Goal: Task Accomplishment & Management: Use online tool/utility

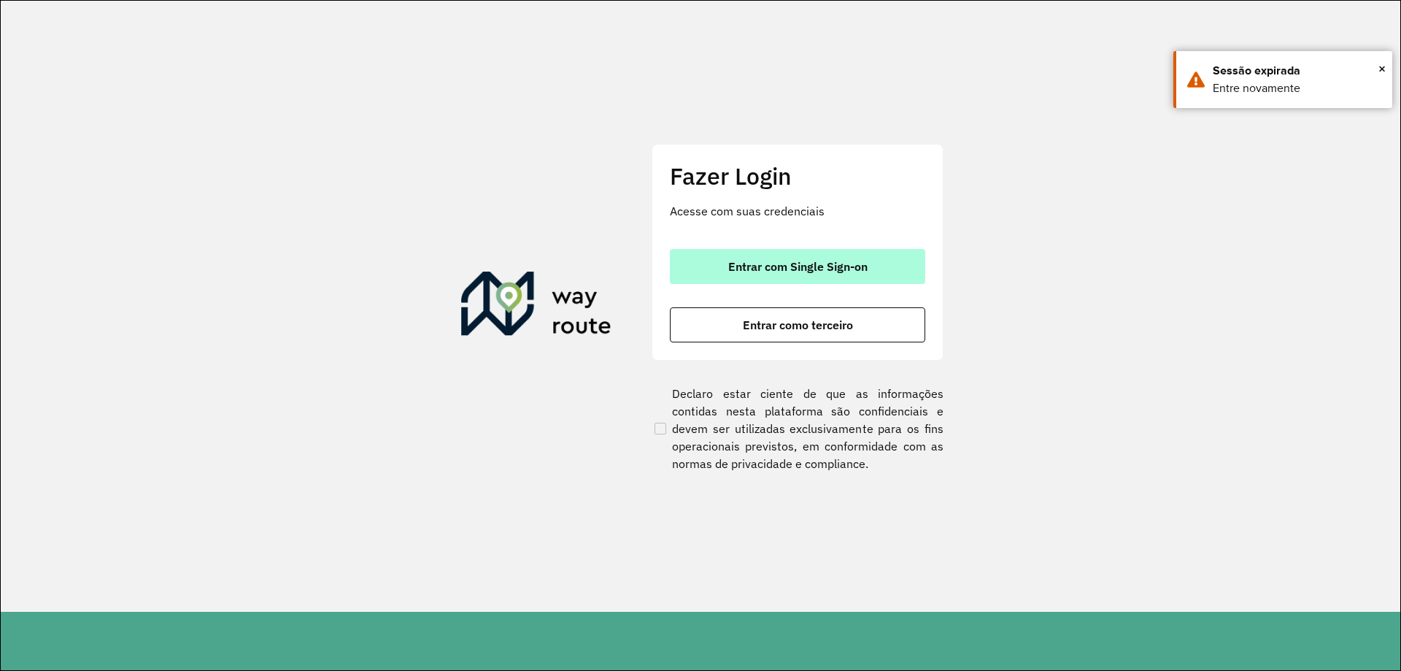
click at [881, 266] on button "Entrar com Single Sign-on" at bounding box center [797, 266] width 255 height 35
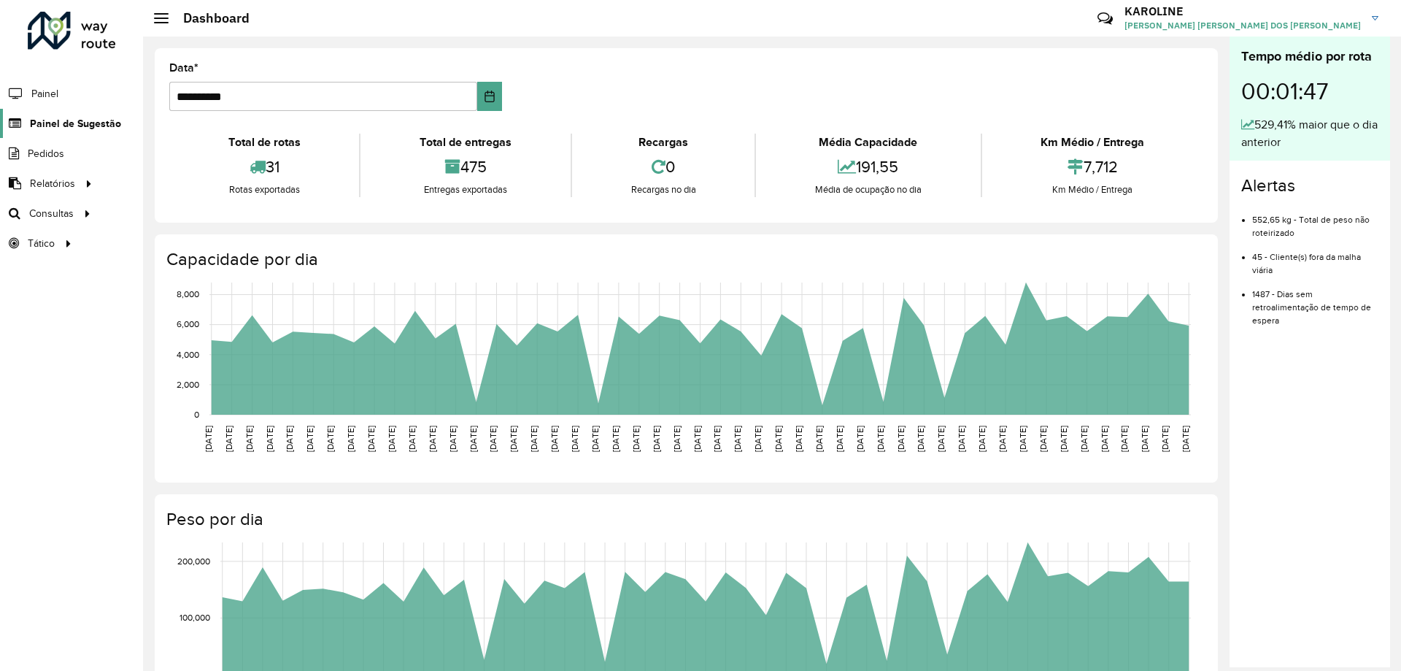
click at [77, 125] on span "Painel de Sugestão" at bounding box center [75, 123] width 91 height 15
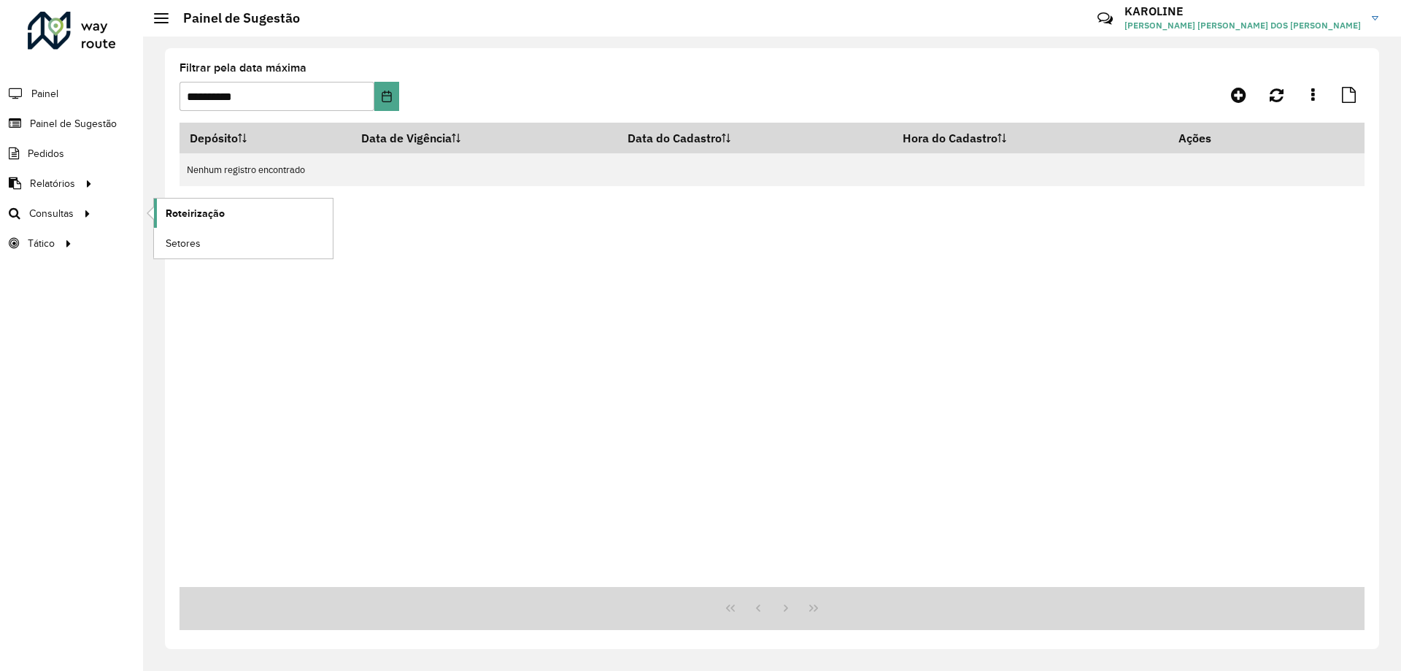
click at [180, 215] on span "Roteirização" at bounding box center [195, 213] width 59 height 15
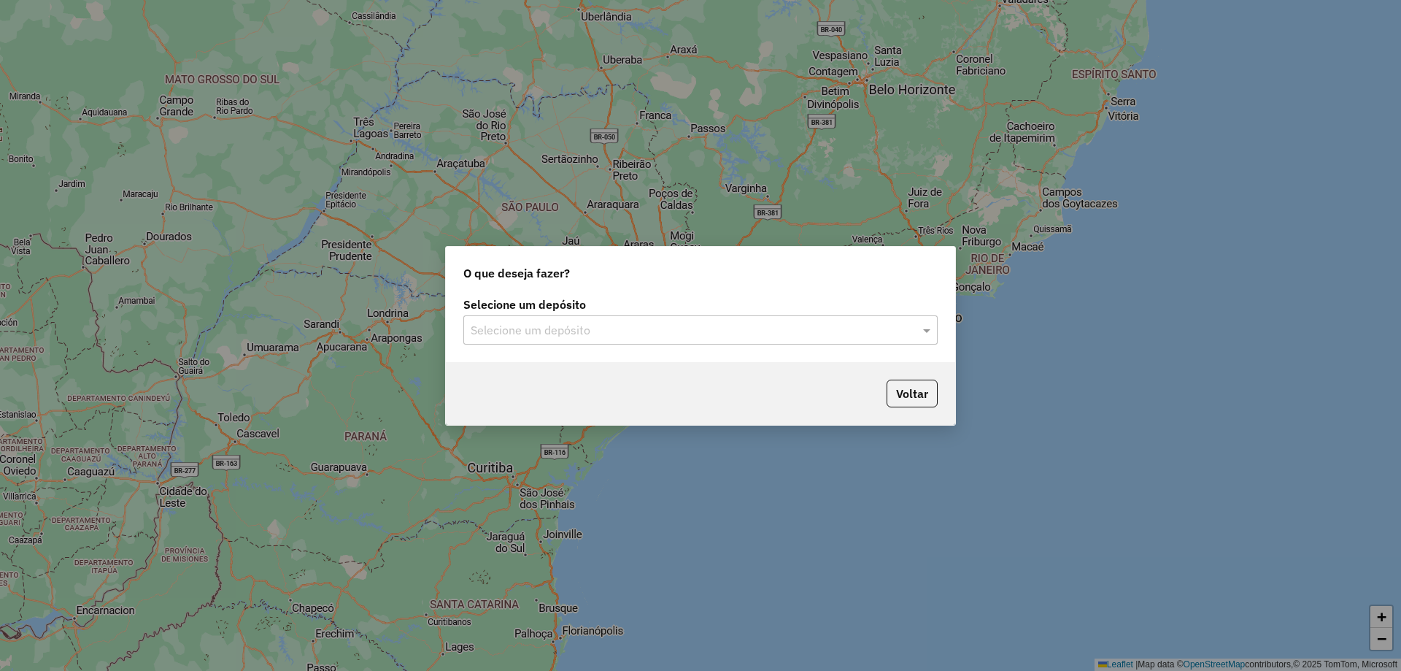
click at [635, 328] on input "text" at bounding box center [686, 331] width 431 height 18
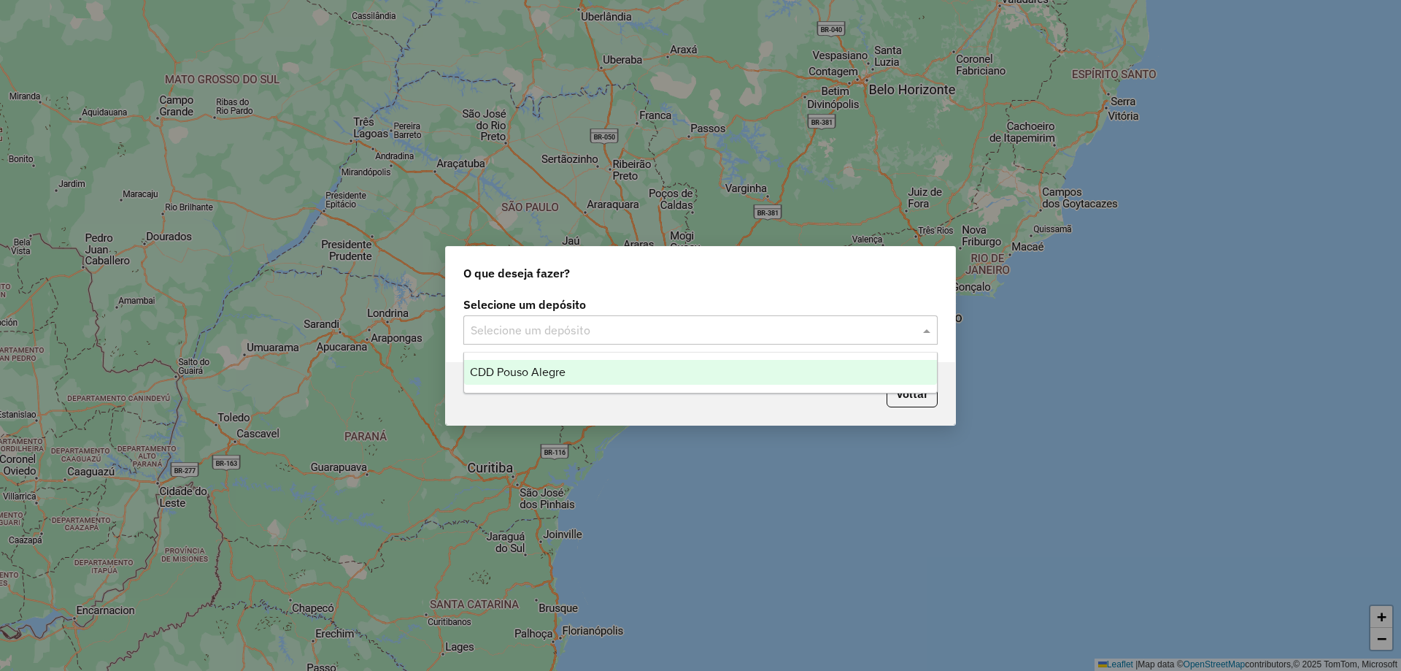
click at [588, 373] on div "CDD Pouso Alegre" at bounding box center [700, 372] width 473 height 25
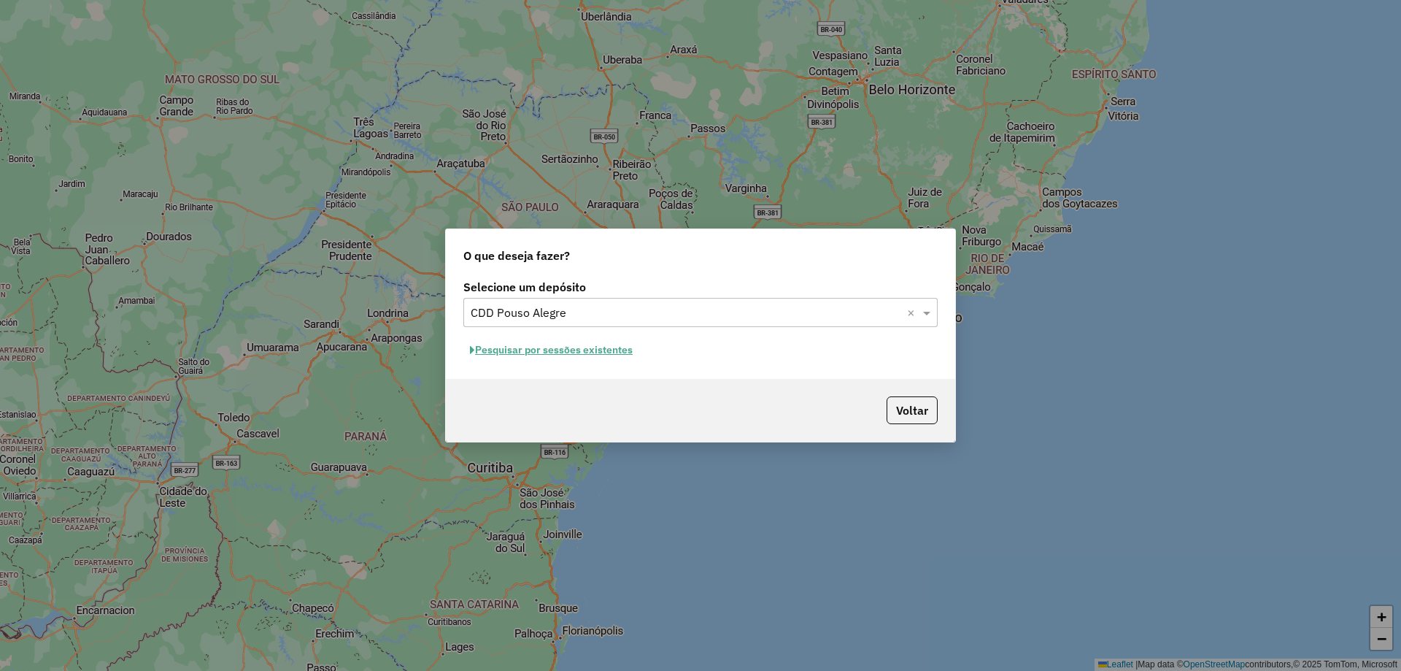
click at [542, 353] on button "Pesquisar por sessões existentes" at bounding box center [551, 350] width 176 height 23
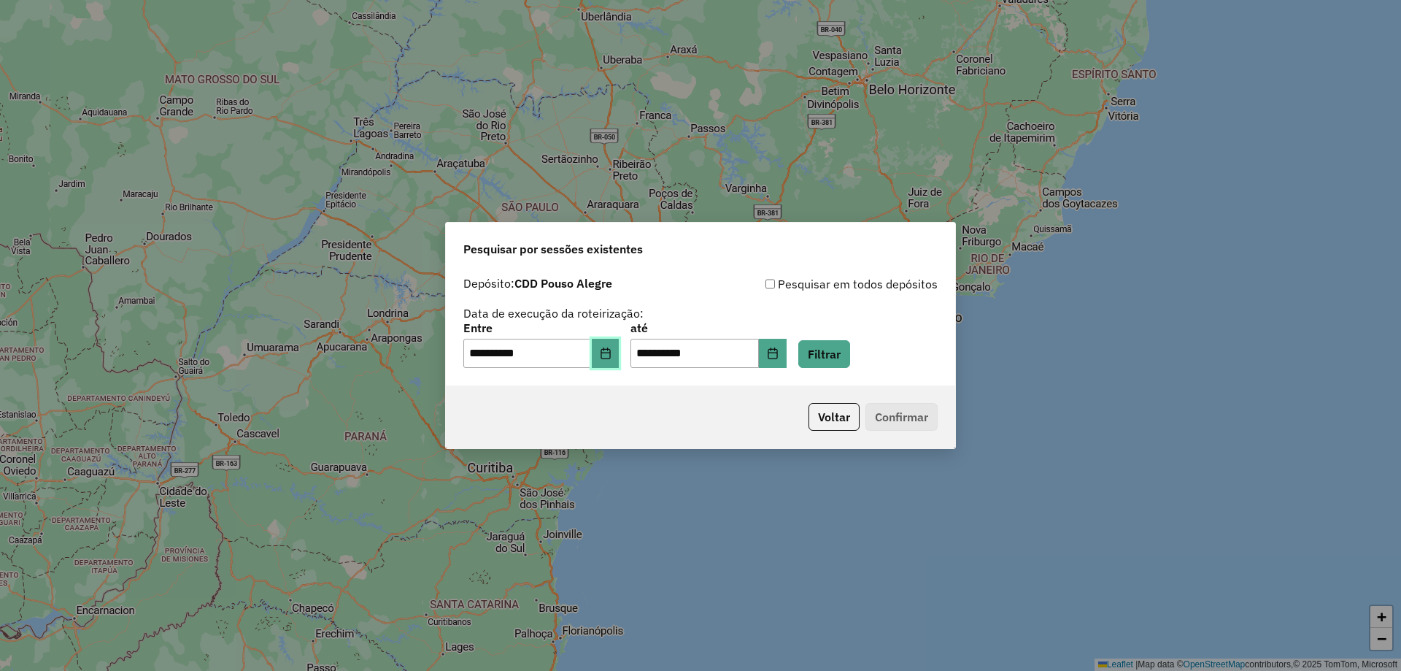
click at [610, 349] on icon "Choose Date" at bounding box center [606, 353] width 12 height 12
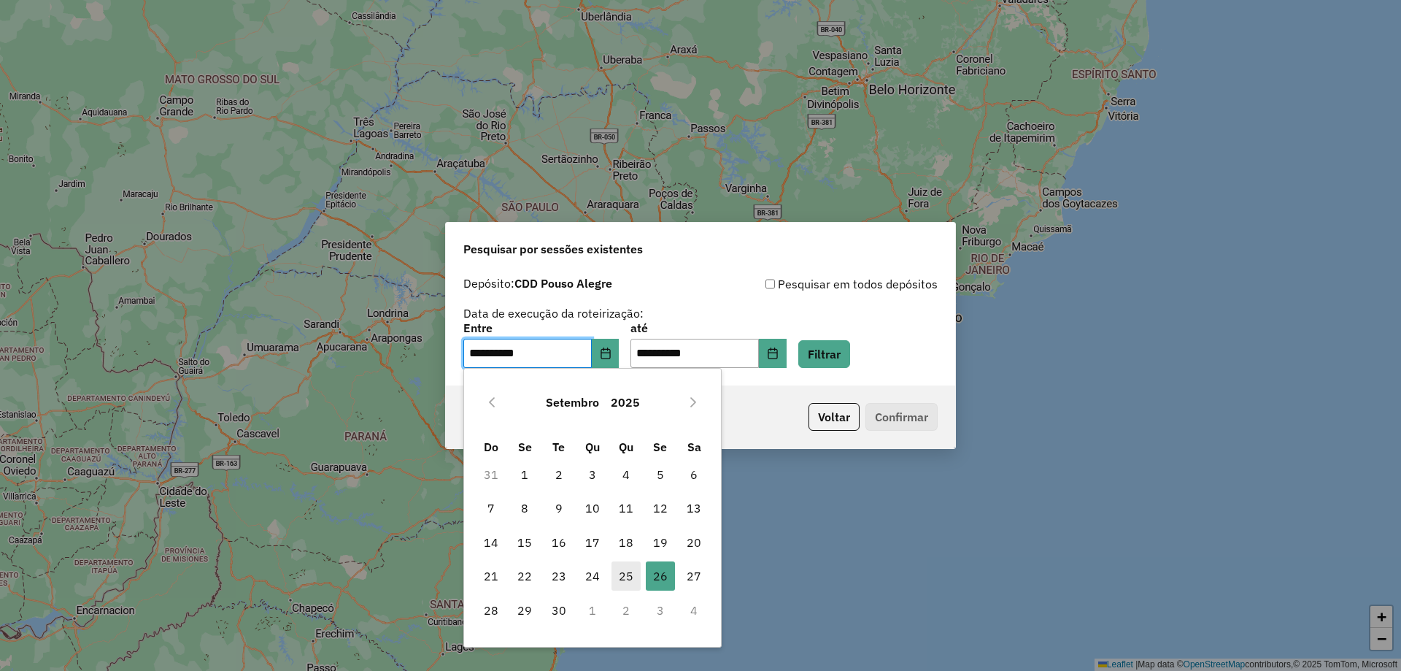
click at [625, 576] on span "25" at bounding box center [626, 575] width 29 height 29
type input "**********"
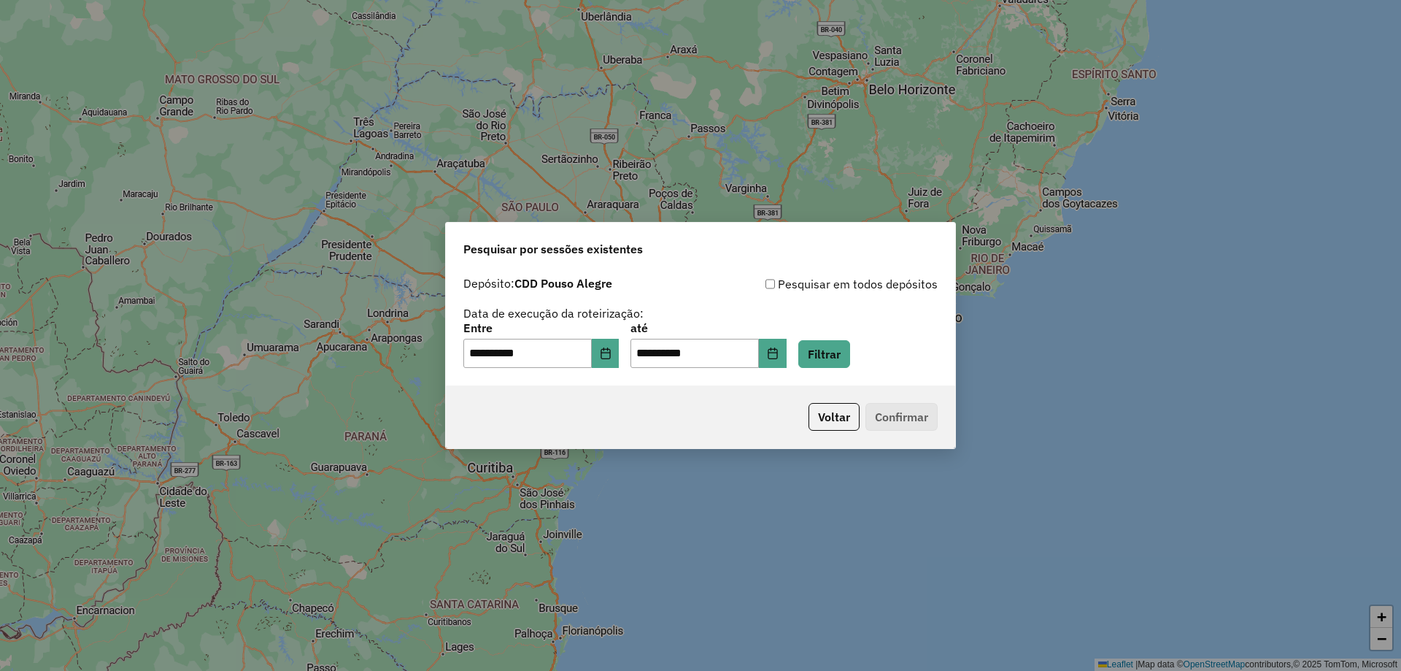
click at [837, 369] on div "**********" at bounding box center [700, 327] width 509 height 116
click at [842, 351] on button "Filtrar" at bounding box center [824, 354] width 52 height 28
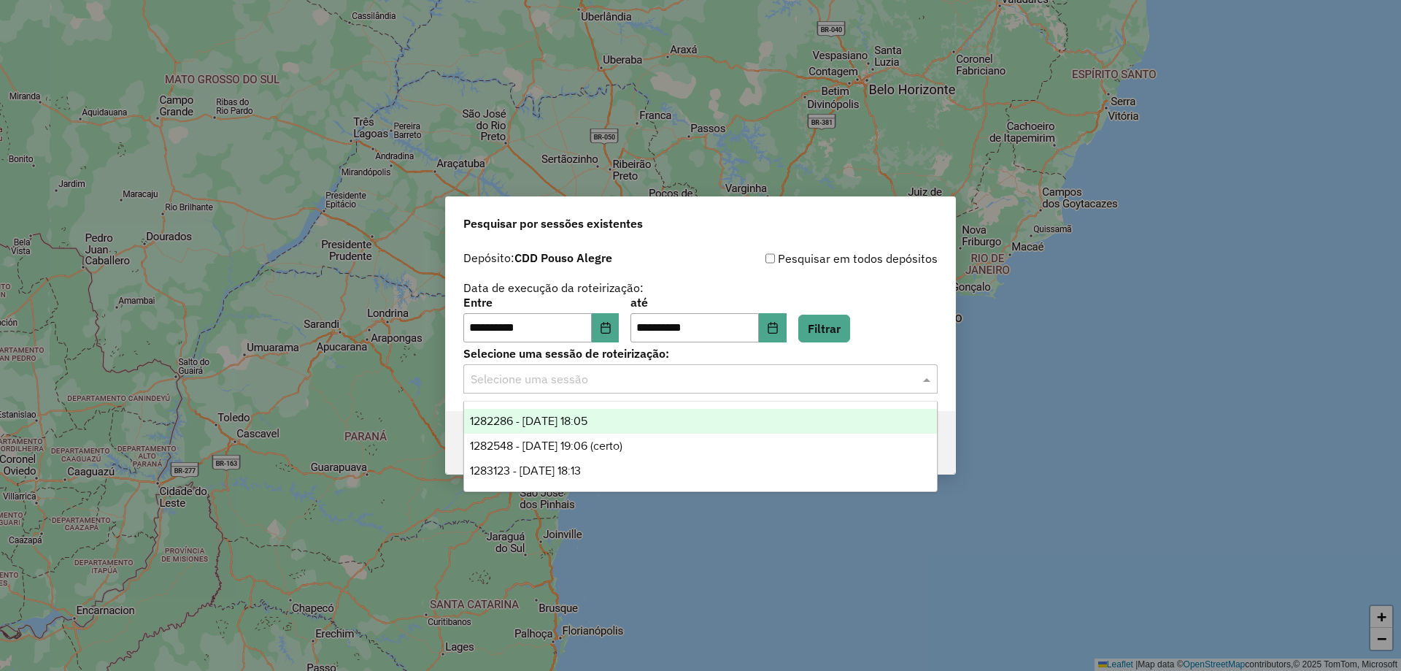
click at [512, 390] on div "Selecione uma sessão" at bounding box center [700, 378] width 474 height 29
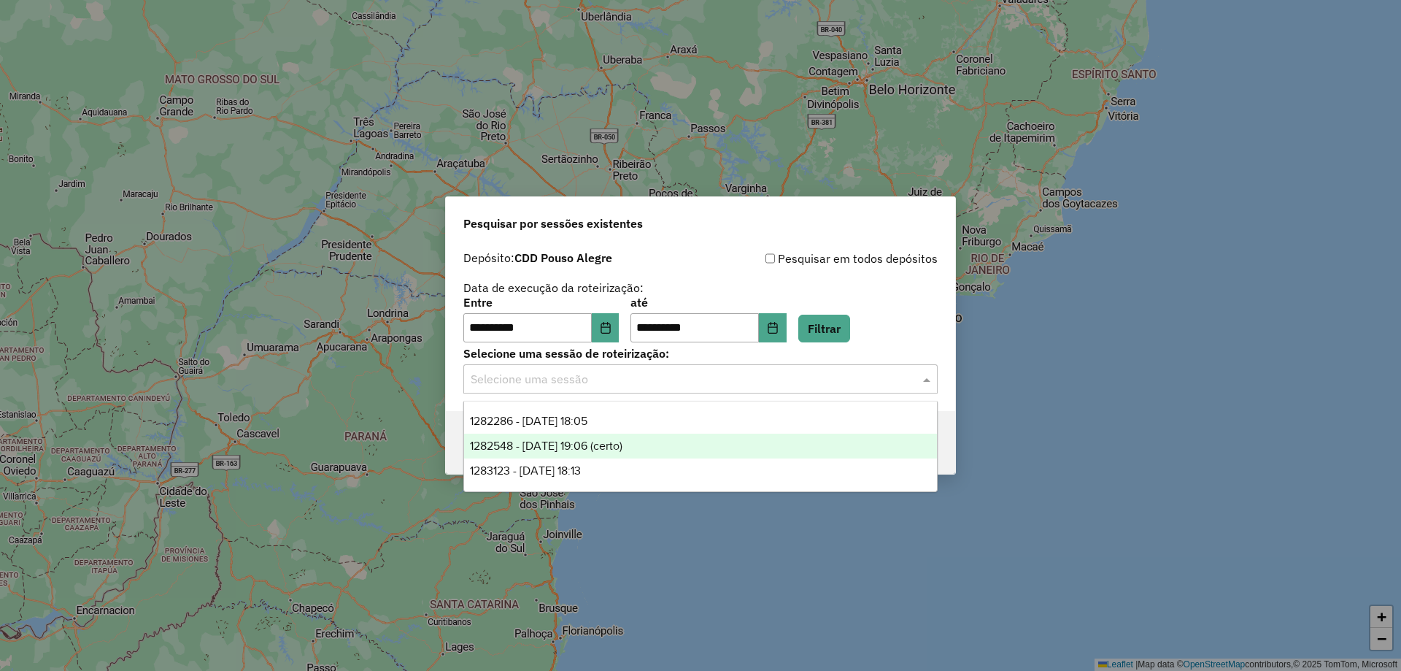
click at [671, 443] on div "1282548 - 25/09/2025 19:06 (certo)" at bounding box center [700, 446] width 473 height 25
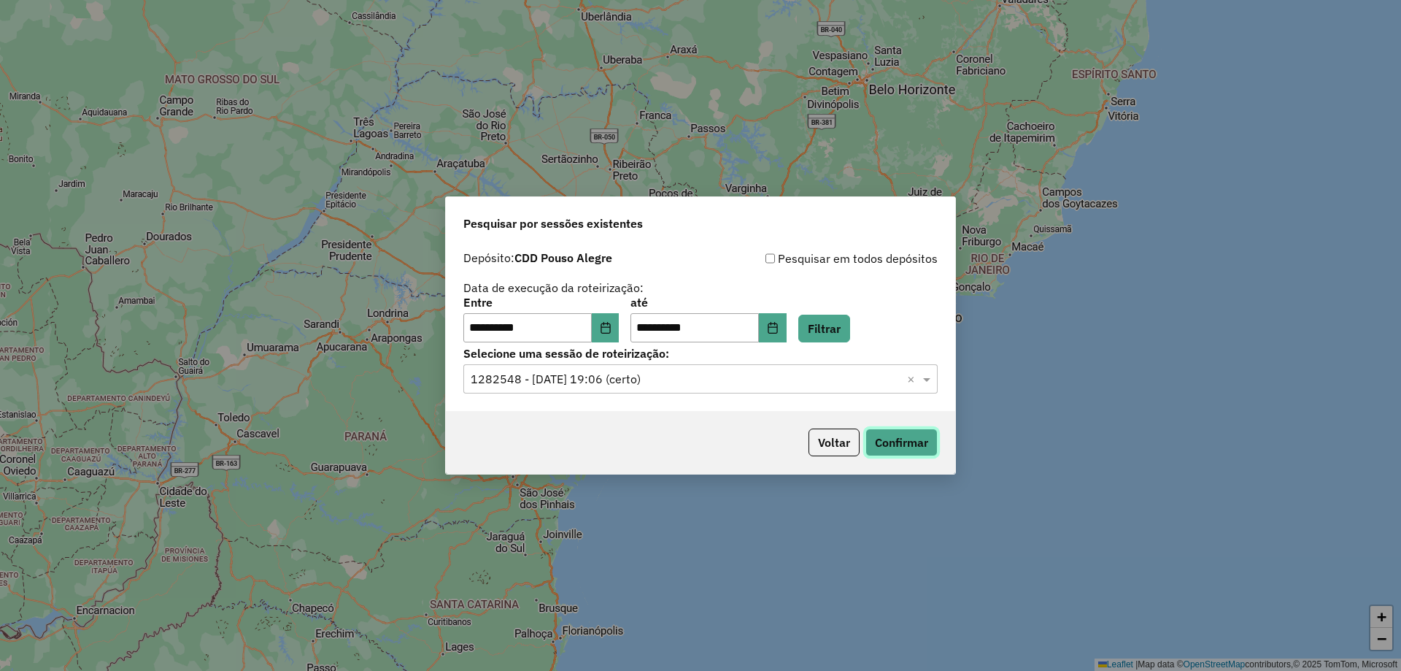
click at [921, 438] on button "Confirmar" at bounding box center [902, 442] width 72 height 28
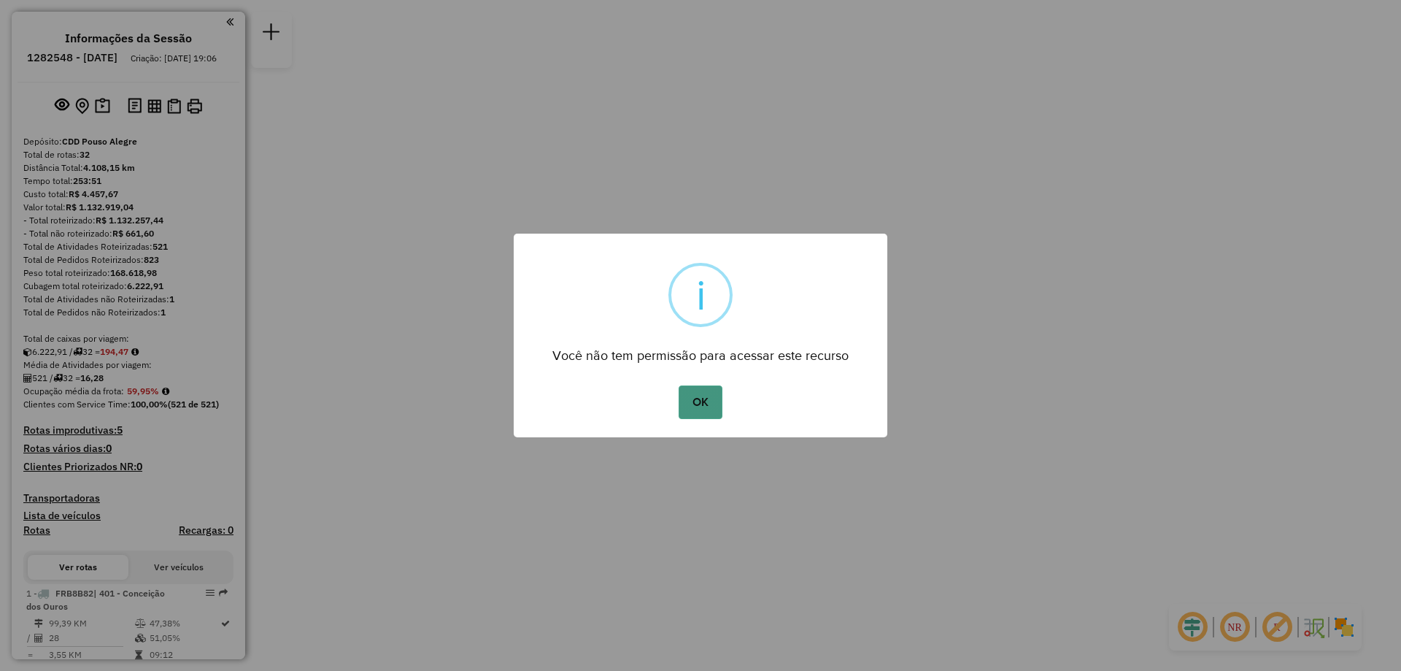
click at [698, 407] on button "OK" at bounding box center [700, 402] width 43 height 34
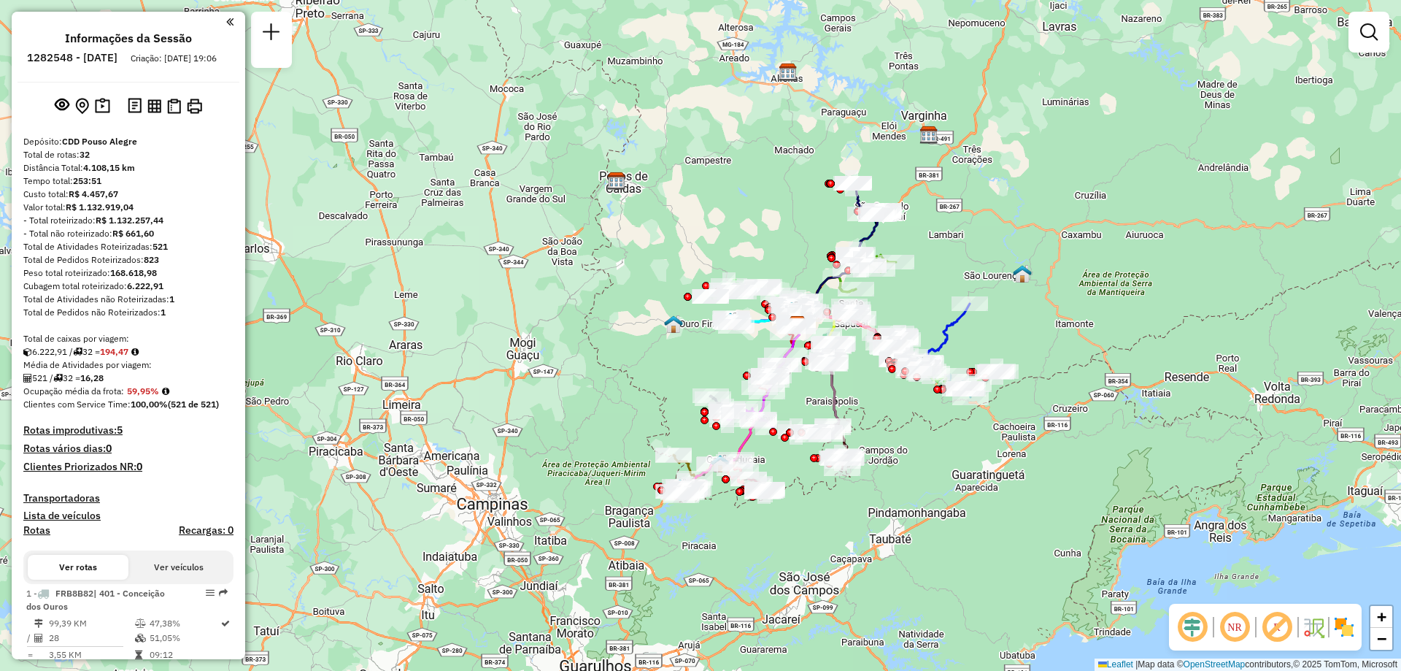
drag, startPoint x: 856, startPoint y: 464, endPoint x: 919, endPoint y: 423, distance: 75.3
click at [919, 423] on div "Janela de atendimento Grade de atendimento Capacidade Transportadoras Veículos …" at bounding box center [700, 335] width 1401 height 671
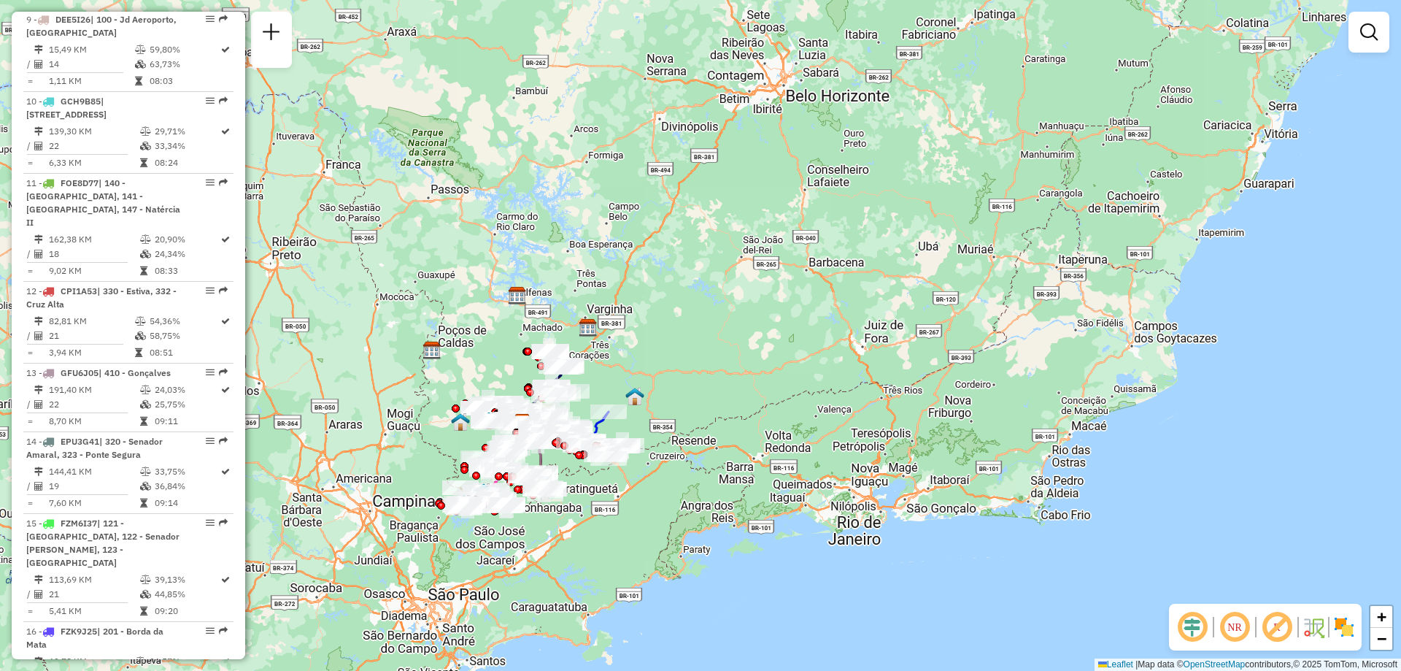
scroll to position [1022, 0]
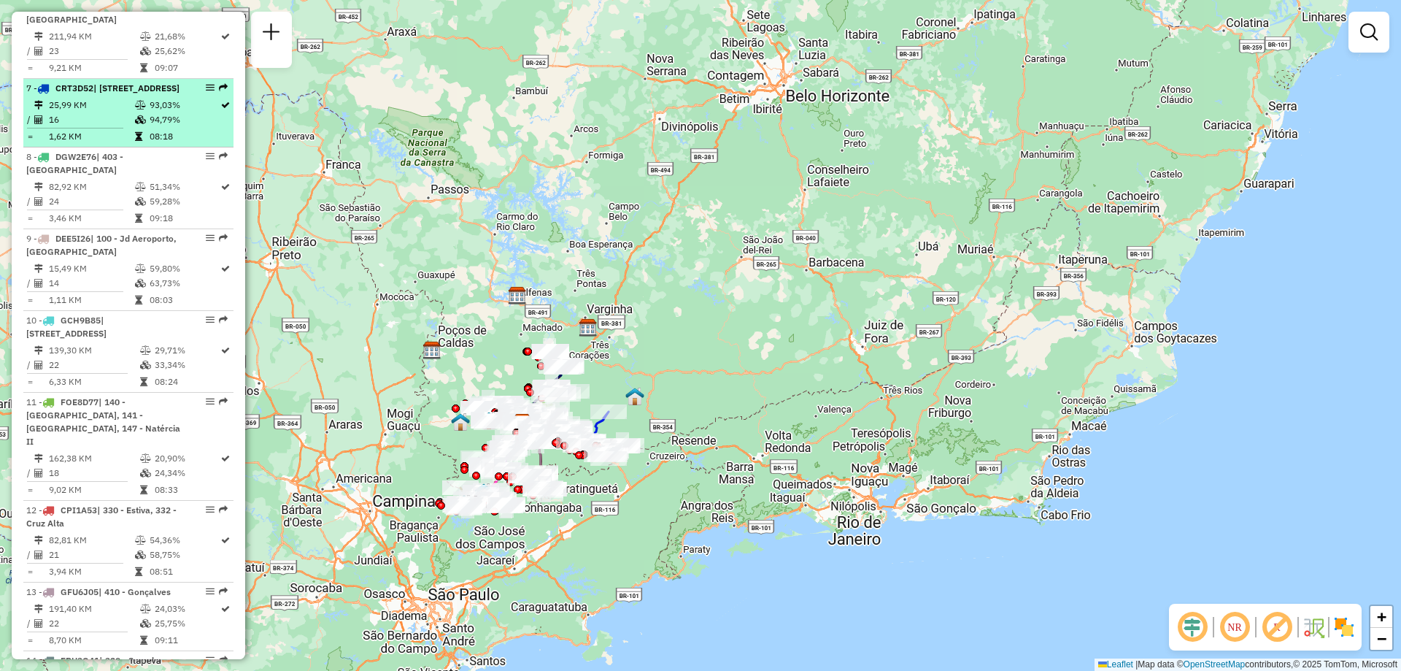
select select "**********"
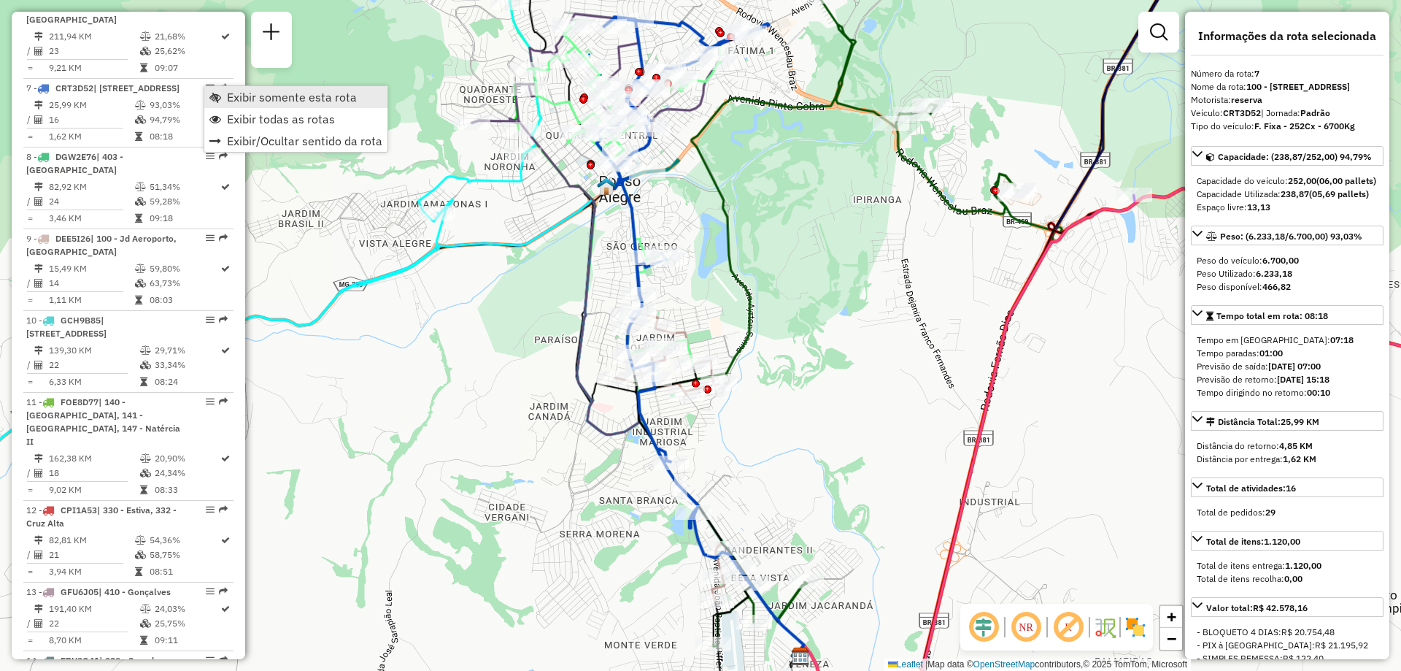
click at [350, 101] on span "Exibir somente esta rota" at bounding box center [292, 97] width 130 height 12
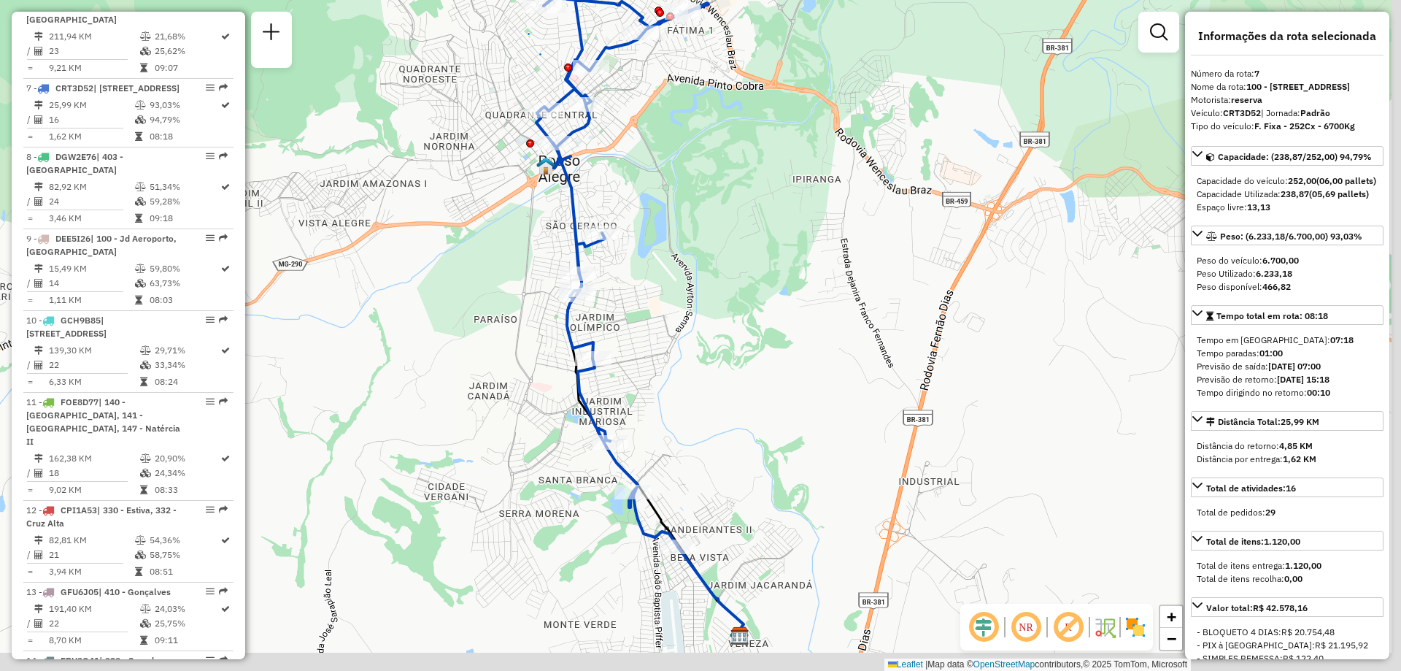
drag, startPoint x: 878, startPoint y: 393, endPoint x: 746, endPoint y: 347, distance: 139.6
click at [746, 347] on div "Janela de atendimento Grade de atendimento Capacidade Transportadoras Veículos …" at bounding box center [700, 335] width 1401 height 671
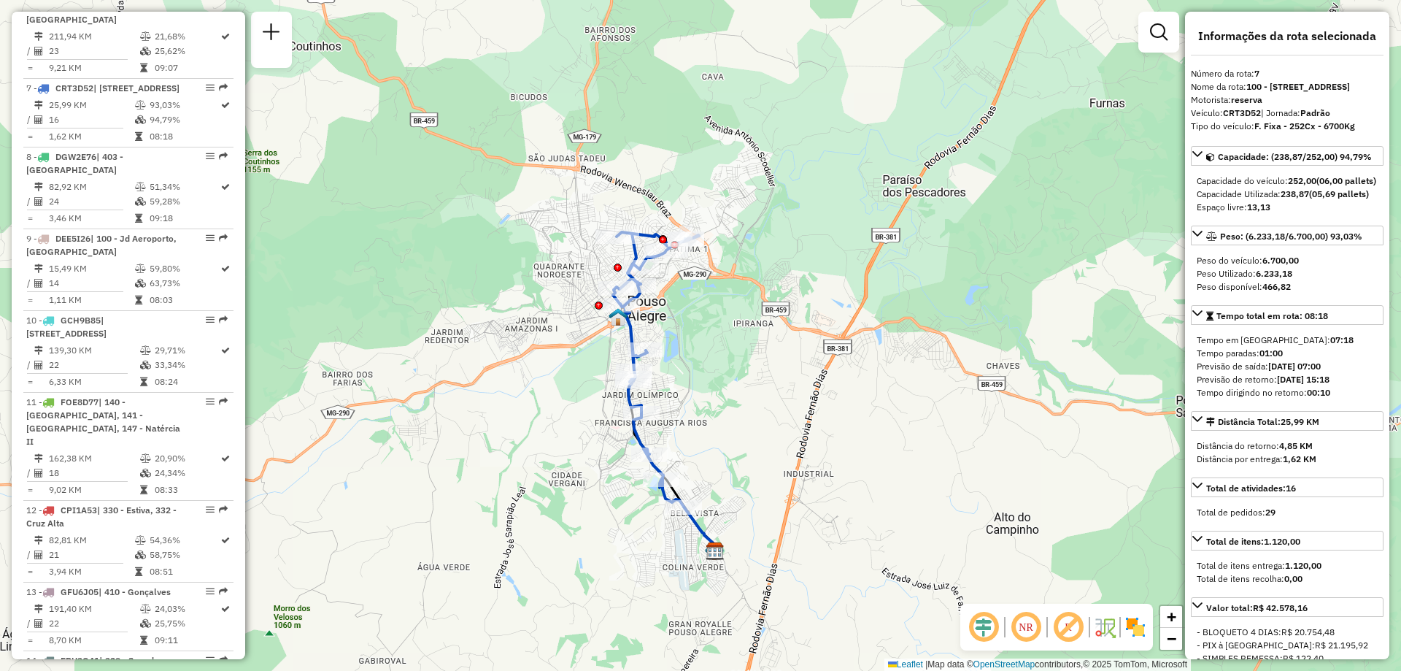
drag, startPoint x: 708, startPoint y: 339, endPoint x: 723, endPoint y: 409, distance: 71.6
click at [723, 409] on div "Janela de atendimento Grade de atendimento Capacidade Transportadoras Veículos …" at bounding box center [700, 335] width 1401 height 671
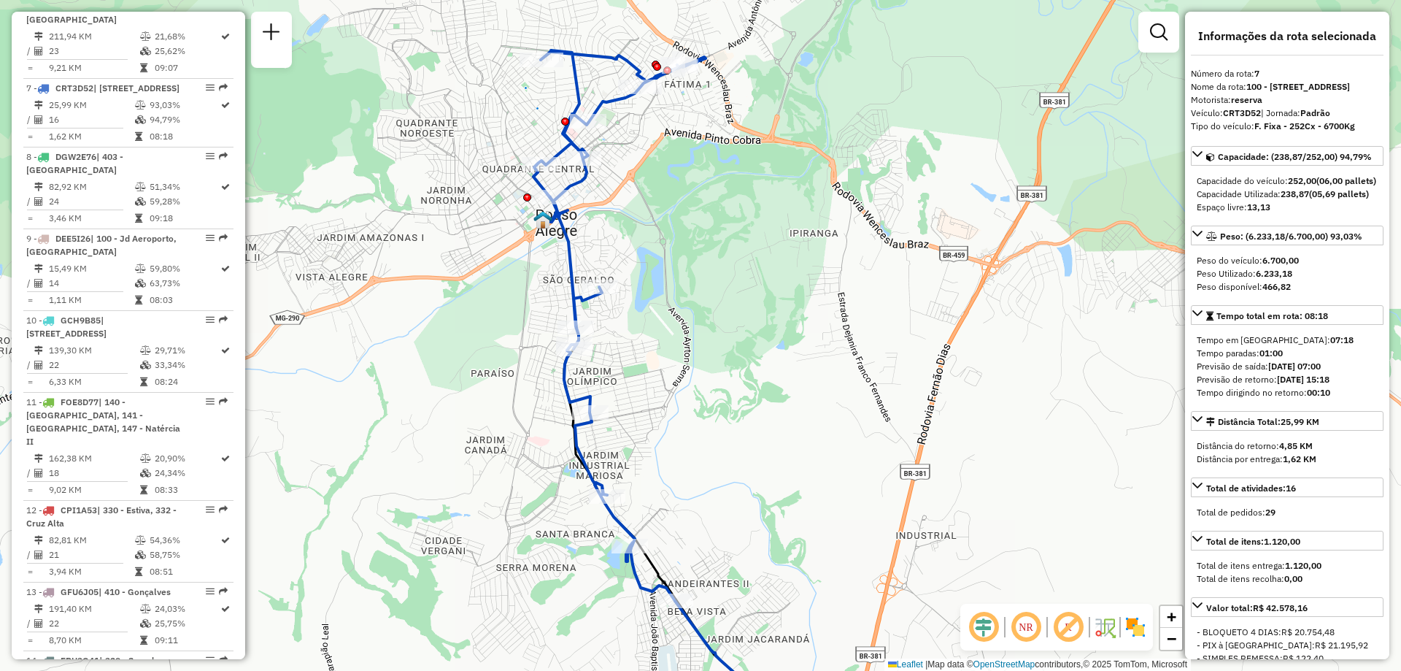
drag, startPoint x: 701, startPoint y: 406, endPoint x: 720, endPoint y: 402, distance: 19.3
click at [720, 402] on div "Janela de atendimento Grade de atendimento Capacidade Transportadoras Veículos …" at bounding box center [700, 335] width 1401 height 671
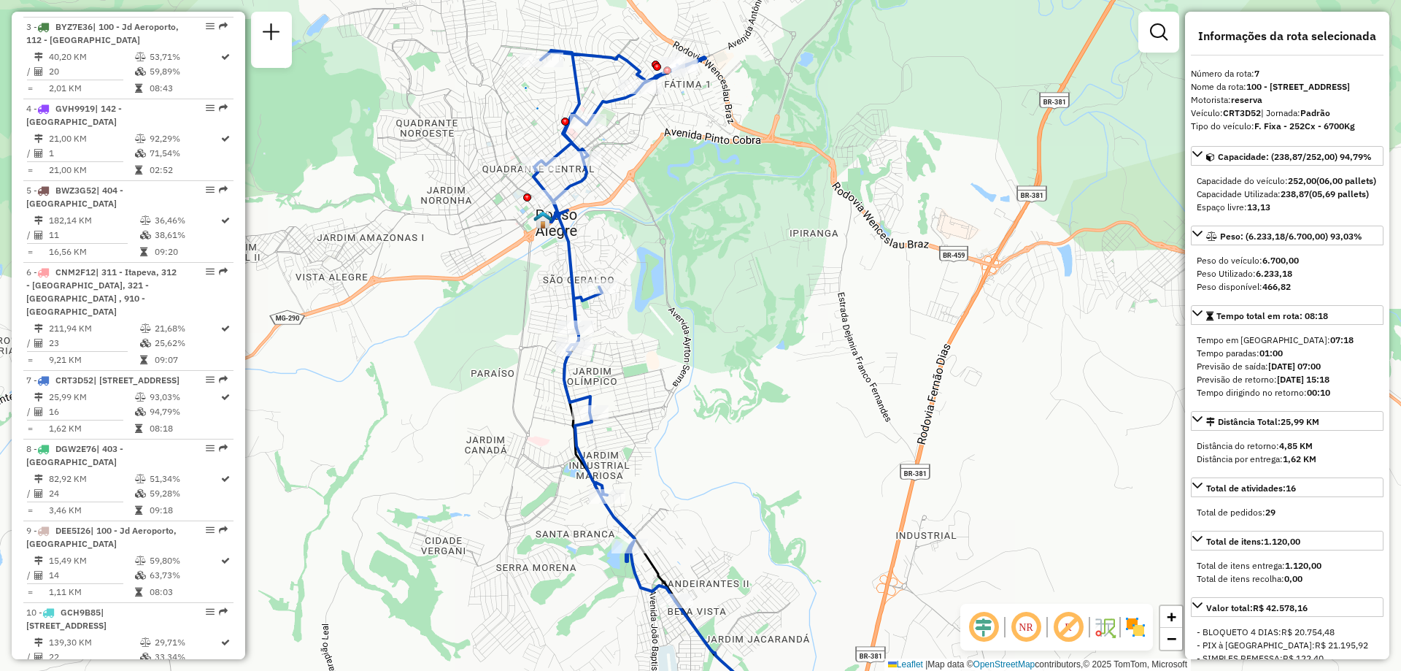
scroll to position [657, 0]
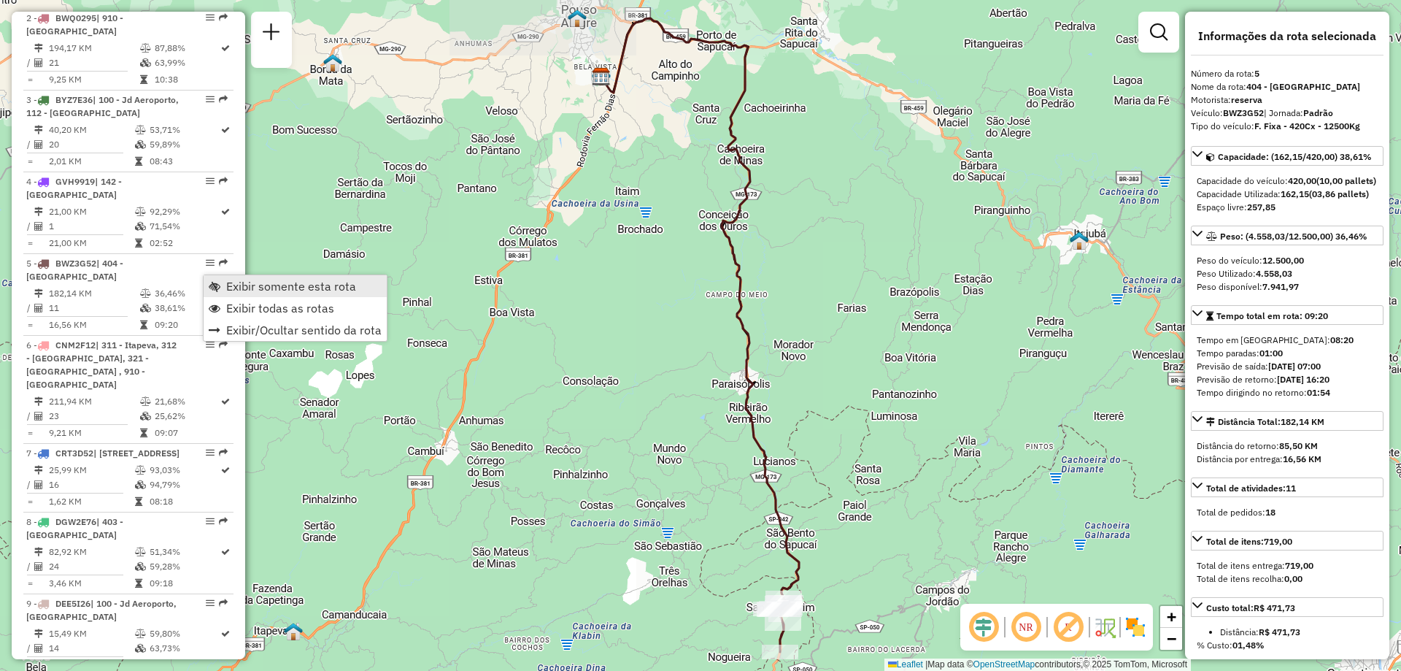
click at [280, 282] on span "Exibir somente esta rota" at bounding box center [291, 286] width 130 height 12
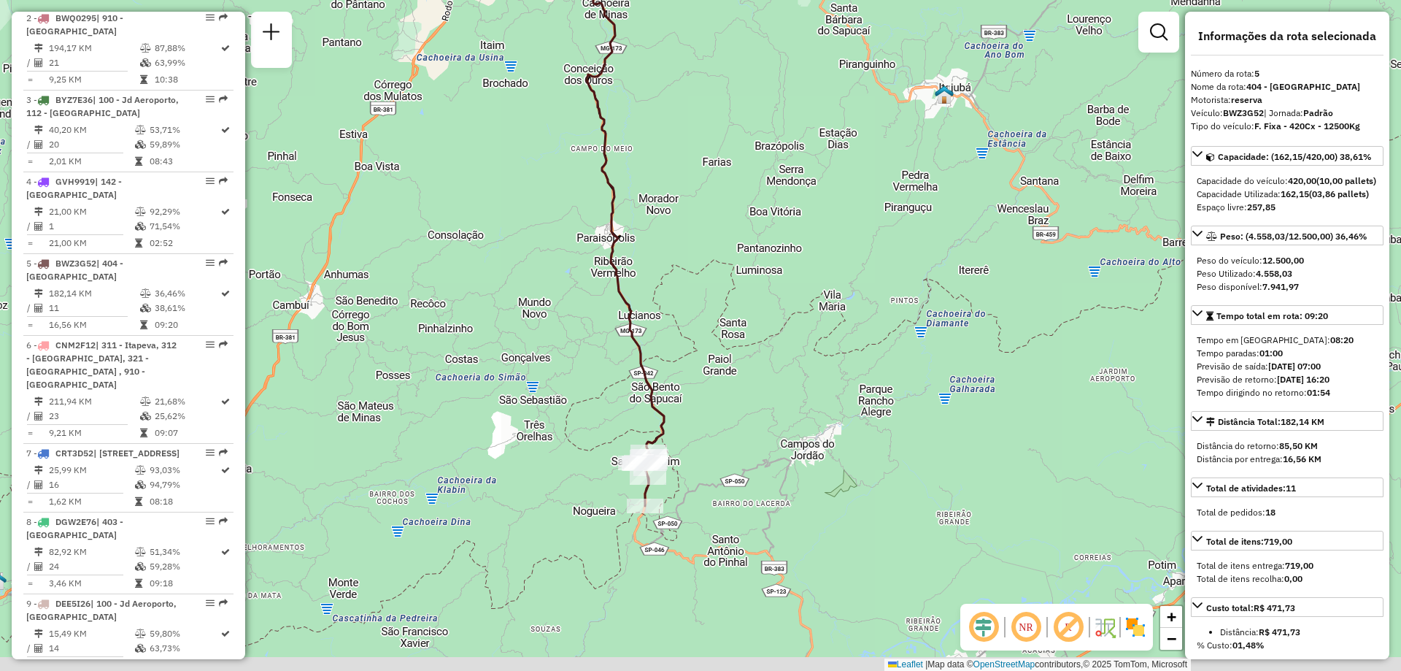
drag, startPoint x: 876, startPoint y: 540, endPoint x: 742, endPoint y: 384, distance: 206.0
click at [742, 384] on div "Janela de atendimento Grade de atendimento Capacidade Transportadoras Veículos …" at bounding box center [700, 335] width 1401 height 671
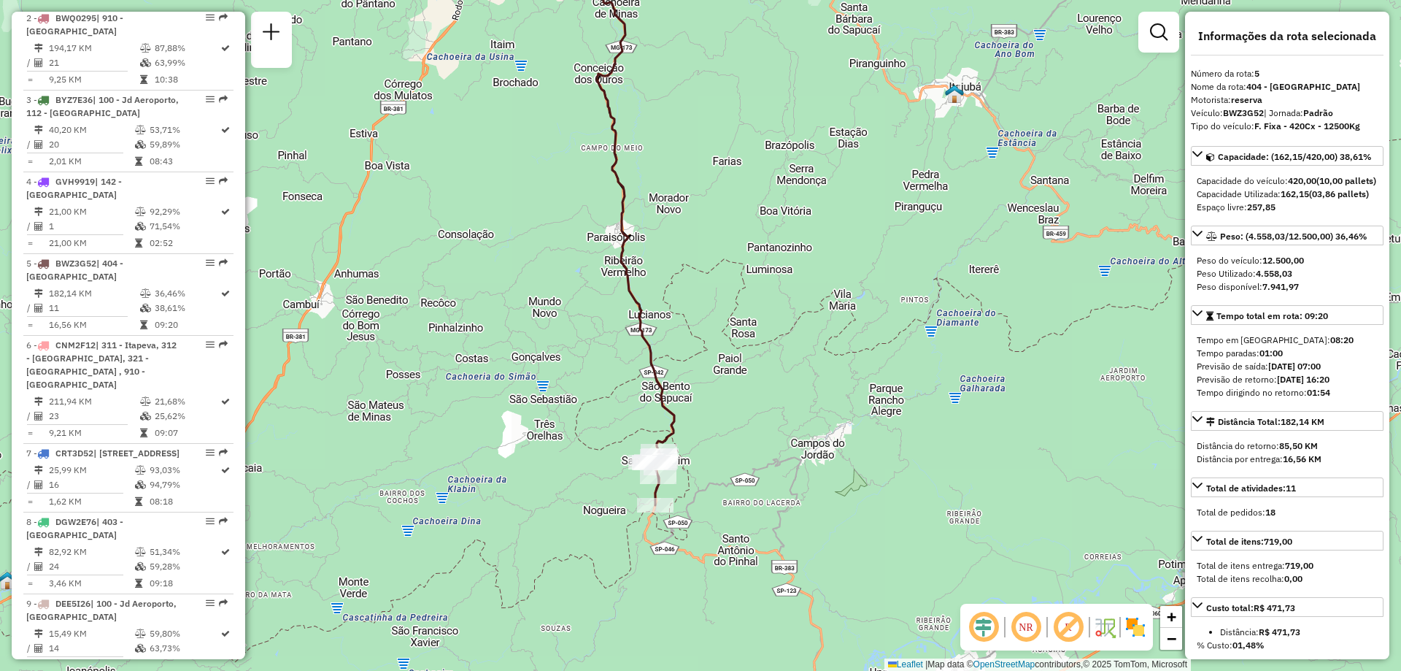
drag, startPoint x: 720, startPoint y: 472, endPoint x: 763, endPoint y: 507, distance: 56.5
click at [761, 508] on div "Janela de atendimento Grade de atendimento Capacidade Transportadoras Veículos …" at bounding box center [700, 335] width 1401 height 671
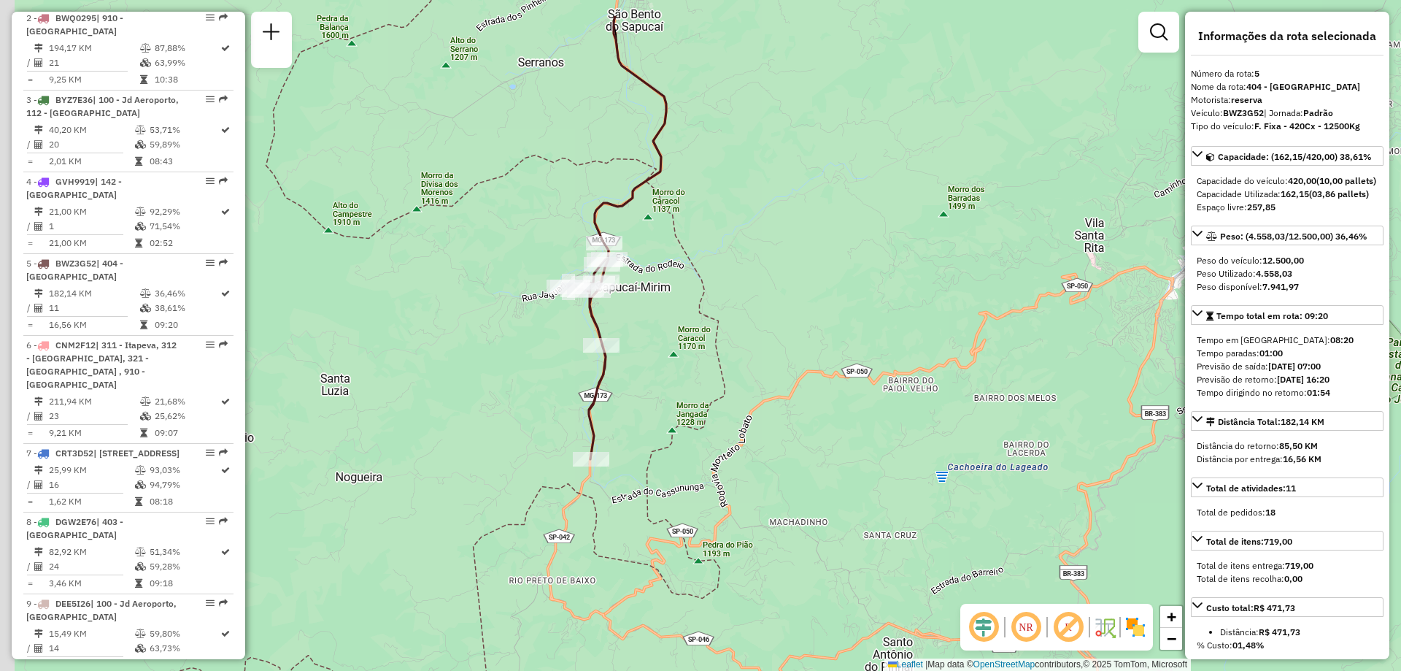
drag, startPoint x: 695, startPoint y: 398, endPoint x: 860, endPoint y: 470, distance: 180.1
click at [860, 470] on div "Janela de atendimento Grade de atendimento Capacidade Transportadoras Veículos …" at bounding box center [700, 335] width 1401 height 671
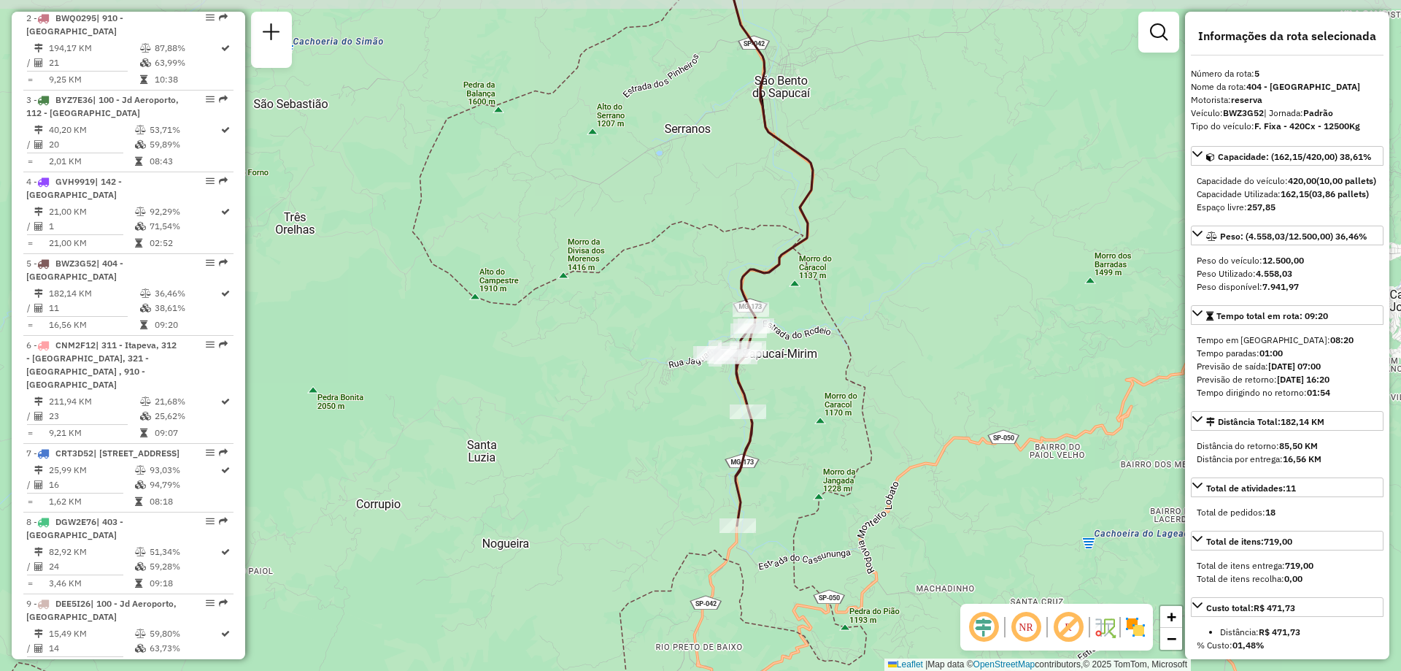
drag, startPoint x: 680, startPoint y: 402, endPoint x: 817, endPoint y: 464, distance: 150.6
click at [817, 464] on div "Janela de atendimento Grade de atendimento Capacidade Transportadoras Veículos …" at bounding box center [700, 335] width 1401 height 671
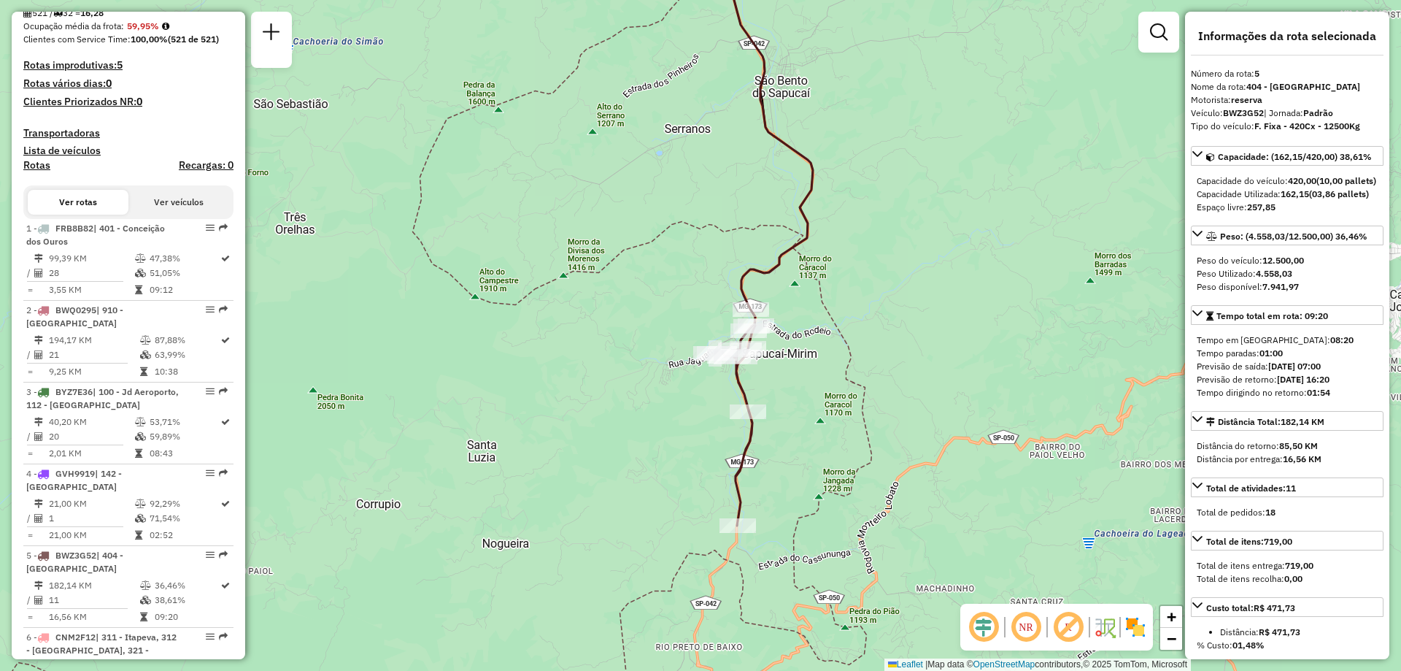
scroll to position [146, 0]
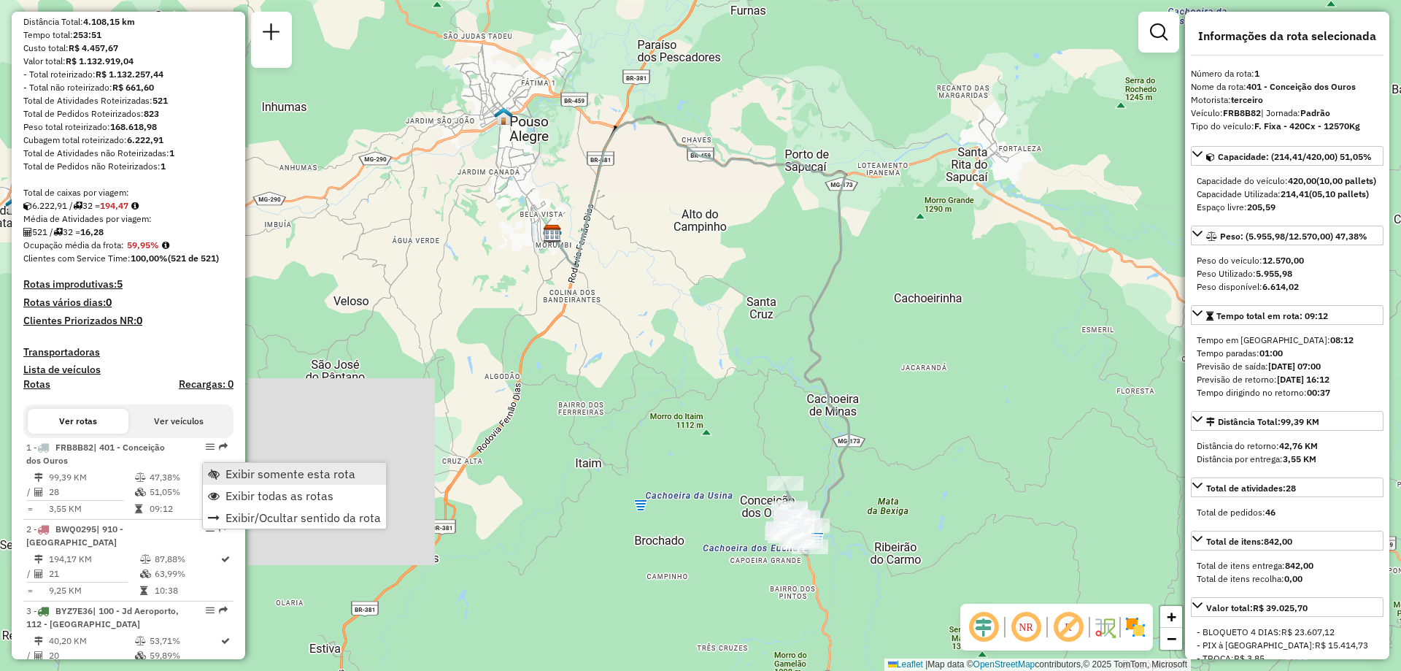
click at [265, 474] on span "Exibir somente esta rota" at bounding box center [291, 474] width 130 height 12
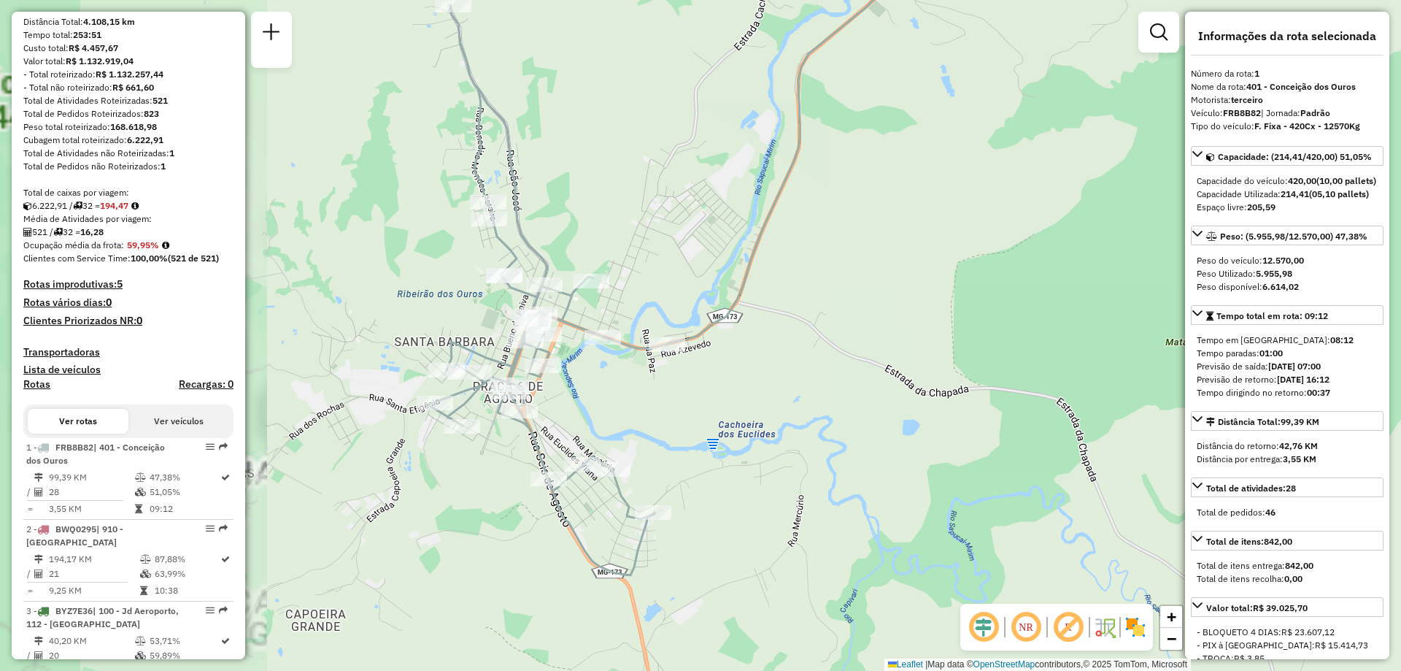
drag, startPoint x: 623, startPoint y: 389, endPoint x: 858, endPoint y: 435, distance: 238.8
click at [955, 452] on div "Janela de atendimento Grade de atendimento Capacidade Transportadoras Veículos …" at bounding box center [700, 335] width 1401 height 671
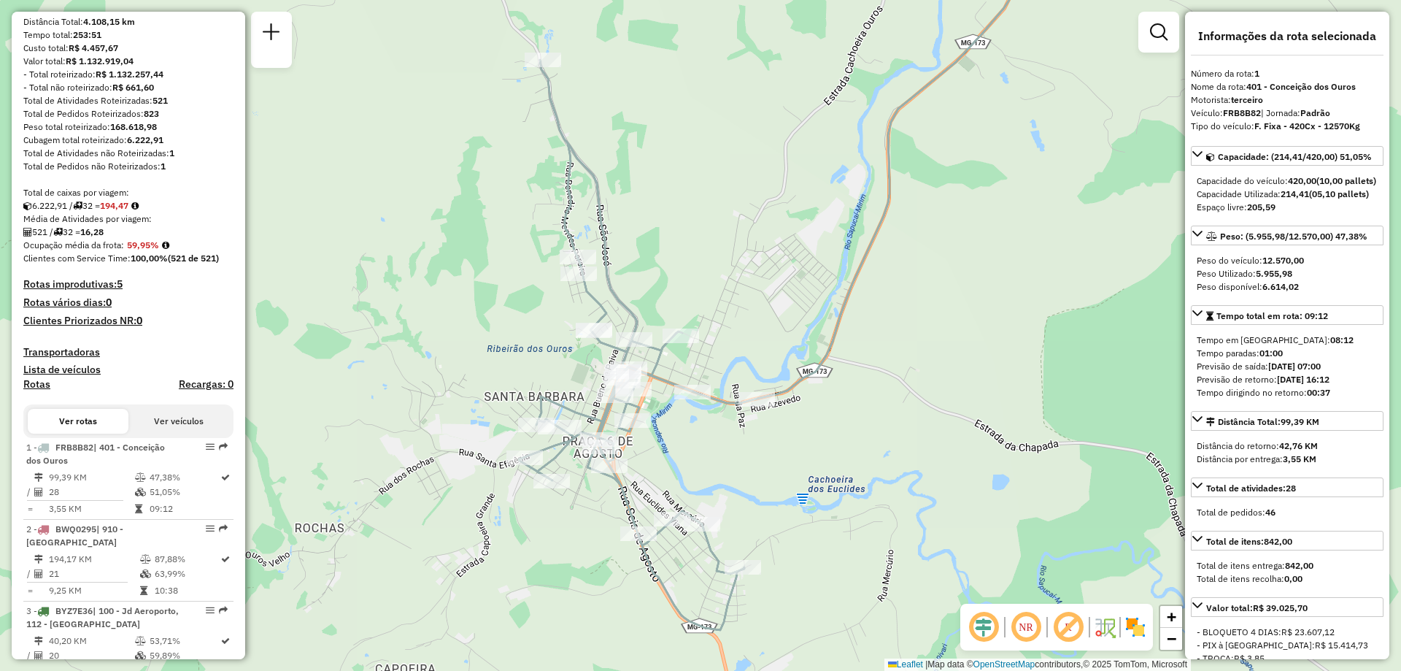
drag, startPoint x: 726, startPoint y: 428, endPoint x: 814, endPoint y: 483, distance: 103.9
click at [814, 483] on div "Janela de atendimento Grade de atendimento Capacidade Transportadoras Veículos …" at bounding box center [700, 335] width 1401 height 671
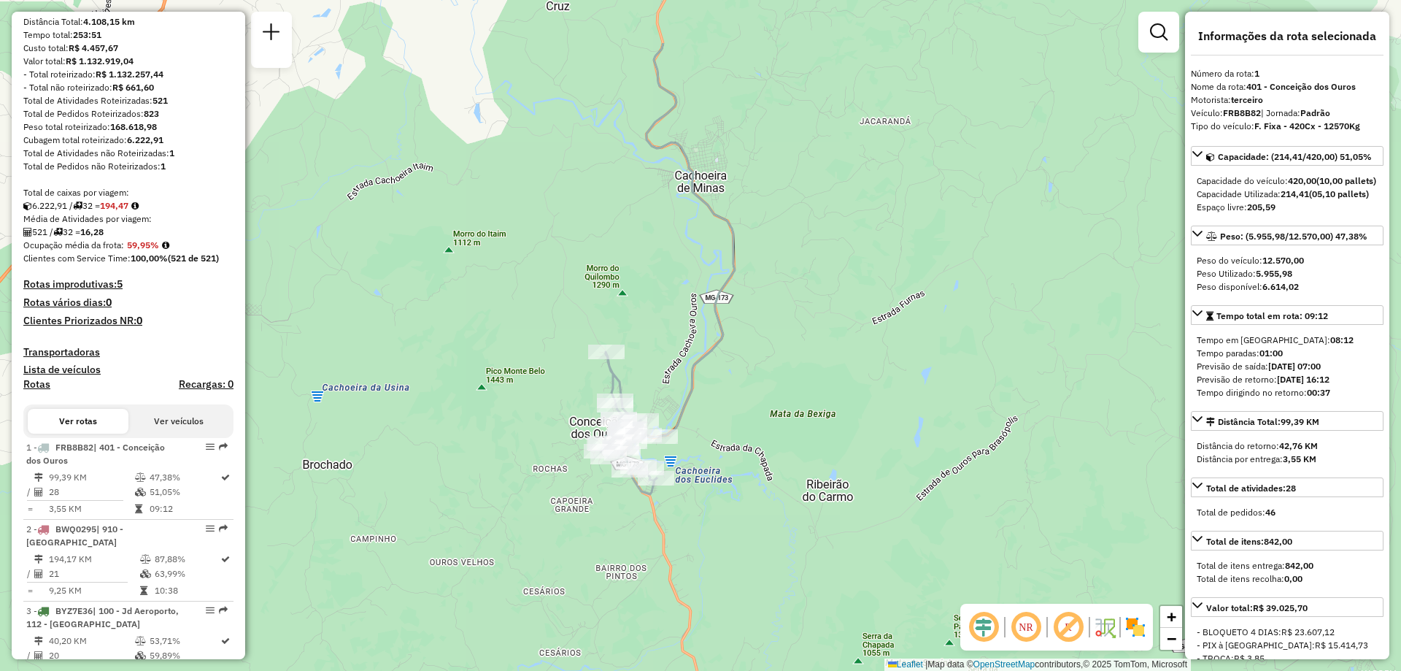
drag, startPoint x: 627, startPoint y: 408, endPoint x: 649, endPoint y: 510, distance: 104.5
click at [649, 510] on div "Janela de atendimento Grade de atendimento Capacidade Transportadoras Veículos …" at bounding box center [700, 335] width 1401 height 671
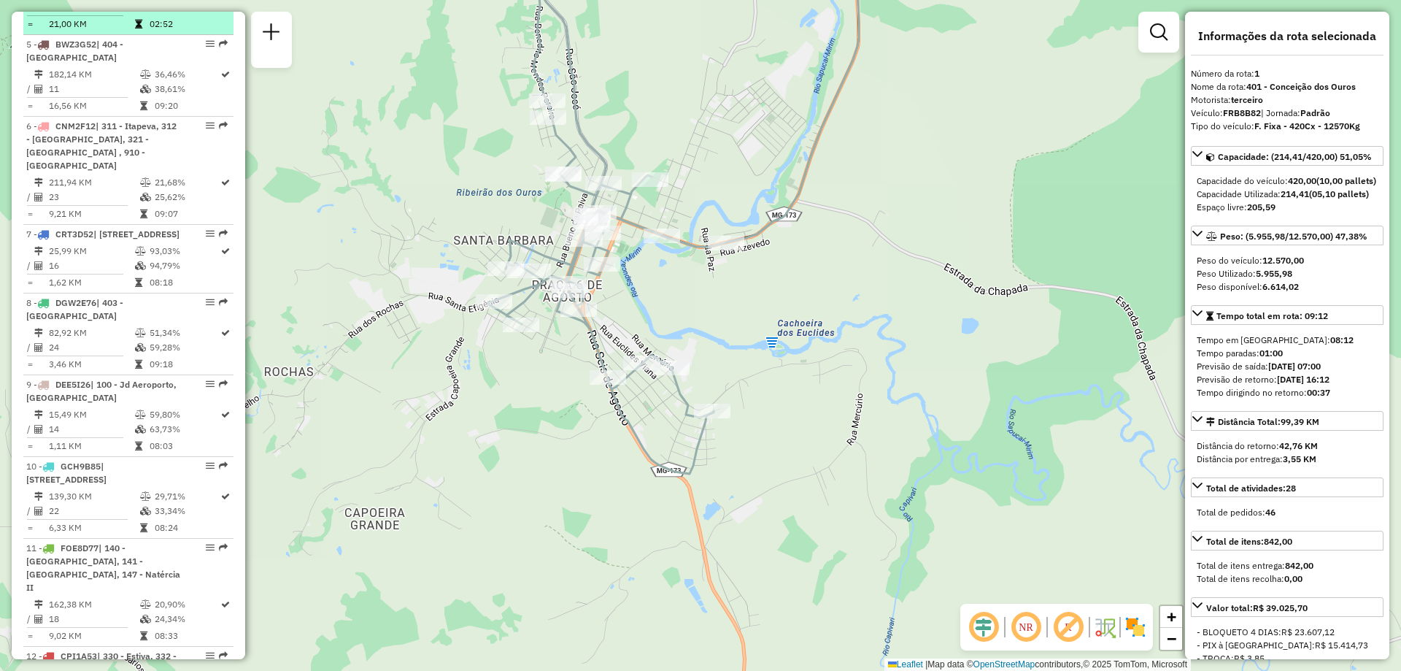
scroll to position [949, 0]
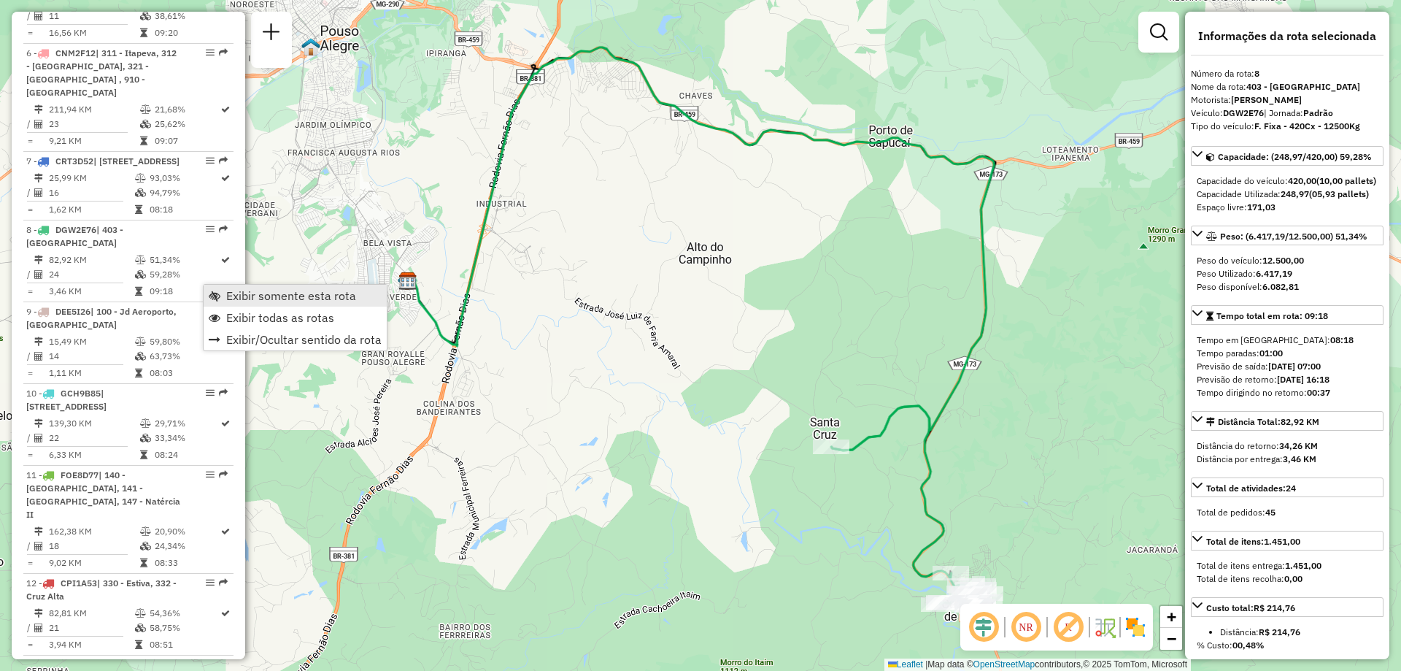
click at [345, 298] on span "Exibir somente esta rota" at bounding box center [291, 296] width 130 height 12
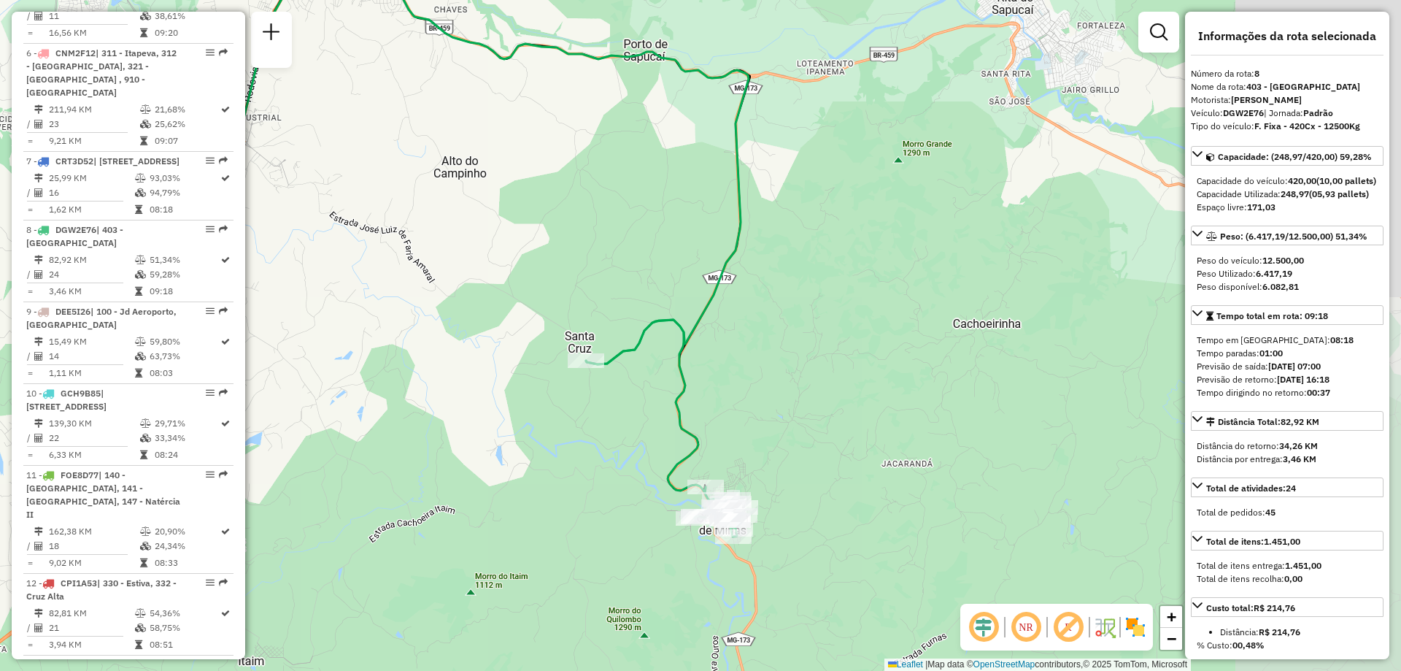
drag, startPoint x: 813, startPoint y: 368, endPoint x: 544, endPoint y: 267, distance: 286.9
click at [544, 267] on div "Janela de atendimento Grade de atendimento Capacidade Transportadoras Veículos …" at bounding box center [700, 335] width 1401 height 671
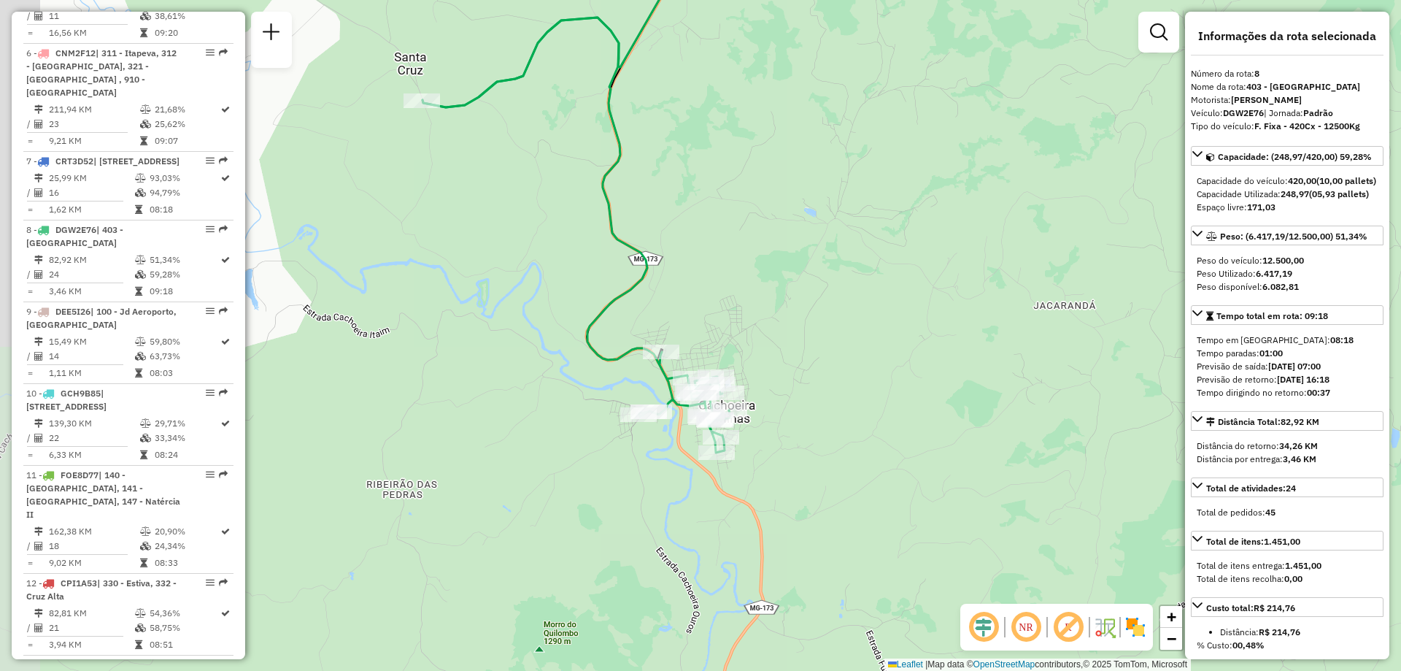
drag, startPoint x: 685, startPoint y: 426, endPoint x: 796, endPoint y: 444, distance: 112.4
click at [796, 444] on div "Janela de atendimento Grade de atendimento Capacidade Transportadoras Veículos …" at bounding box center [700, 335] width 1401 height 671
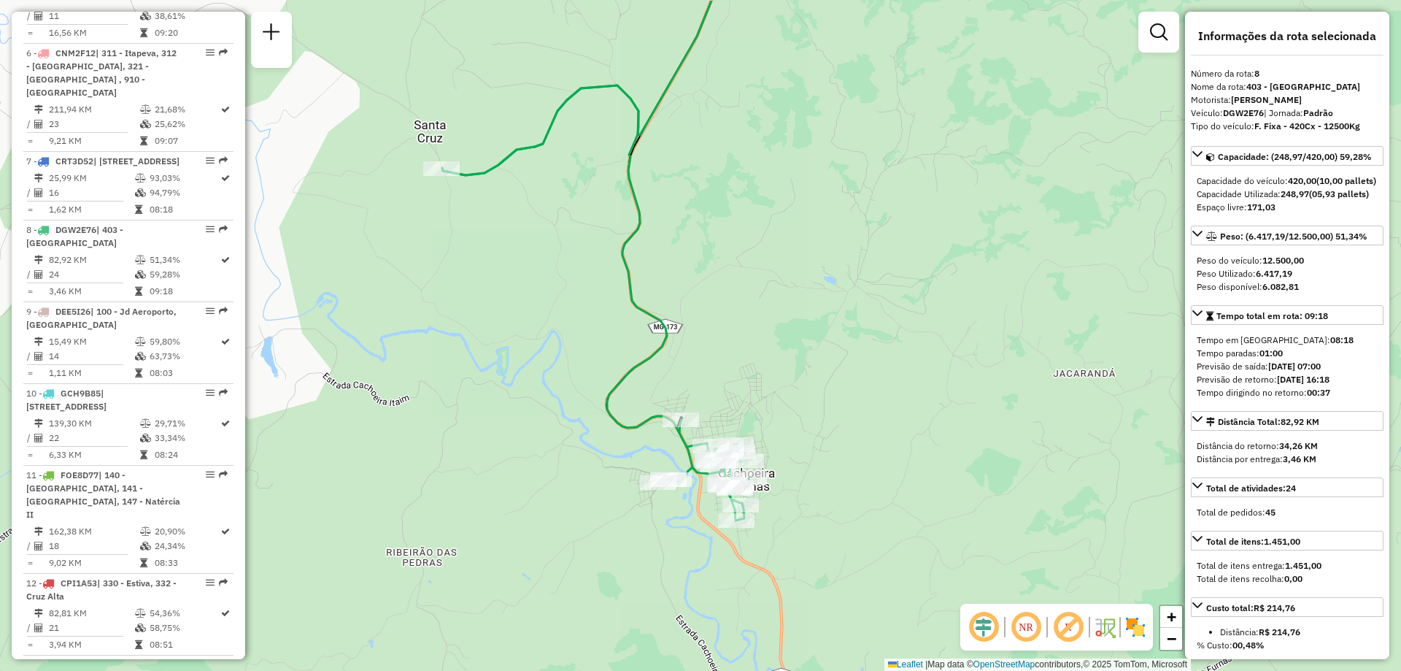
drag, startPoint x: 774, startPoint y: 435, endPoint x: 793, endPoint y: 503, distance: 70.7
click at [793, 503] on div "Janela de atendimento Grade de atendimento Capacidade Transportadoras Veículos …" at bounding box center [700, 335] width 1401 height 671
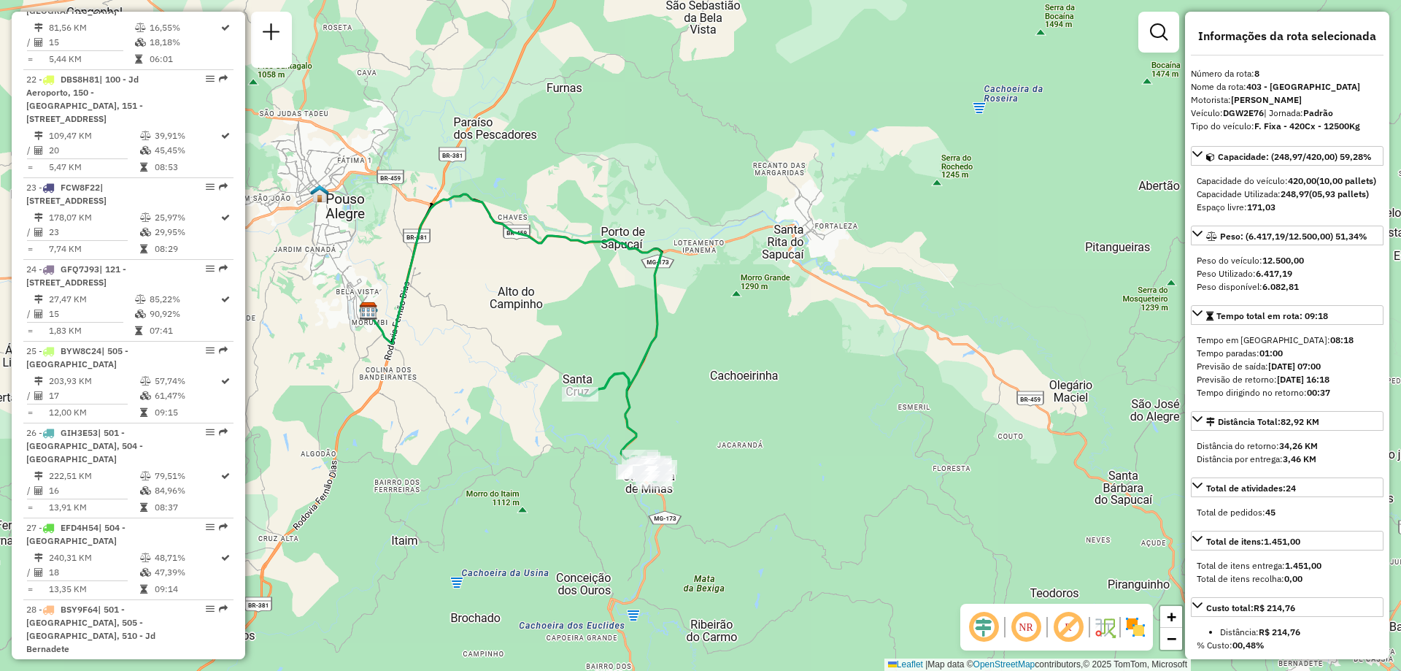
scroll to position [2482, 0]
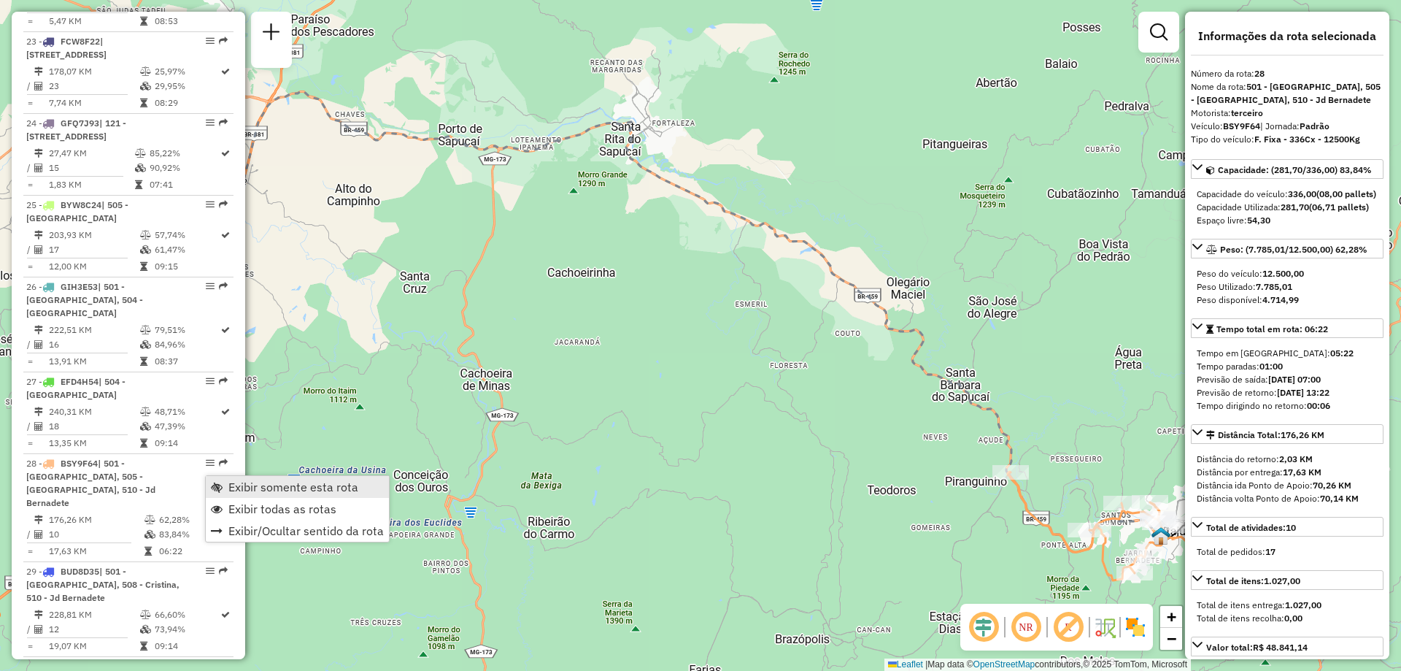
click at [307, 490] on span "Exibir somente esta rota" at bounding box center [293, 487] width 130 height 12
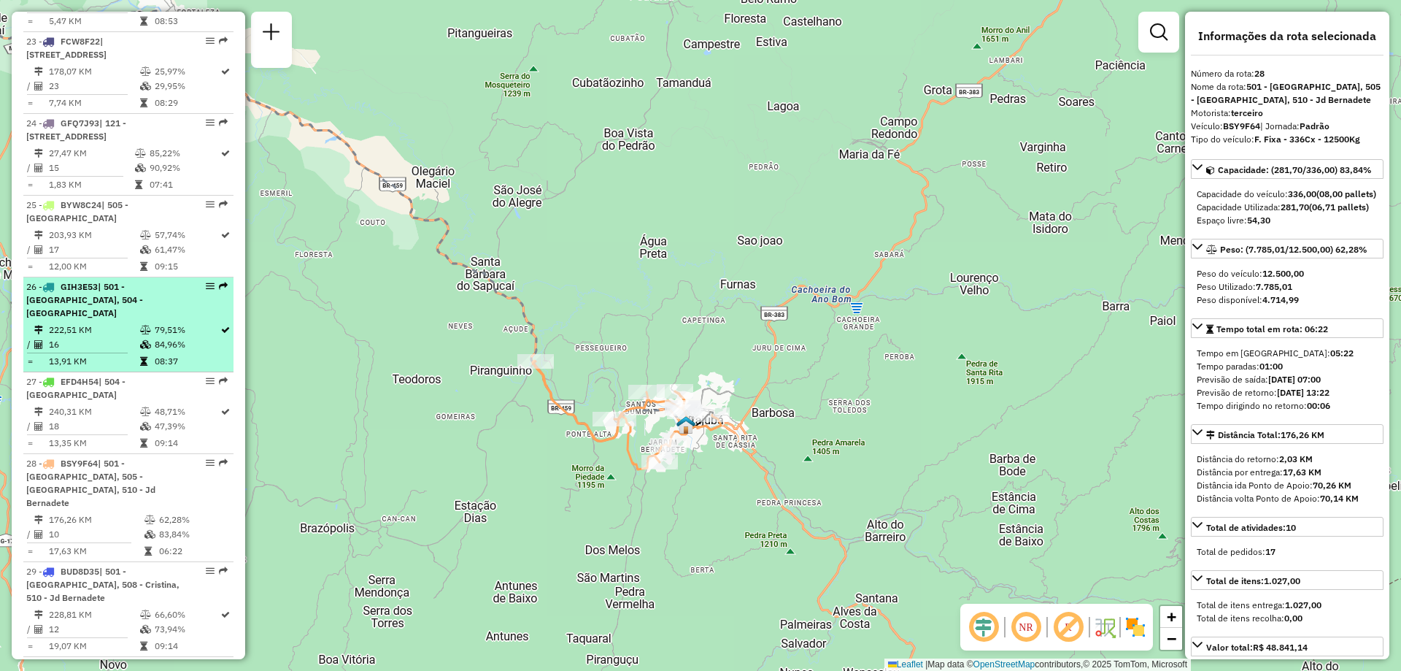
drag, startPoint x: 649, startPoint y: 465, endPoint x: 174, endPoint y: 354, distance: 487.9
click at [174, 354] on hb-router-mapa "Informações da Sessão 1282548 - 25/09/2025 Criação: 24/09/2025 19:06 Depósito: …" at bounding box center [700, 335] width 1401 height 671
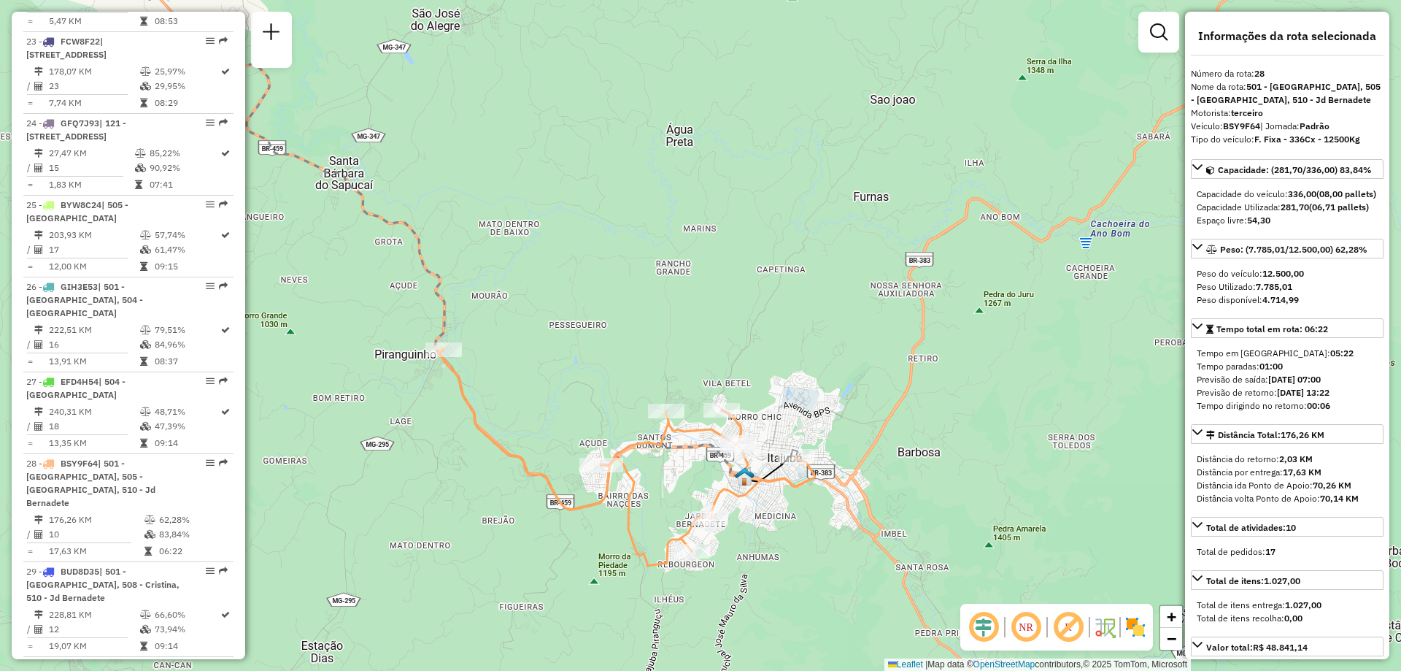
drag, startPoint x: 650, startPoint y: 490, endPoint x: 407, endPoint y: 548, distance: 250.7
click at [673, 600] on div "Janela de atendimento Grade de atendimento Capacidade Transportadoras Veículos …" at bounding box center [700, 335] width 1401 height 671
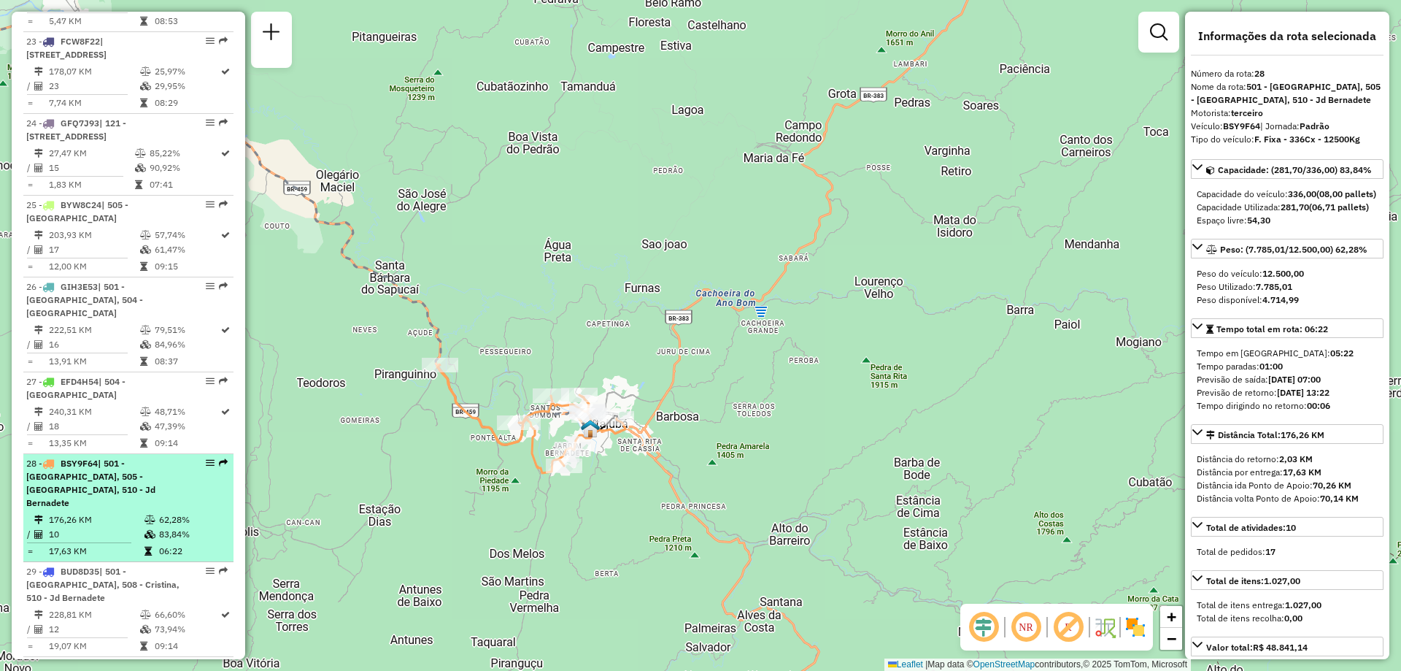
drag, startPoint x: 201, startPoint y: 477, endPoint x: 225, endPoint y: 480, distance: 24.3
click at [395, 529] on div "Janela de atendimento Grade de atendimento Capacidade Transportadoras Veículos …" at bounding box center [700, 335] width 1401 height 671
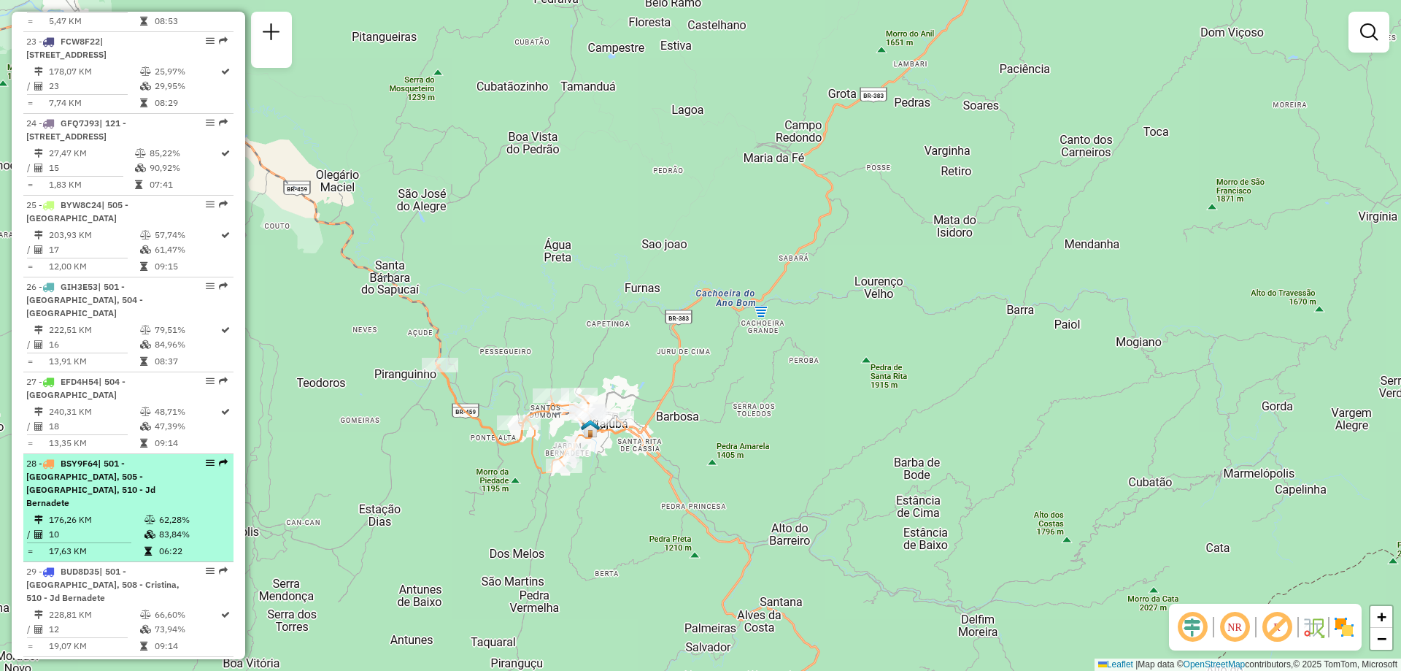
click at [207, 467] on em at bounding box center [210, 462] width 9 height 9
select select "**********"
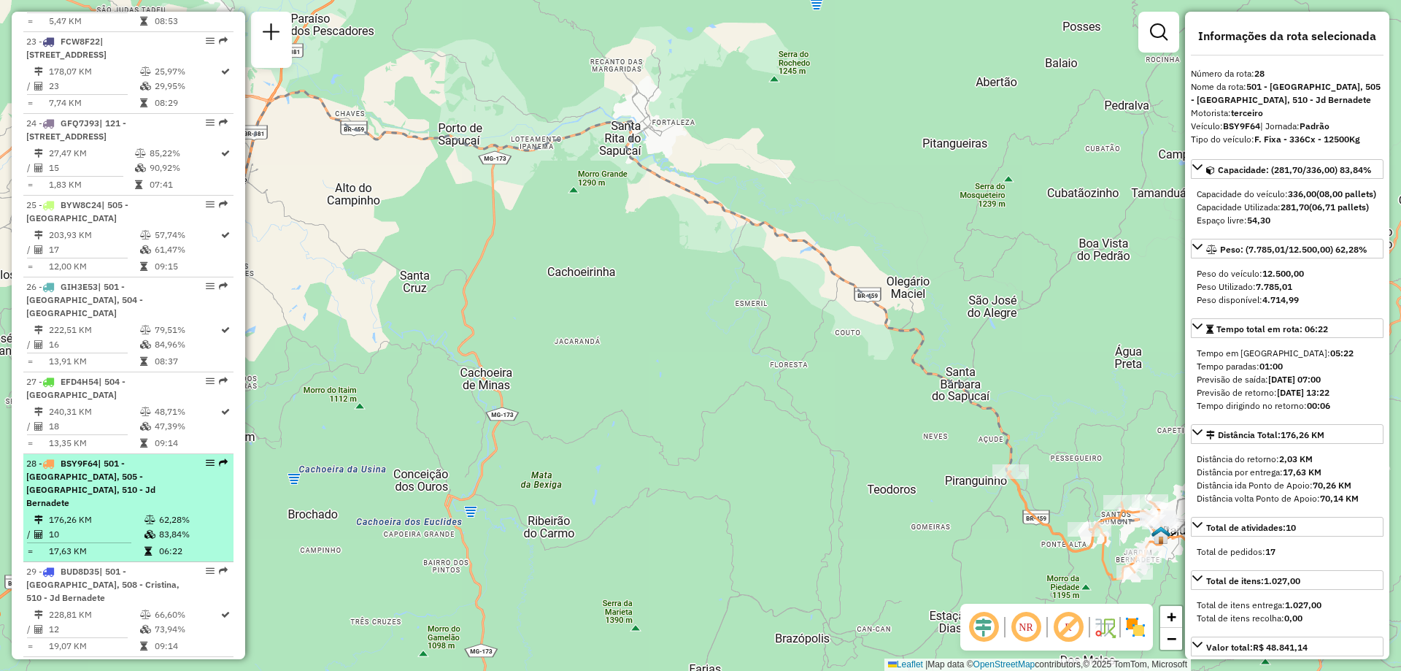
click at [206, 467] on em at bounding box center [210, 462] width 9 height 9
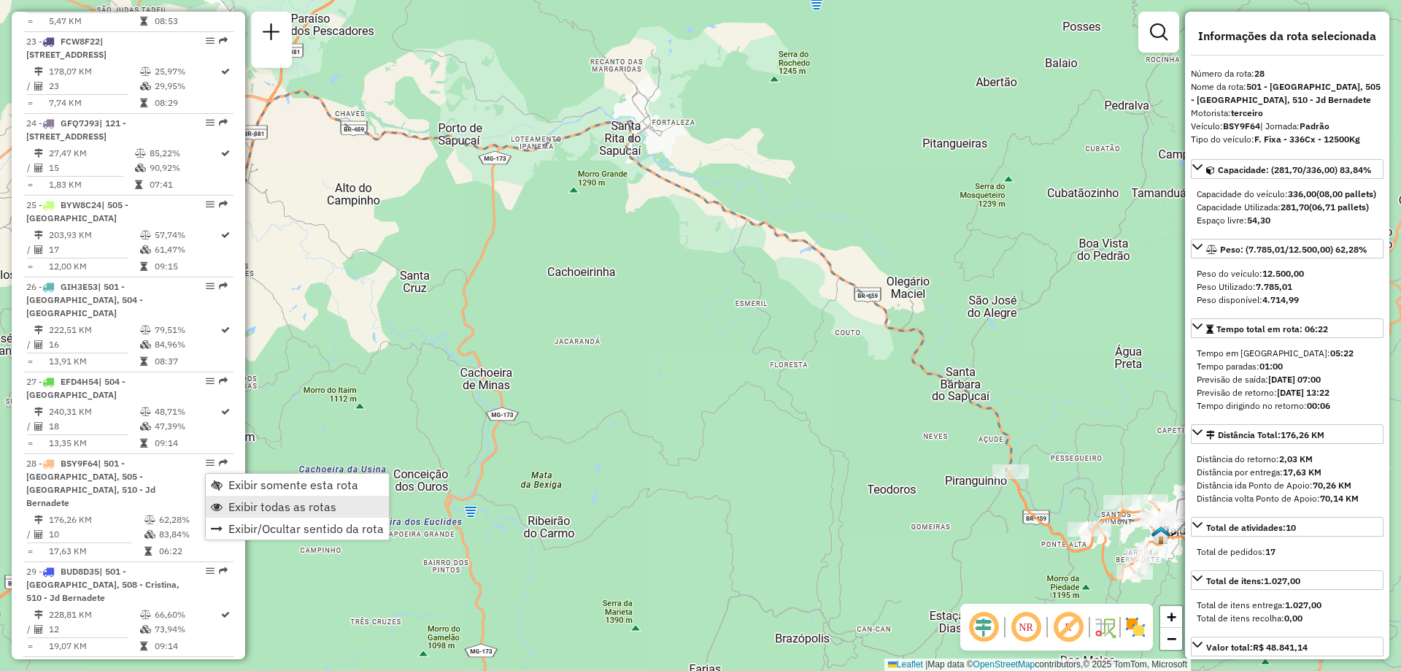
click at [291, 501] on span "Exibir todas as rotas" at bounding box center [282, 507] width 108 height 12
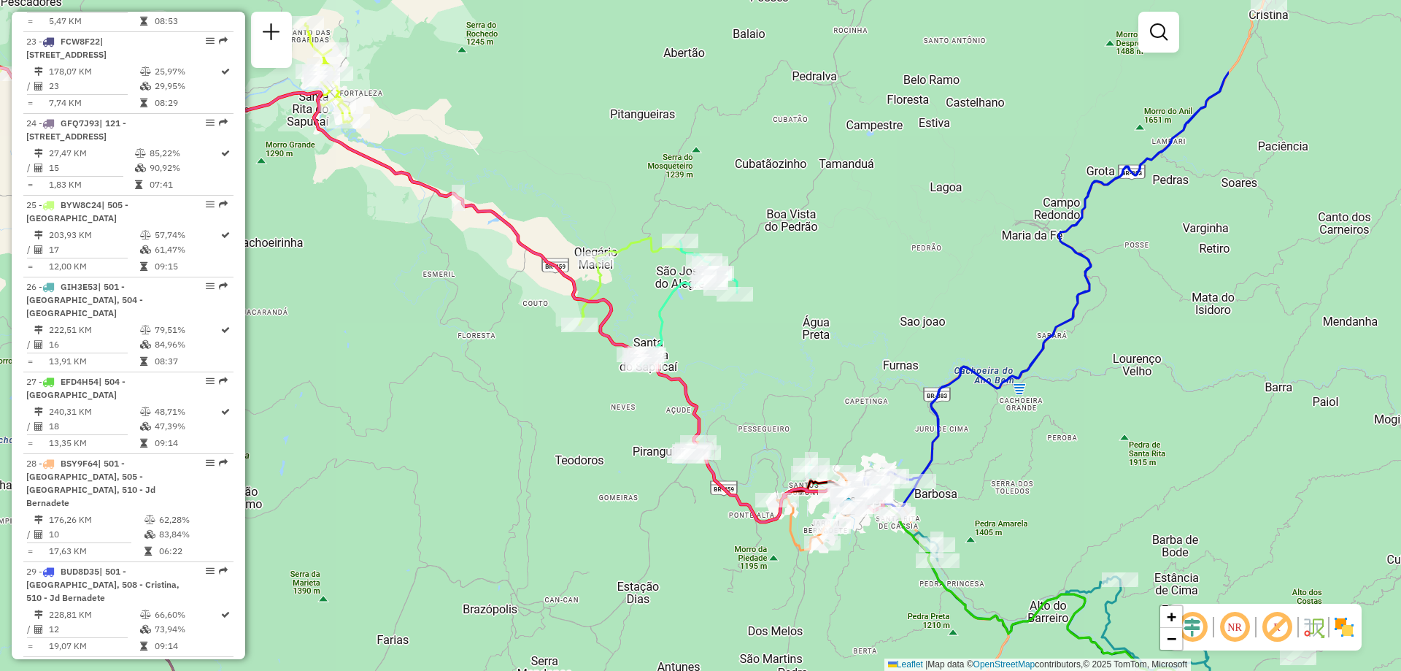
drag, startPoint x: 827, startPoint y: 433, endPoint x: 515, endPoint y: 404, distance: 313.8
click at [515, 404] on div "Janela de atendimento Grade de atendimento Capacidade Transportadoras Veículos …" at bounding box center [700, 335] width 1401 height 671
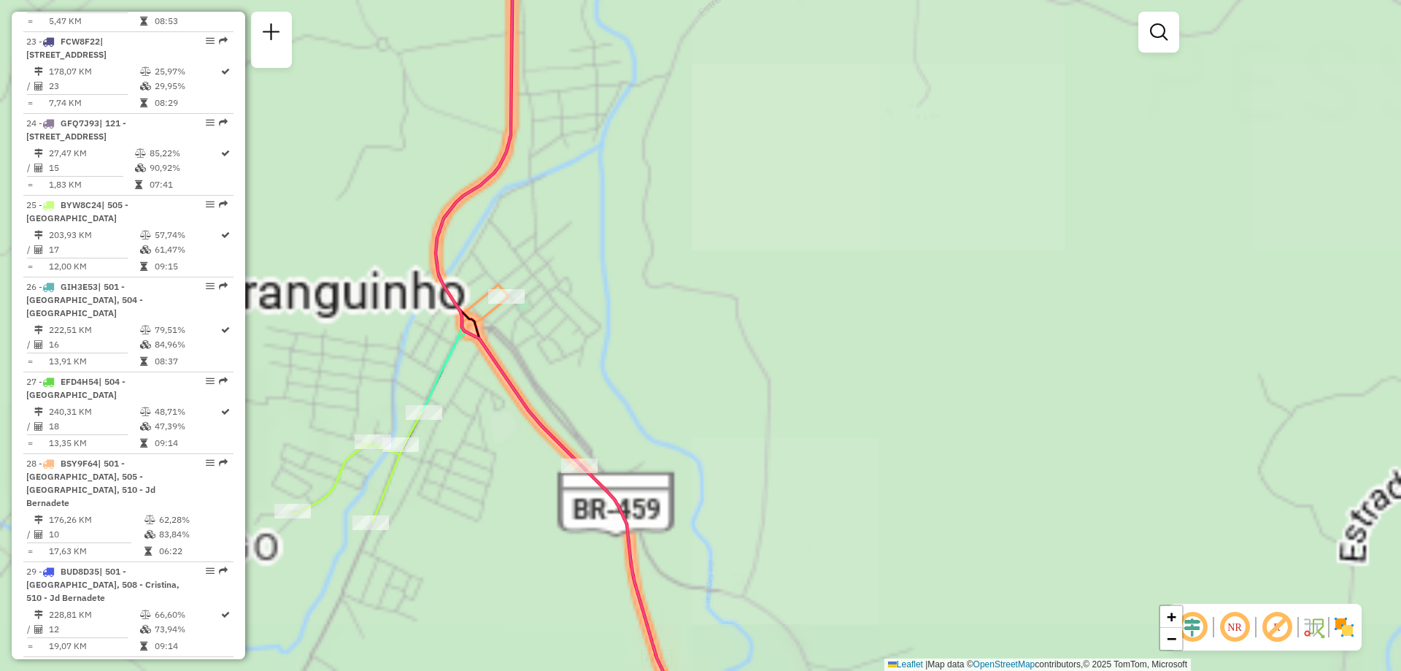
drag, startPoint x: 678, startPoint y: 477, endPoint x: 793, endPoint y: 455, distance: 116.8
click at [793, 455] on div "Janela de atendimento Grade de atendimento Capacidade Transportadoras Veículos …" at bounding box center [700, 335] width 1401 height 671
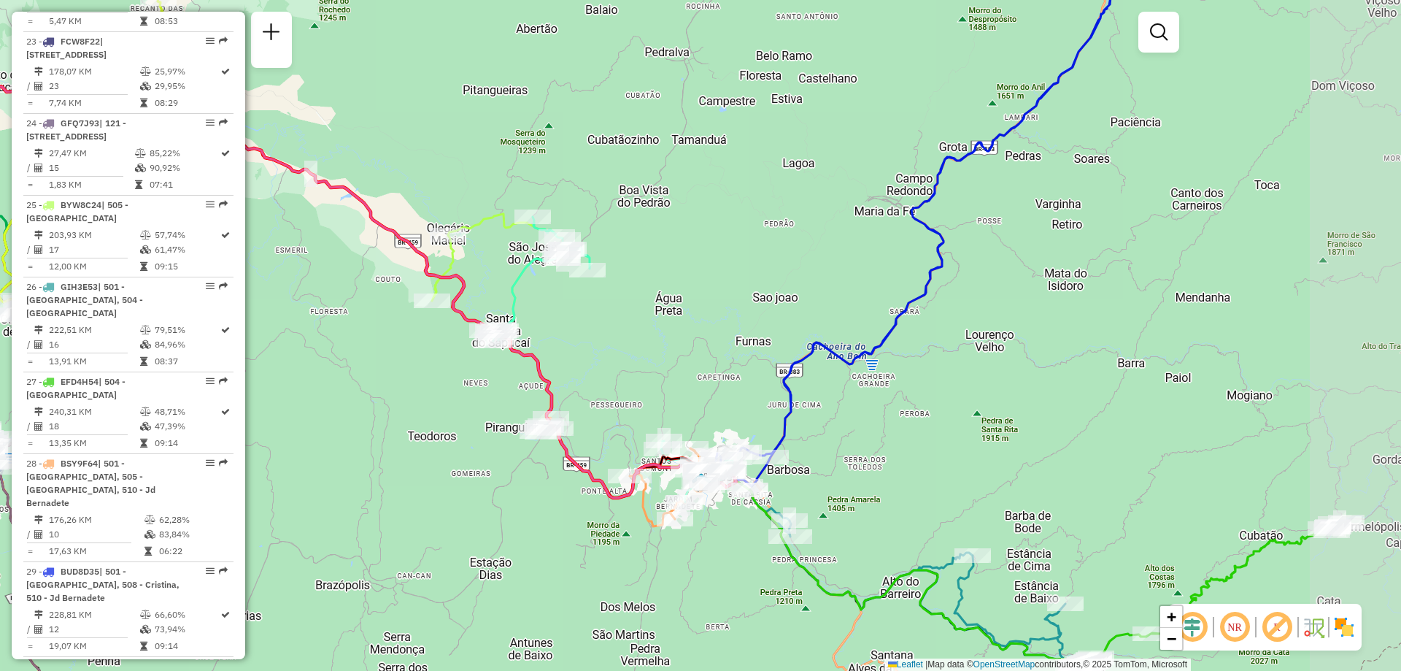
drag, startPoint x: 951, startPoint y: 582, endPoint x: 758, endPoint y: 547, distance: 196.6
click at [758, 547] on div "Janela de atendimento Grade de atendimento Capacidade Transportadoras Veículos …" at bounding box center [700, 335] width 1401 height 671
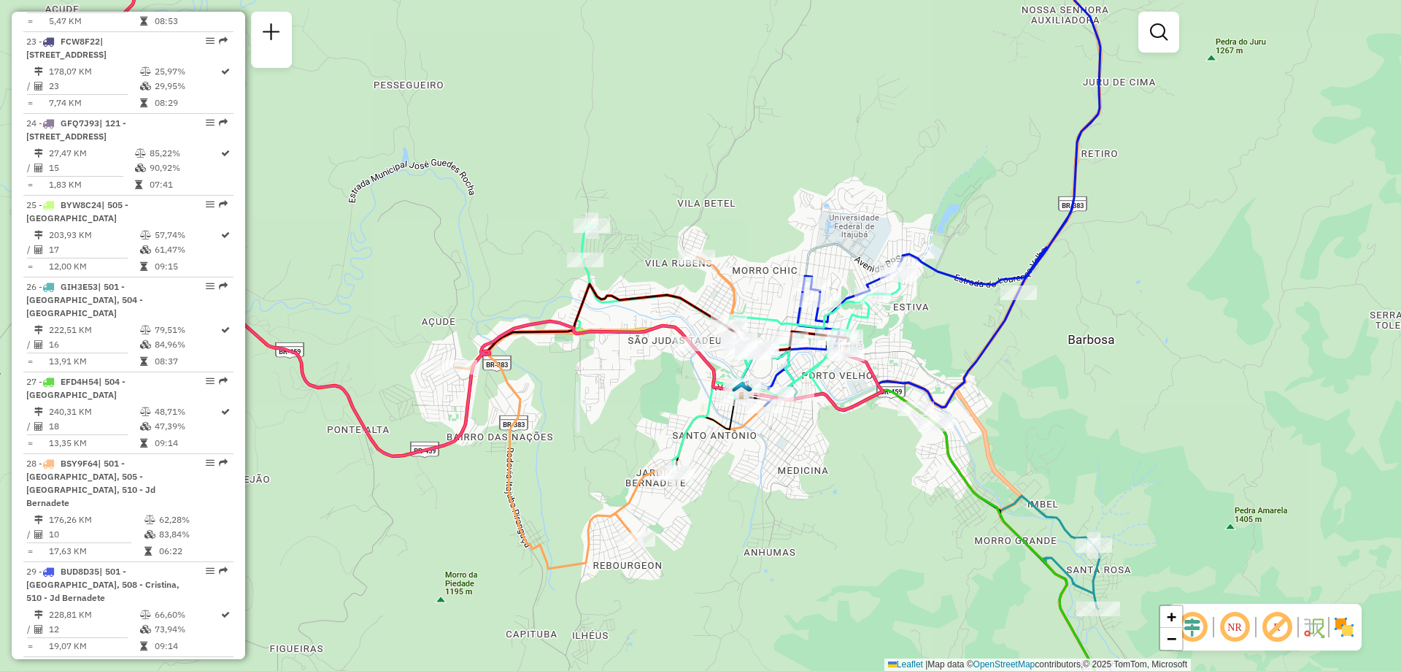
drag, startPoint x: 489, startPoint y: 363, endPoint x: 607, endPoint y: 386, distance: 119.8
click at [607, 386] on div "Janela de atendimento Grade de atendimento Capacidade Transportadoras Veículos …" at bounding box center [700, 335] width 1401 height 671
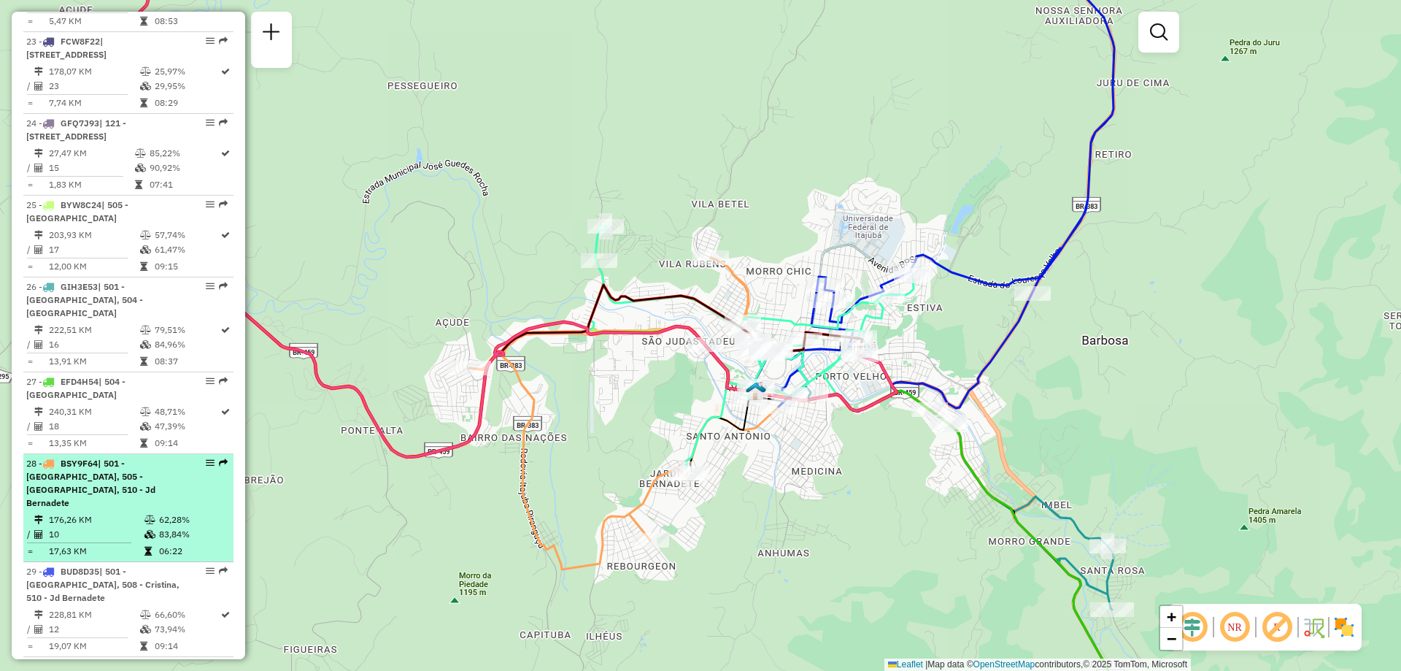
click at [206, 467] on em at bounding box center [210, 462] width 9 height 9
select select "**********"
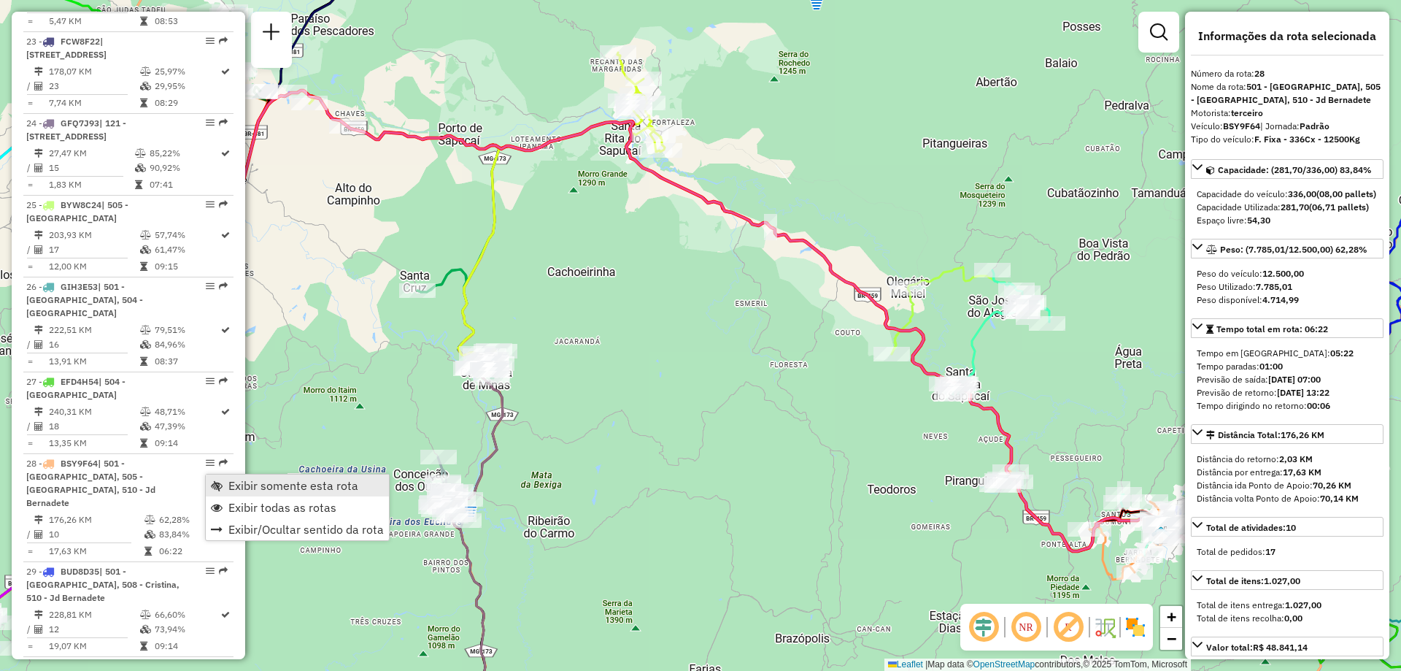
click at [322, 488] on span "Exibir somente esta rota" at bounding box center [293, 486] width 130 height 12
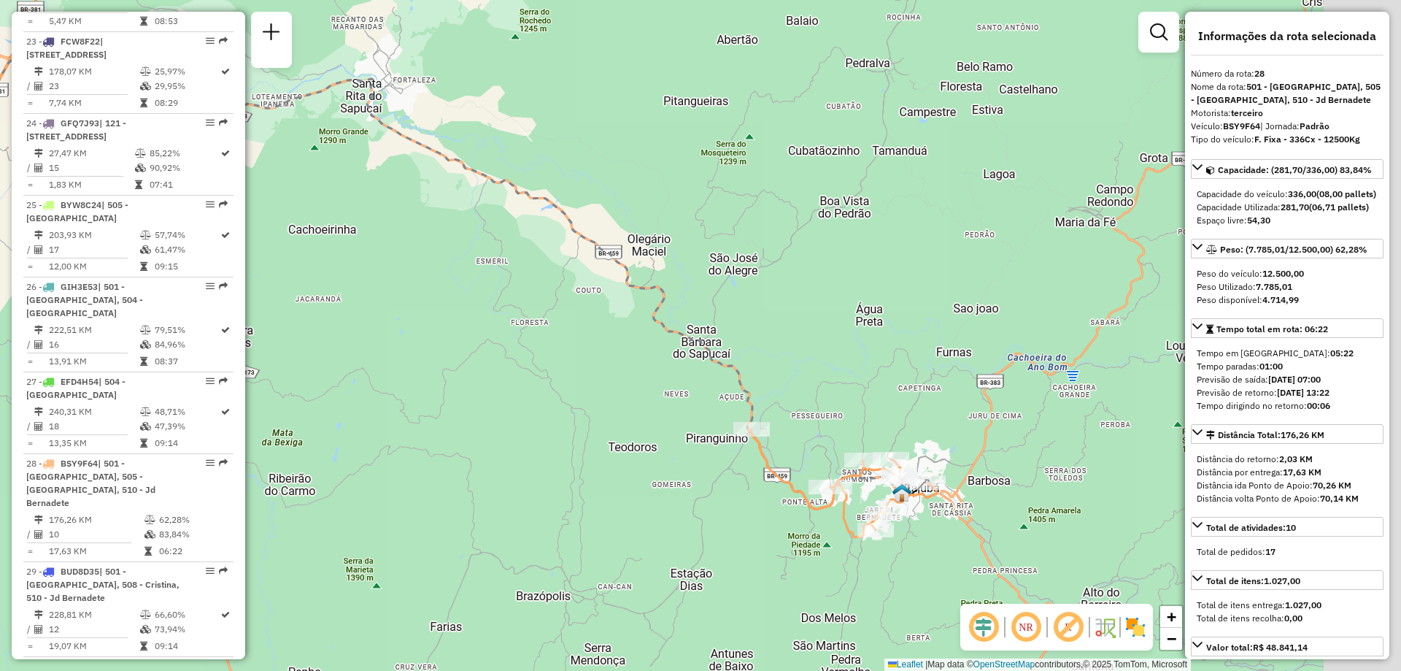
drag, startPoint x: 926, startPoint y: 489, endPoint x: 666, endPoint y: 447, distance: 263.3
click at [666, 447] on div "Janela de atendimento Grade de atendimento Capacidade Transportadoras Veículos …" at bounding box center [700, 335] width 1401 height 671
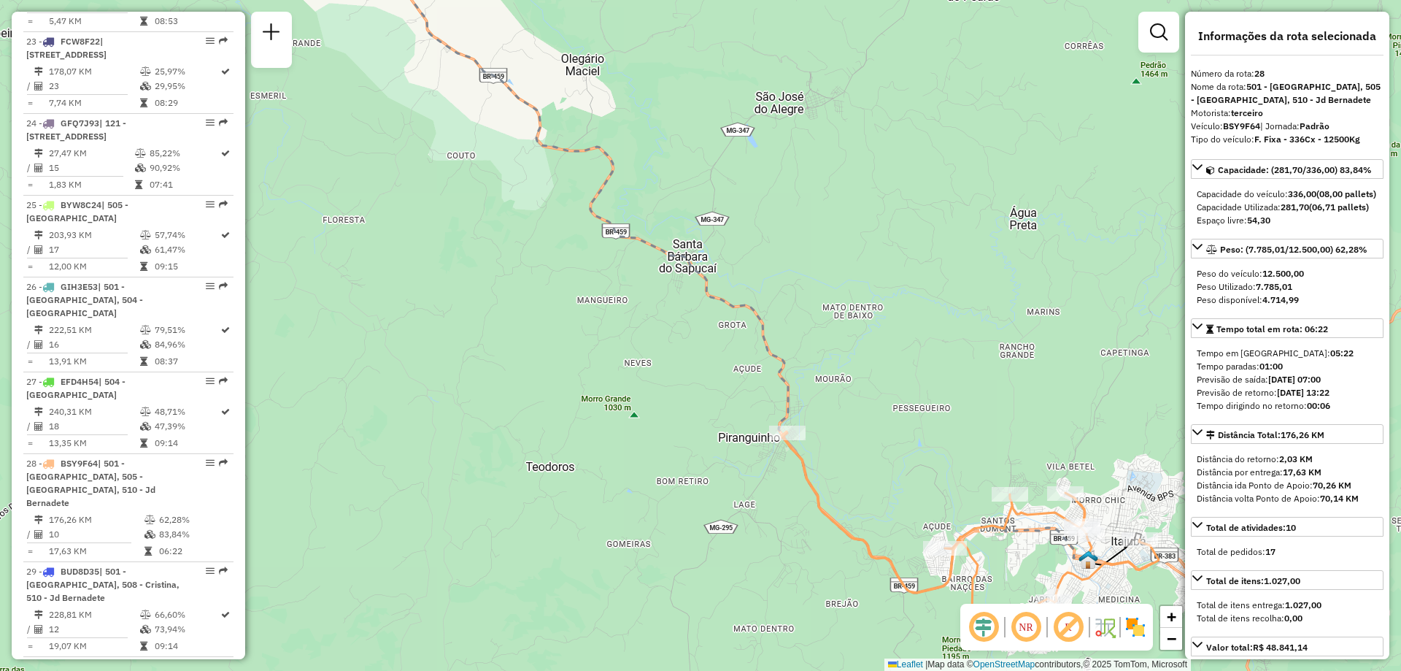
drag, startPoint x: 951, startPoint y: 510, endPoint x: 792, endPoint y: 409, distance: 188.7
click at [792, 409] on div "Janela de atendimento Grade de atendimento Capacidade Transportadoras Veículos …" at bounding box center [700, 335] width 1401 height 671
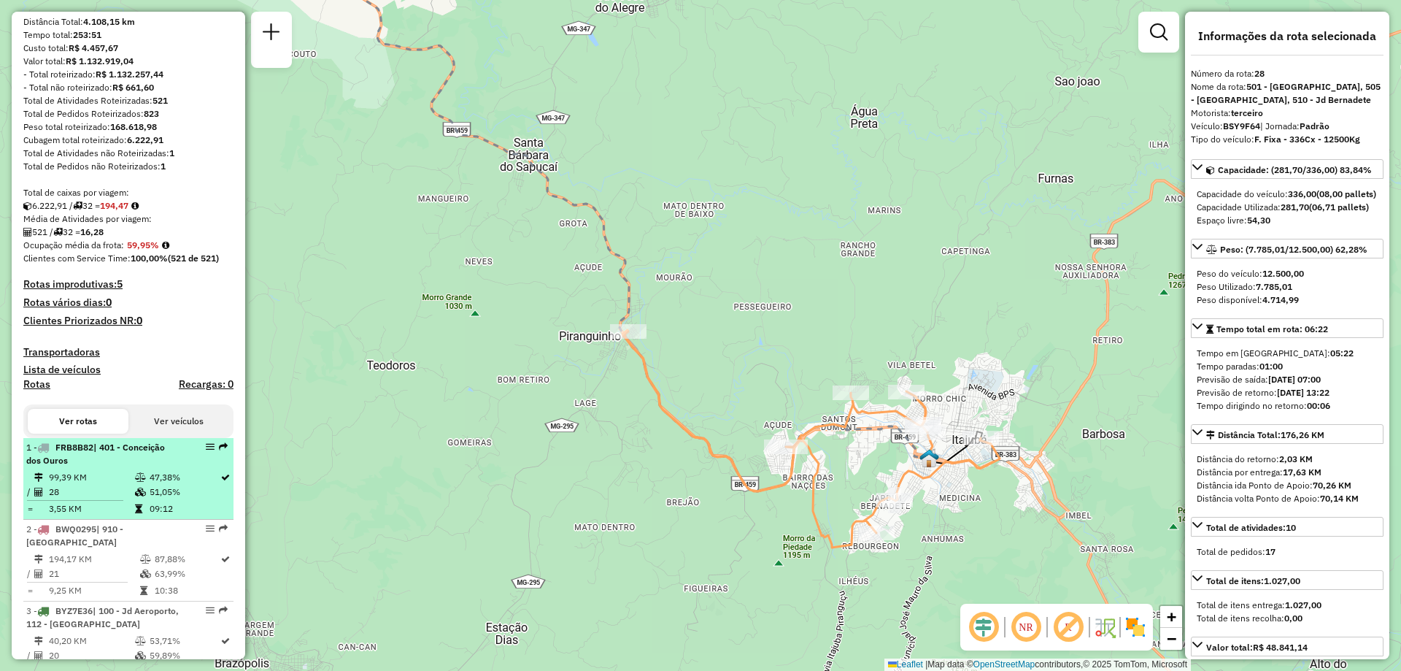
scroll to position [219, 0]
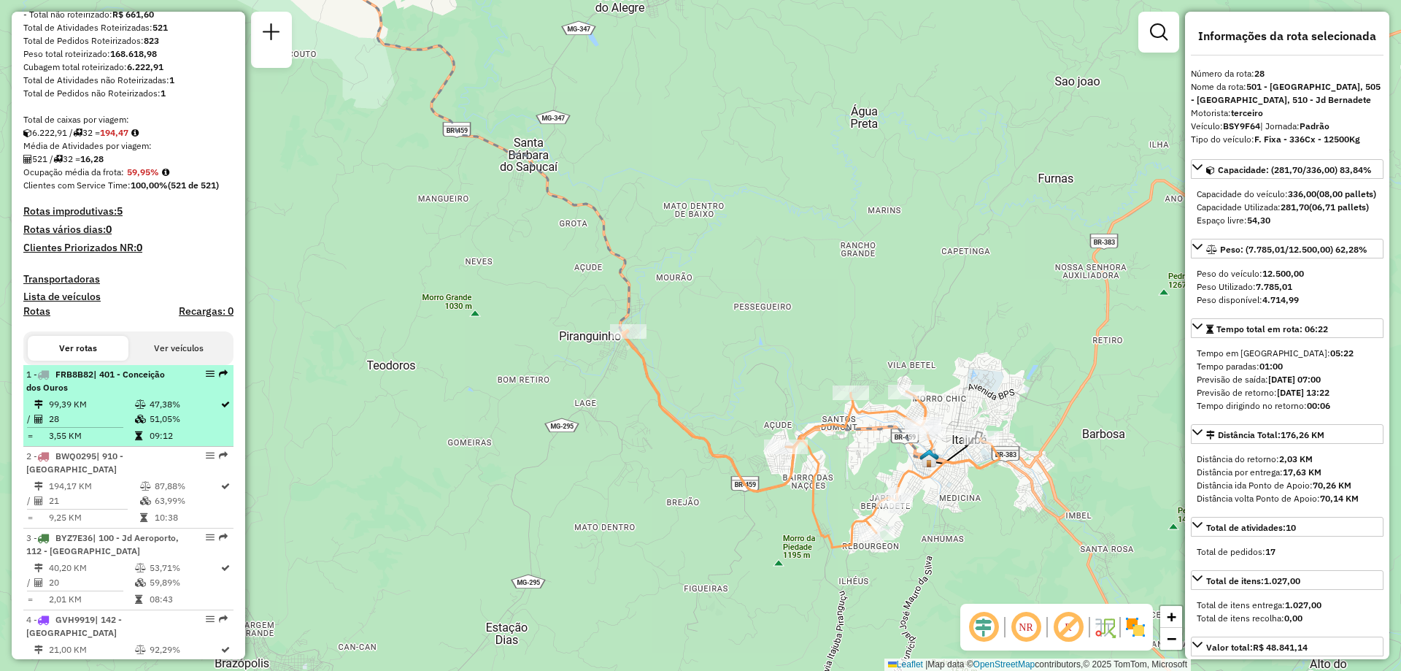
click at [154, 412] on td "47,38%" at bounding box center [184, 404] width 71 height 15
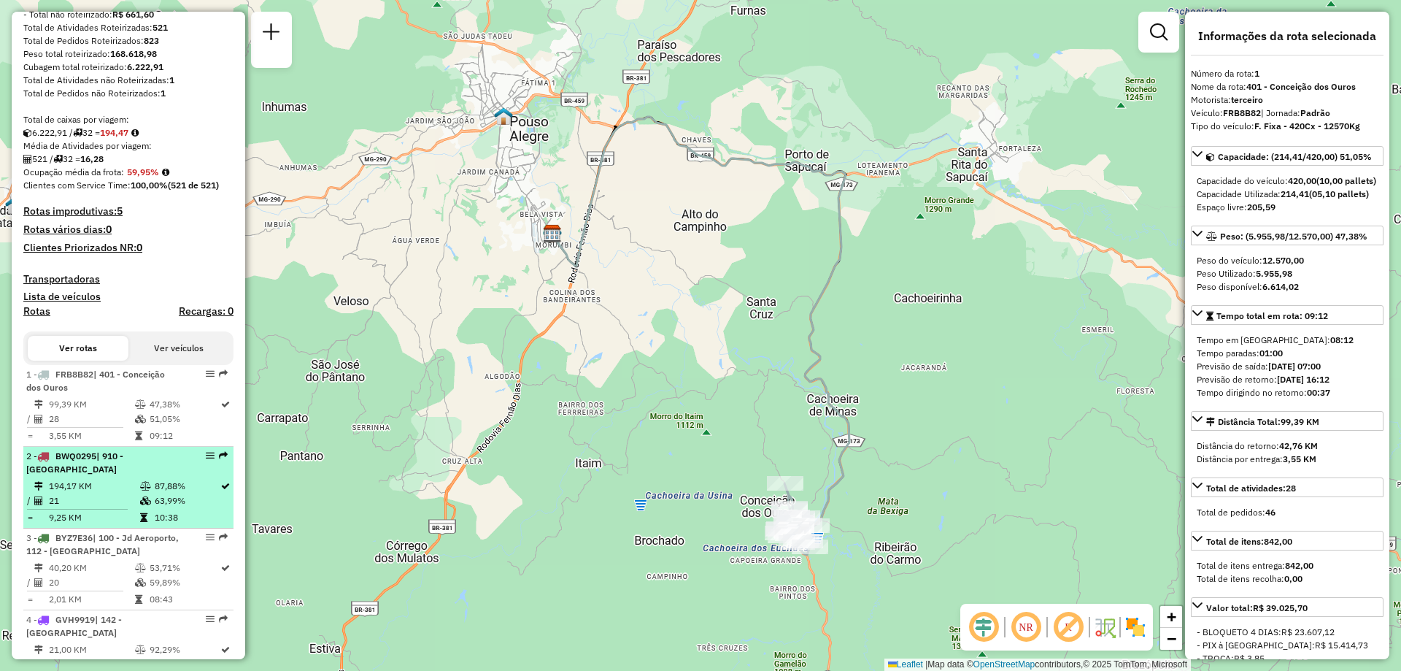
click at [123, 473] on span "| 910 - Monte Verde" at bounding box center [74, 462] width 97 height 24
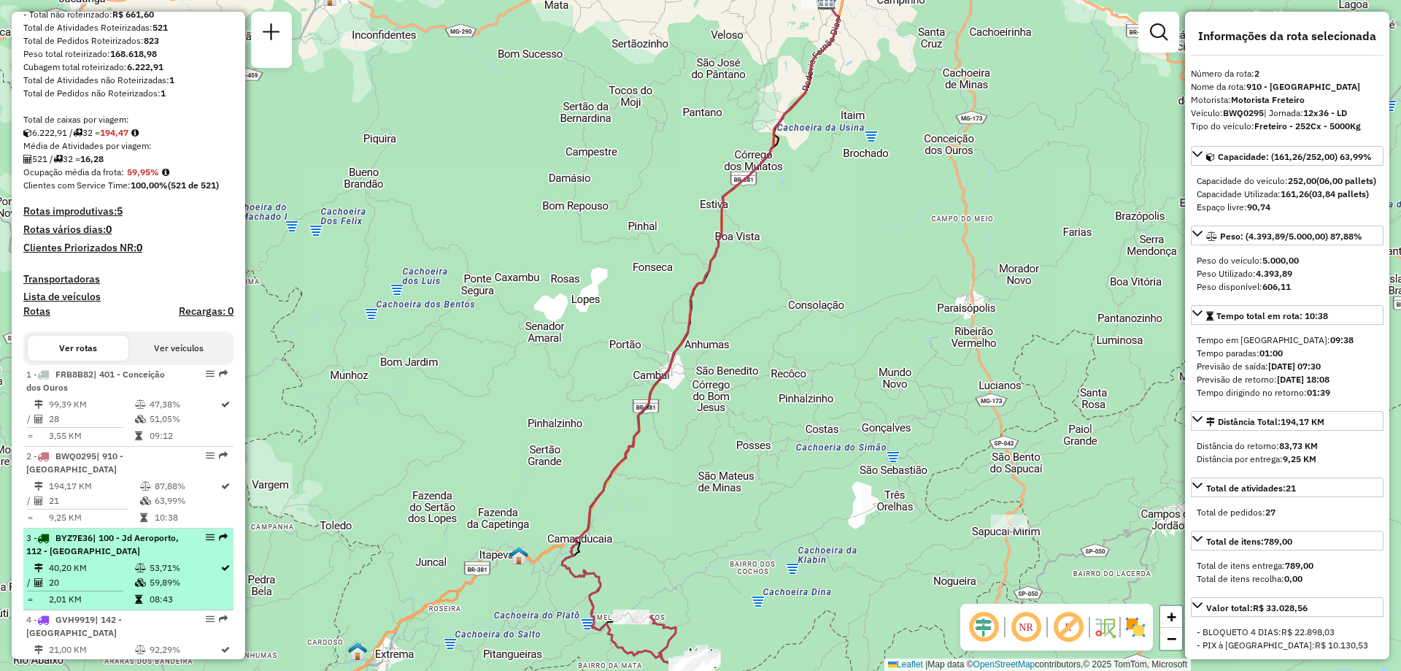
scroll to position [292, 0]
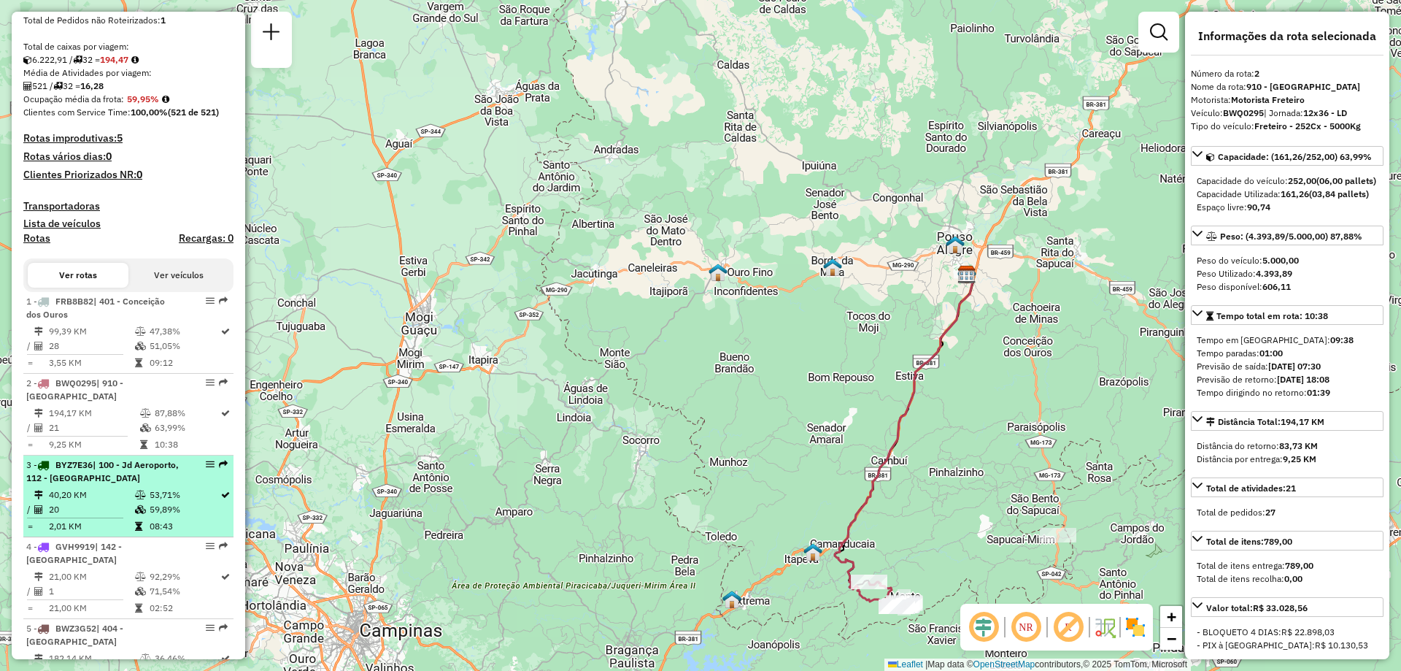
click at [162, 517] on td "59,89%" at bounding box center [184, 509] width 71 height 15
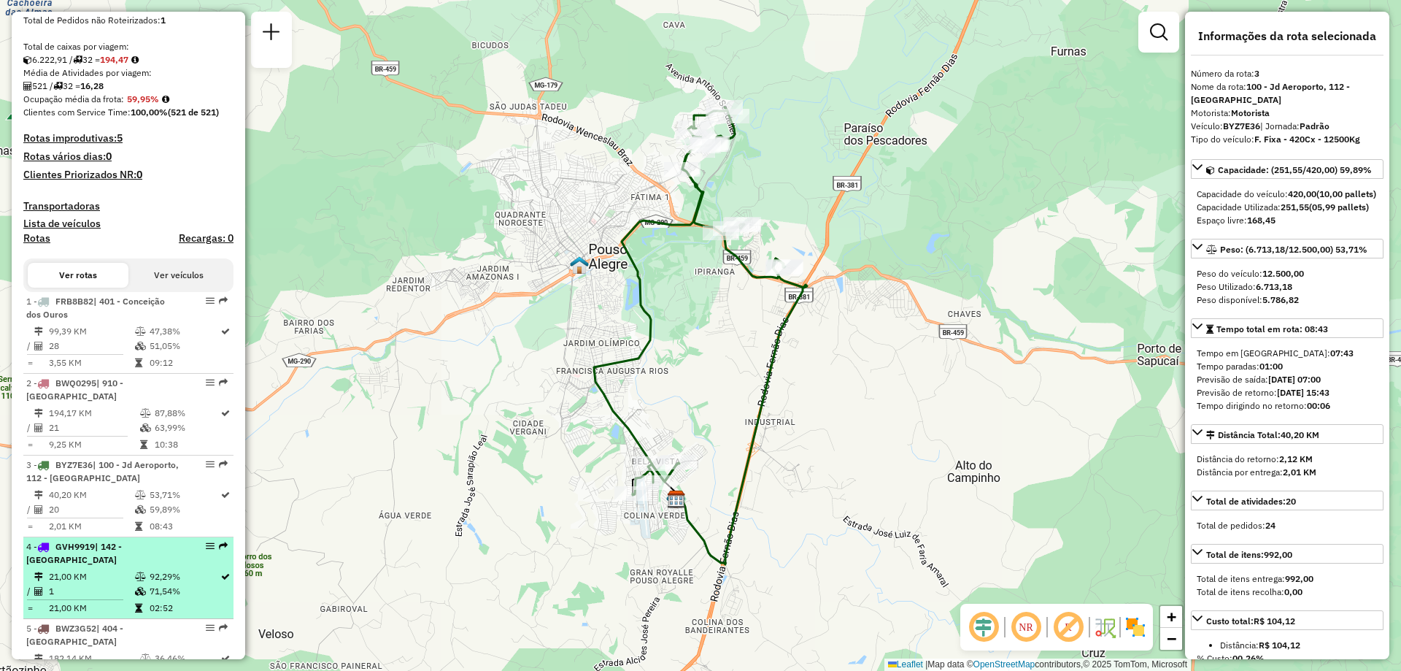
click at [127, 584] on td "21,00 KM" at bounding box center [91, 576] width 86 height 15
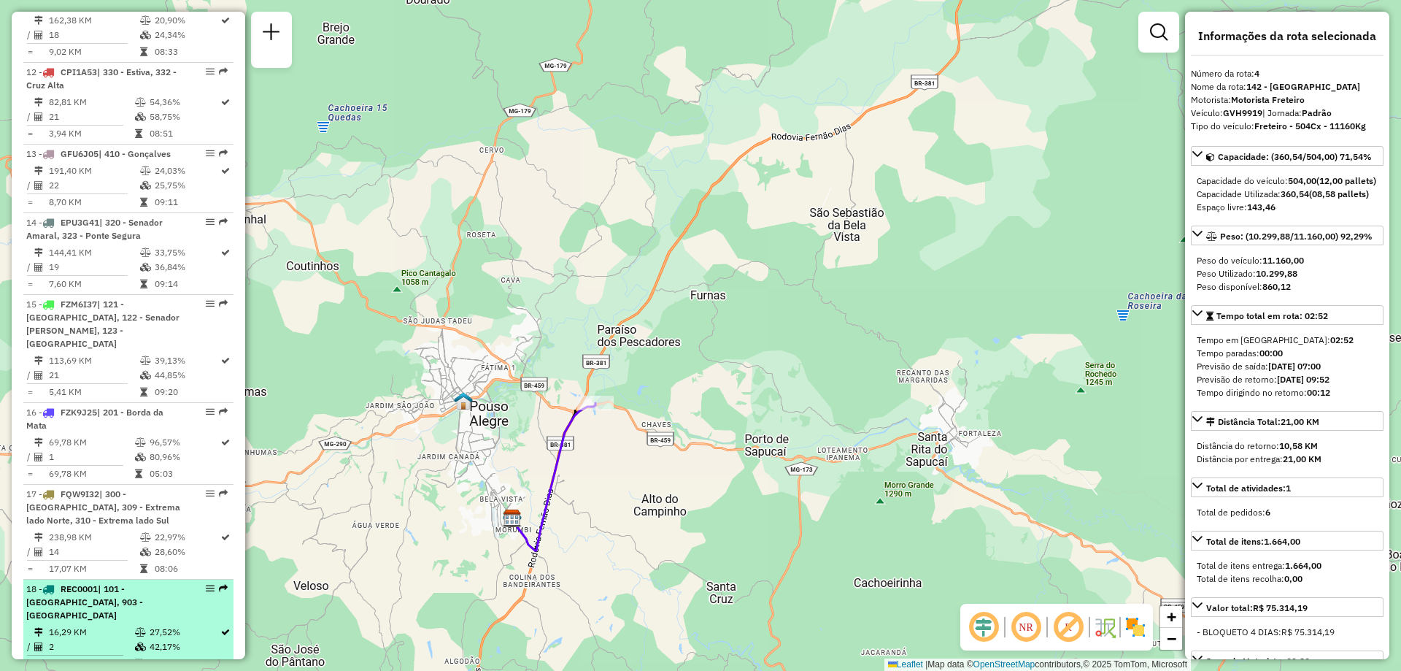
scroll to position [1533, 0]
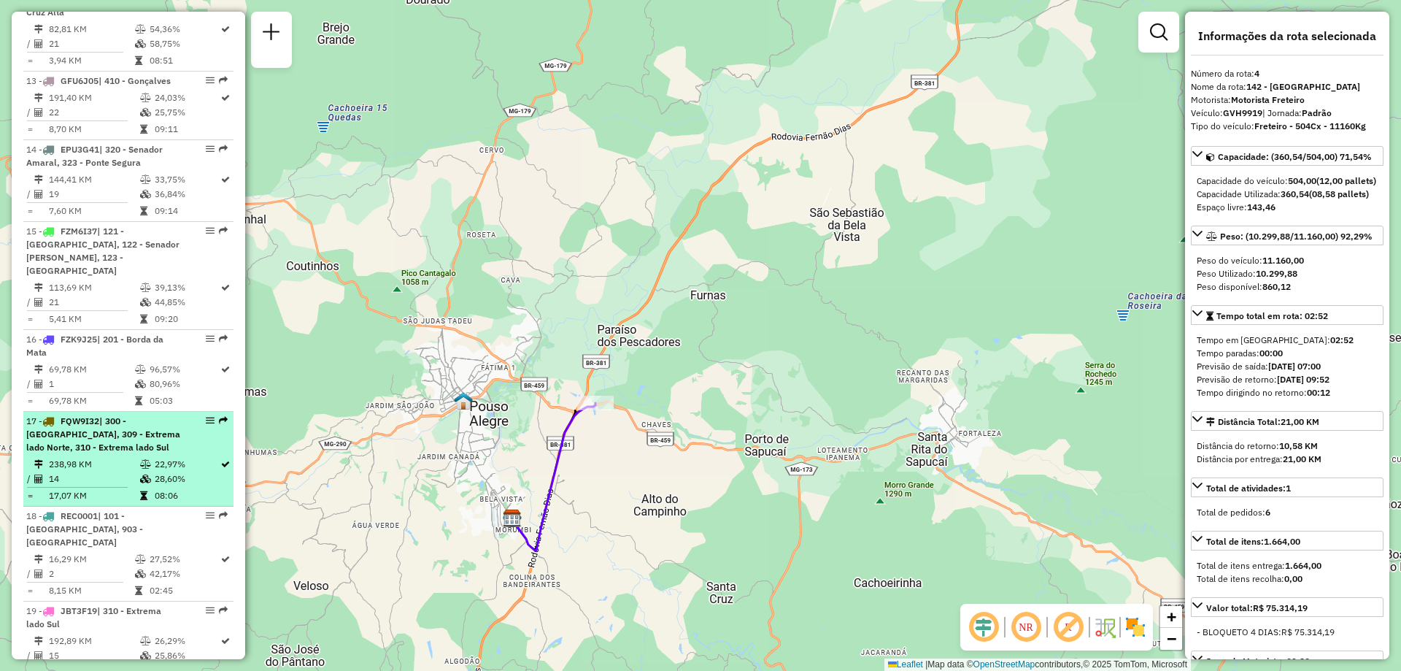
click at [110, 454] on div "17 - FQW9I32 | 300 - Toledo, 309 - Extrema lado Norte, 310 - Extrema lado Sul" at bounding box center [103, 434] width 155 height 39
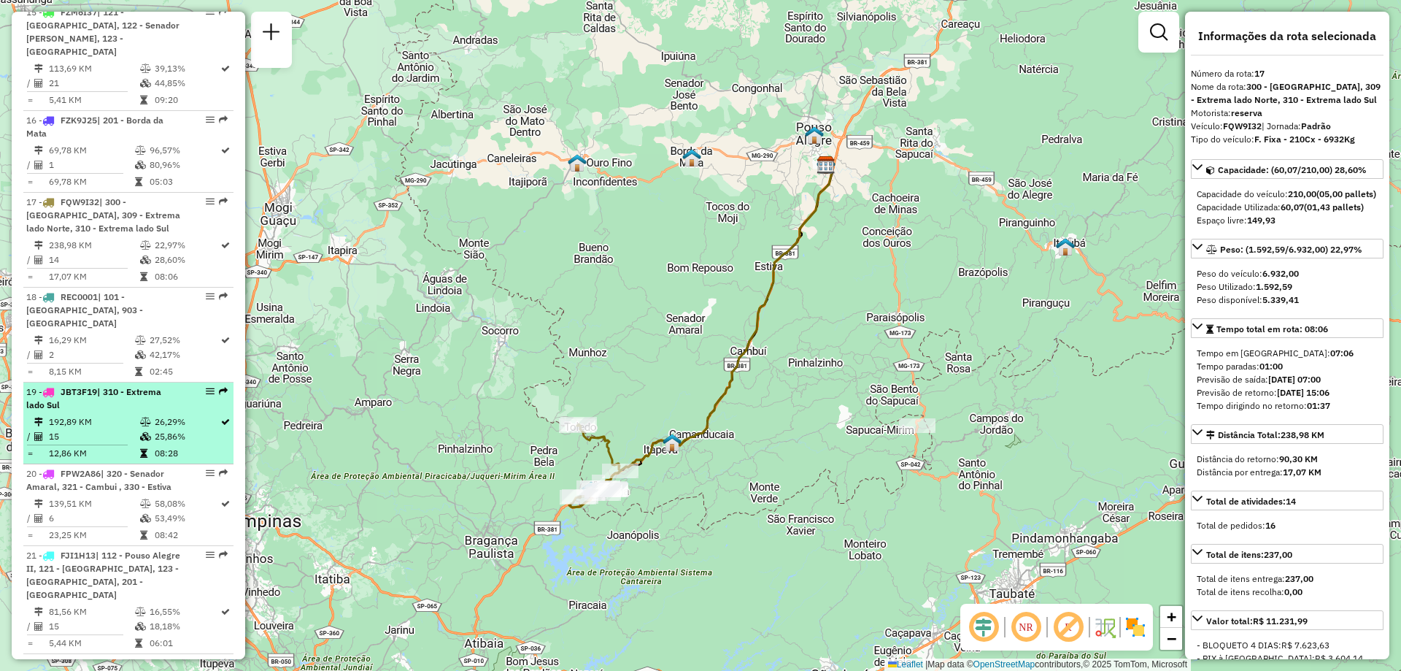
scroll to position [1825, 0]
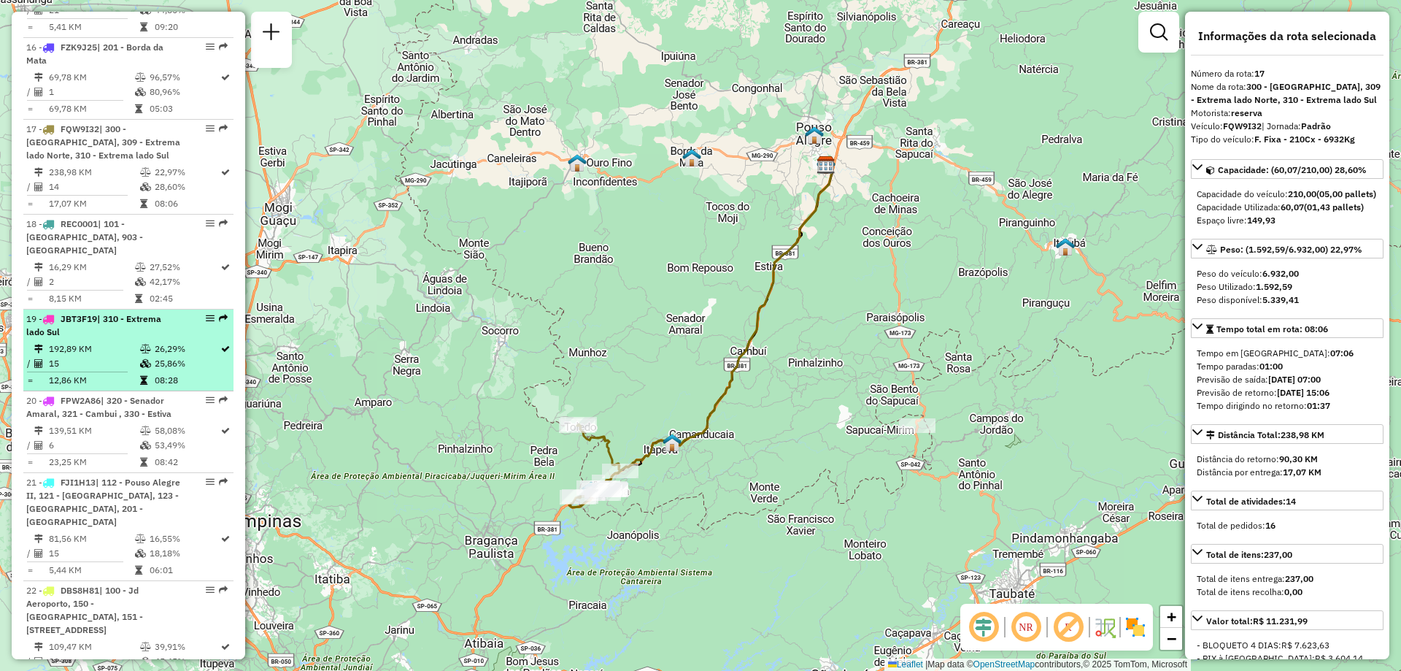
click at [154, 356] on td "26,29%" at bounding box center [187, 349] width 66 height 15
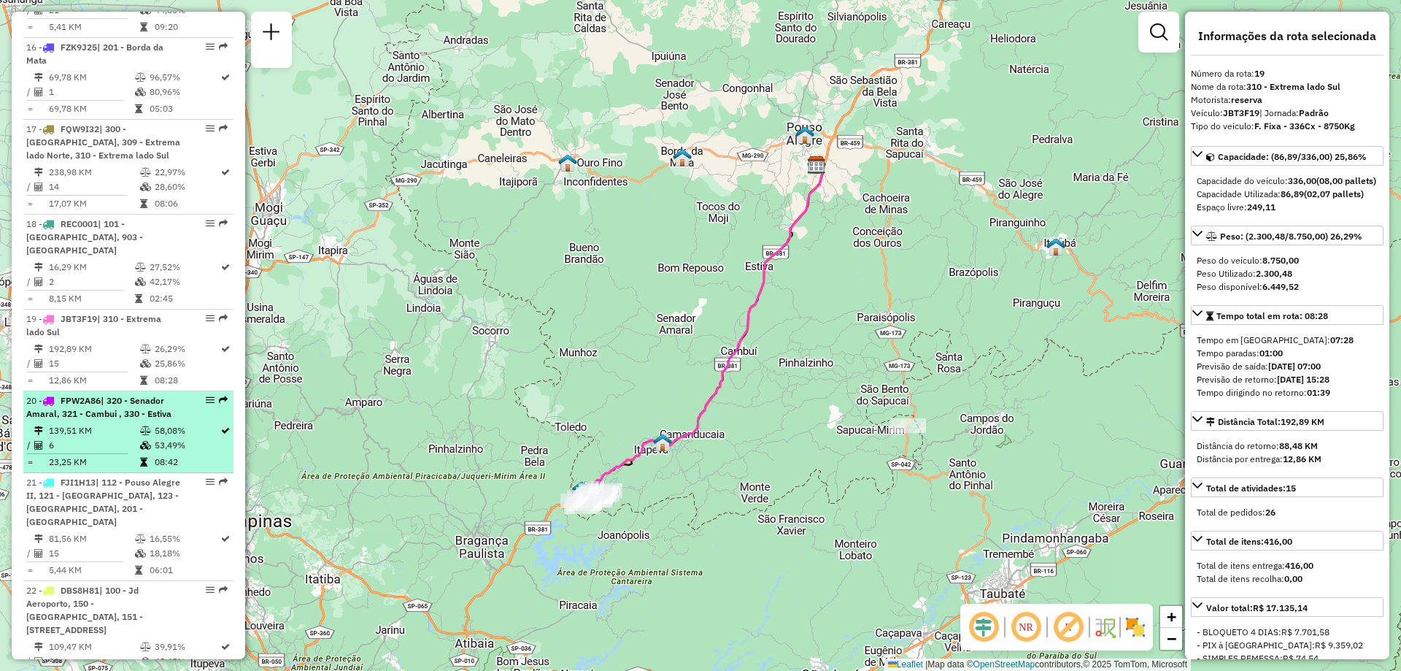
drag, startPoint x: 143, startPoint y: 461, endPoint x: 153, endPoint y: 468, distance: 12.1
click at [143, 450] on icon at bounding box center [145, 445] width 11 height 9
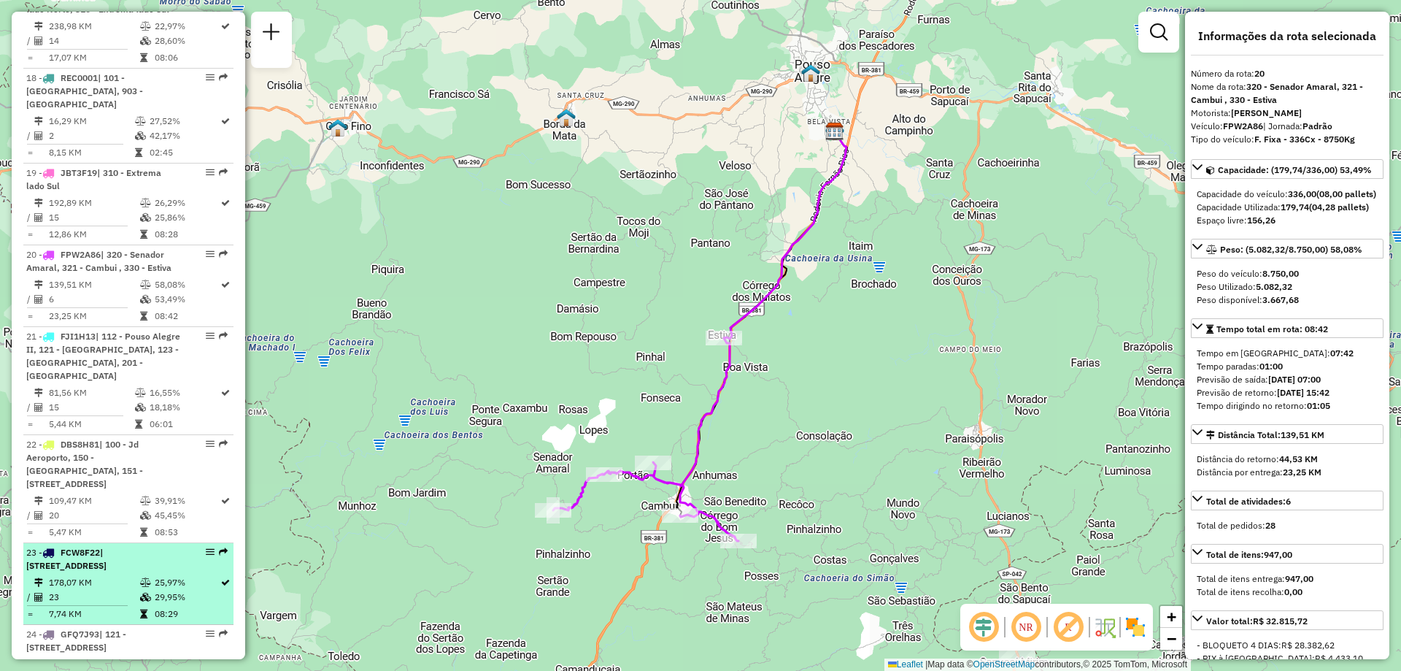
scroll to position [2117, 0]
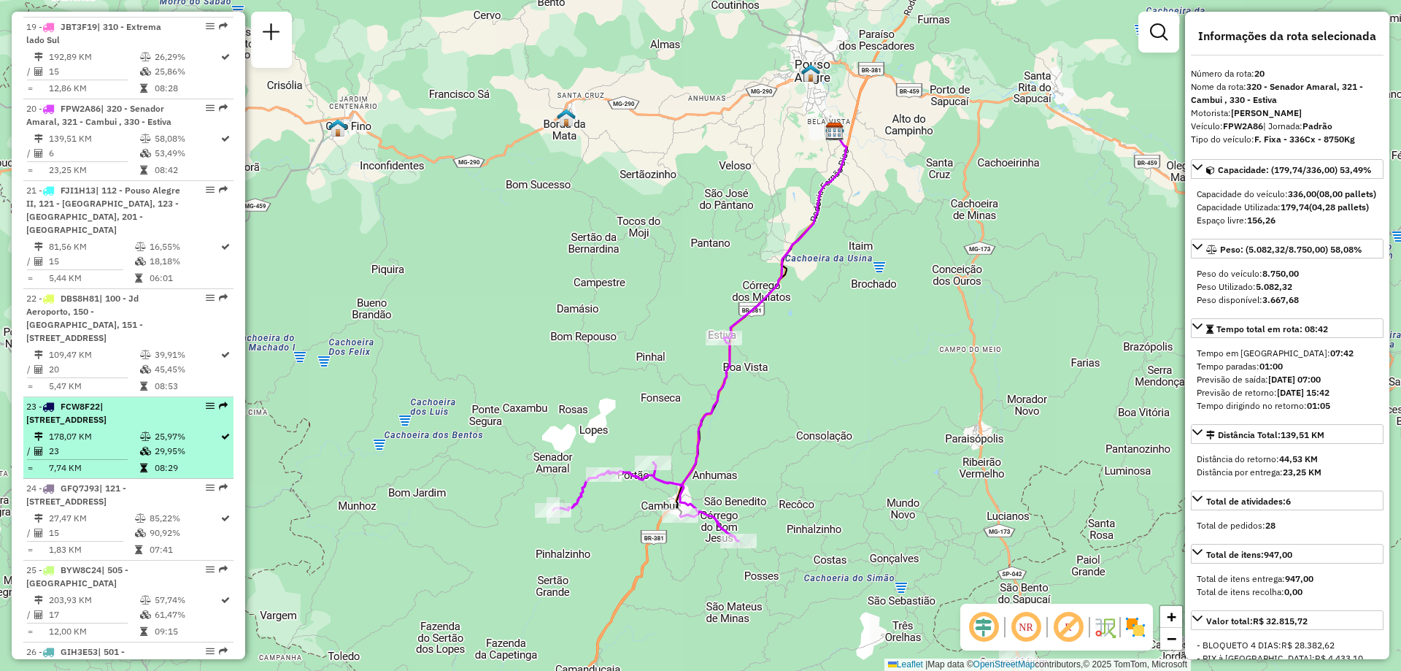
click at [111, 444] on td "23" at bounding box center [93, 451] width 91 height 15
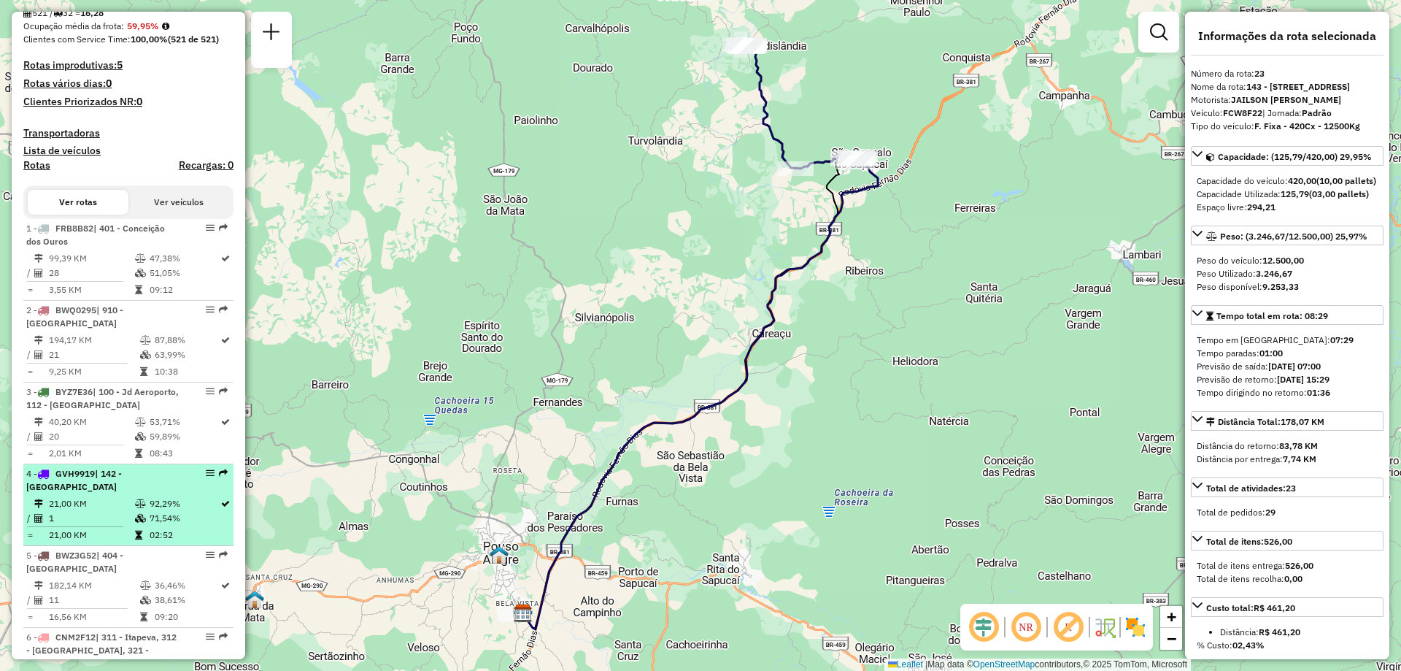
scroll to position [511, 0]
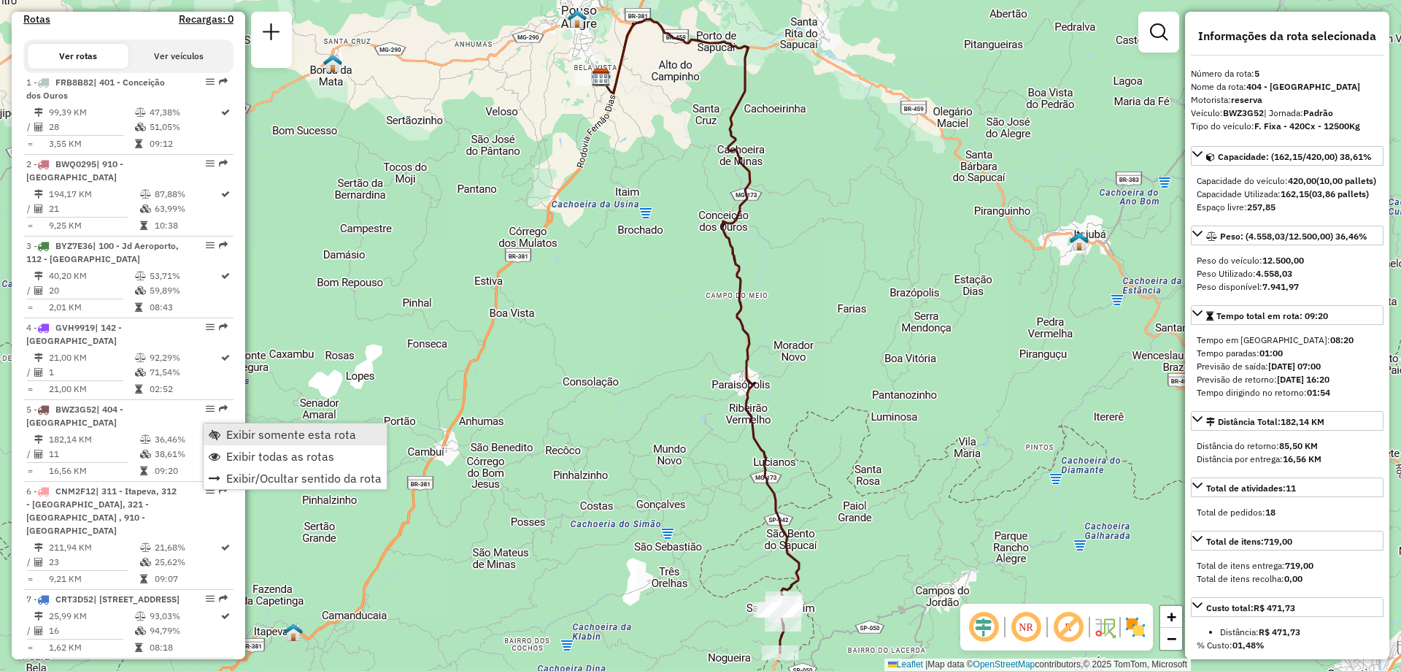
click at [313, 430] on span "Exibir somente esta rota" at bounding box center [291, 434] width 130 height 12
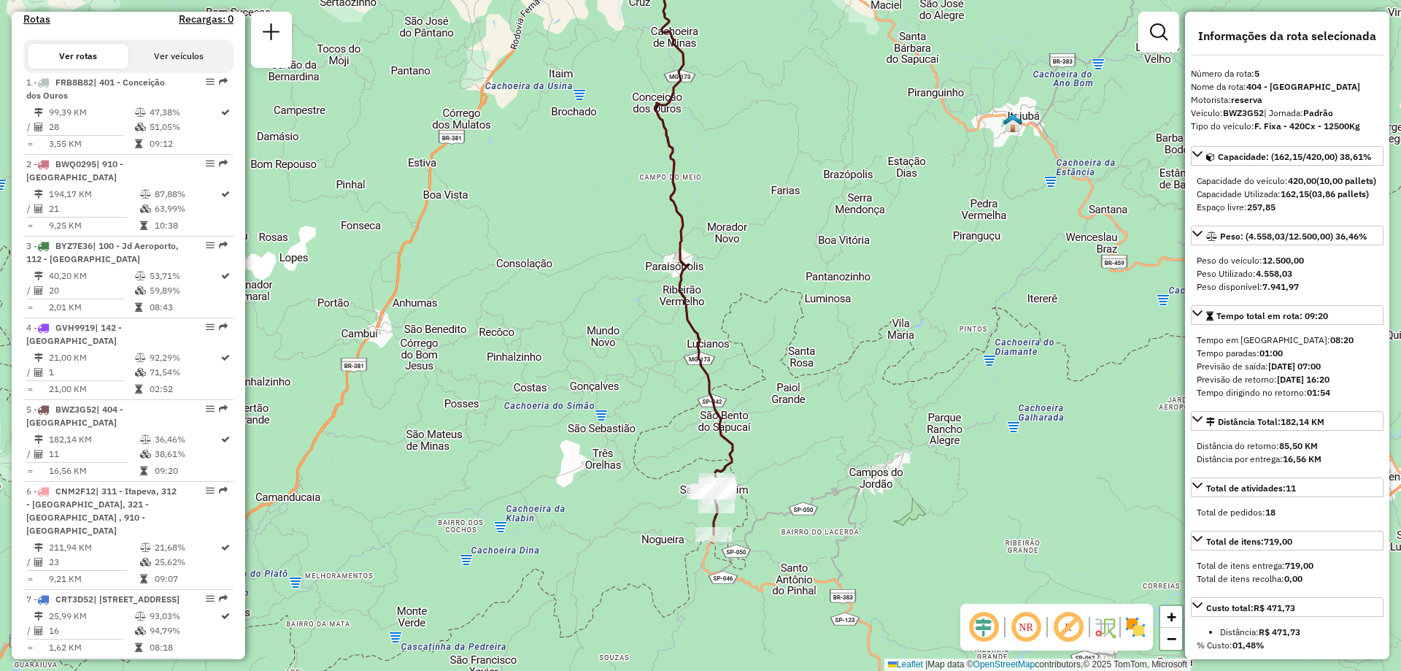
drag, startPoint x: 897, startPoint y: 569, endPoint x: 794, endPoint y: 380, distance: 214.6
click at [794, 380] on div "Janela de atendimento Grade de atendimento Capacidade Transportadoras Veículos …" at bounding box center [700, 335] width 1401 height 671
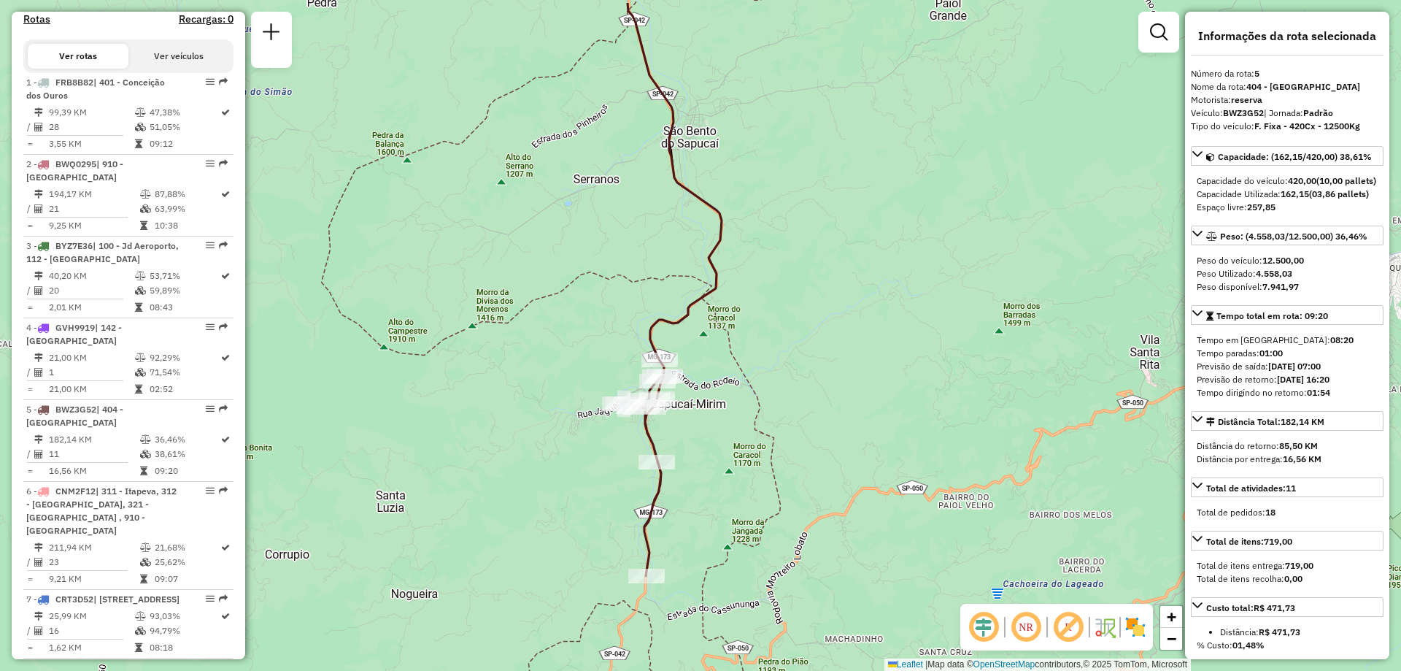
drag, startPoint x: 682, startPoint y: 443, endPoint x: 766, endPoint y: 513, distance: 109.3
click at [766, 513] on div "Janela de atendimento Grade de atendimento Capacidade Transportadoras Veículos …" at bounding box center [700, 335] width 1401 height 671
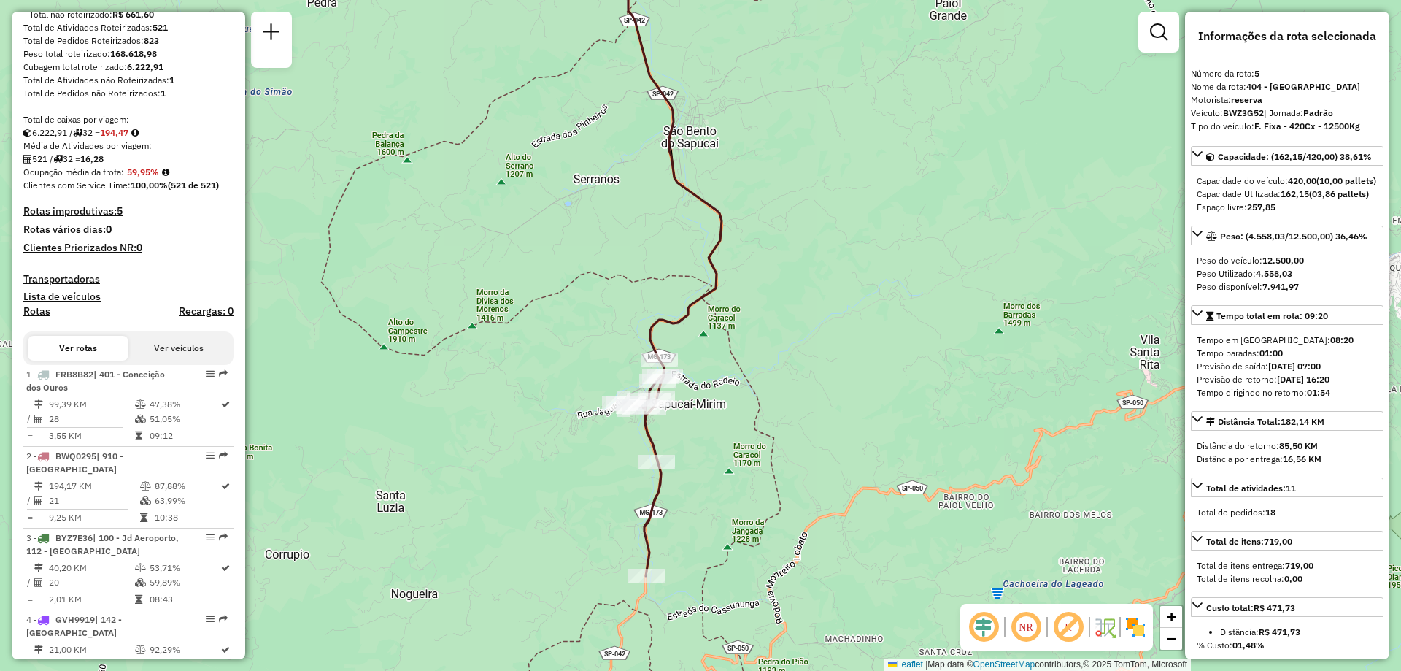
scroll to position [0, 0]
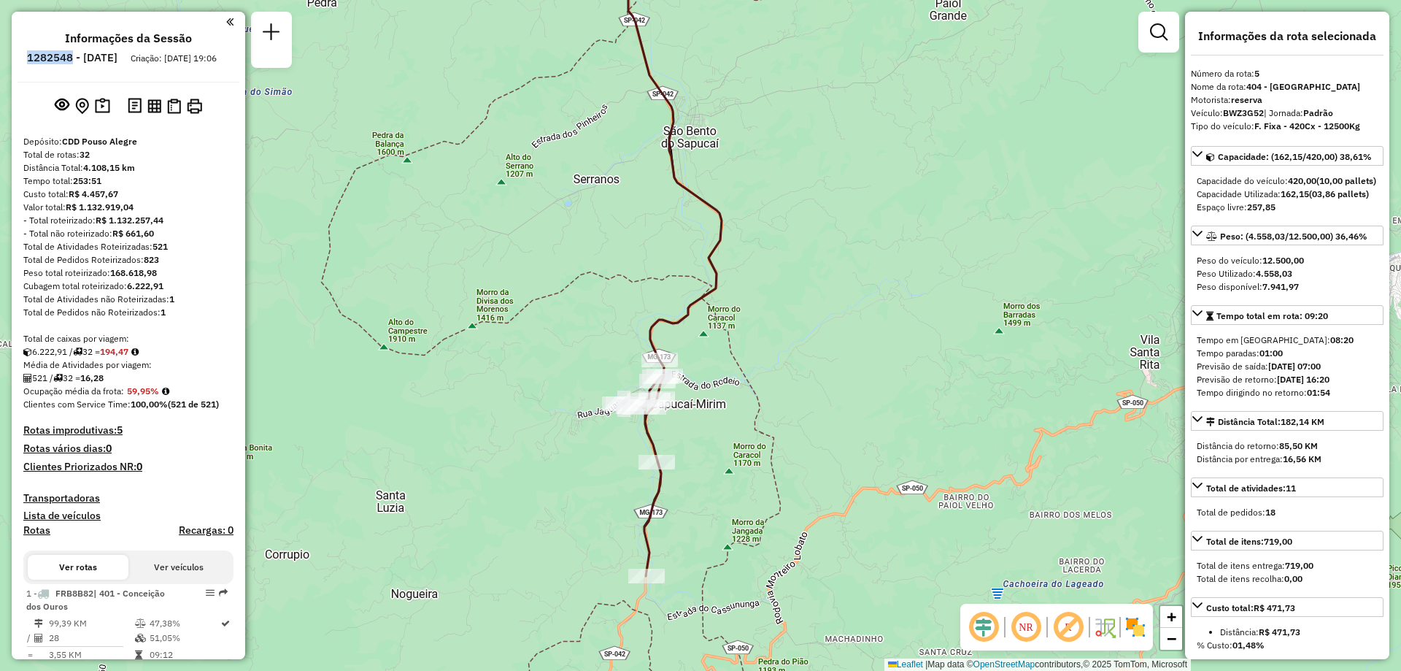
drag, startPoint x: 66, startPoint y: 58, endPoint x: 113, endPoint y: 55, distance: 47.5
click at [113, 55] on li "1282548 - 25/09/2025" at bounding box center [72, 60] width 98 height 19
copy h6 "1282548"
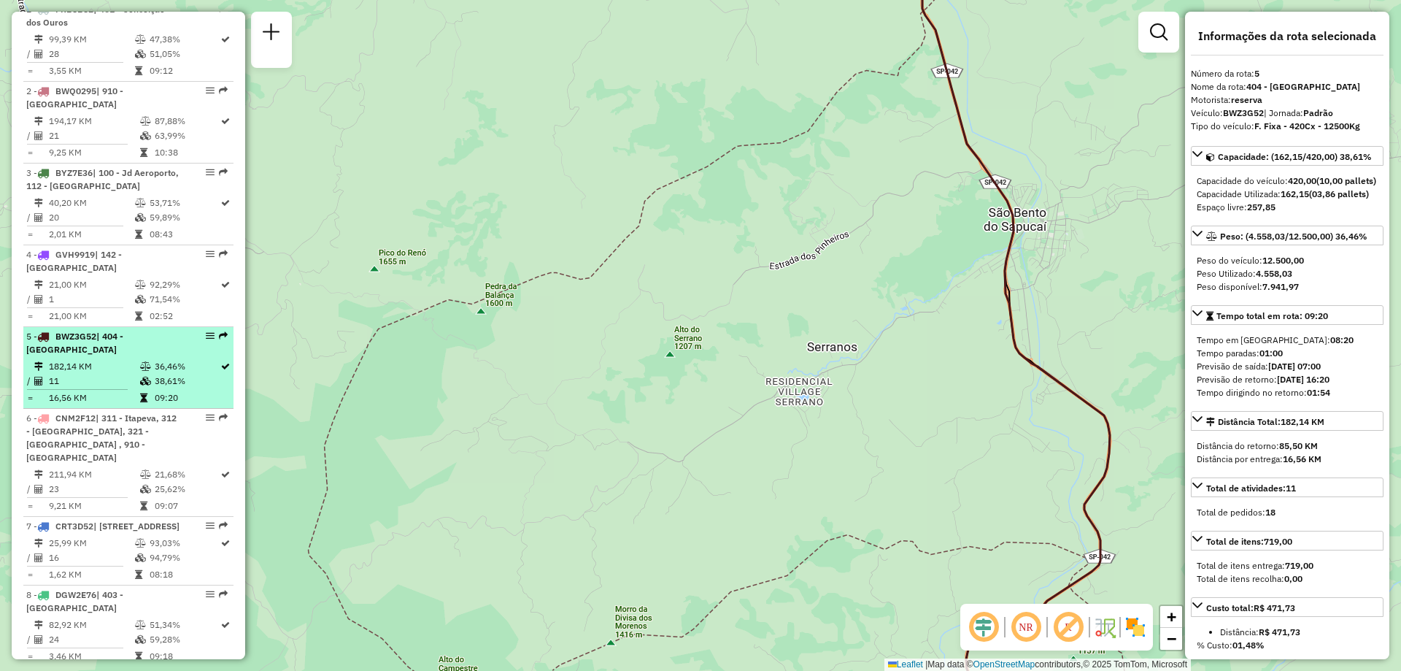
scroll to position [657, 0]
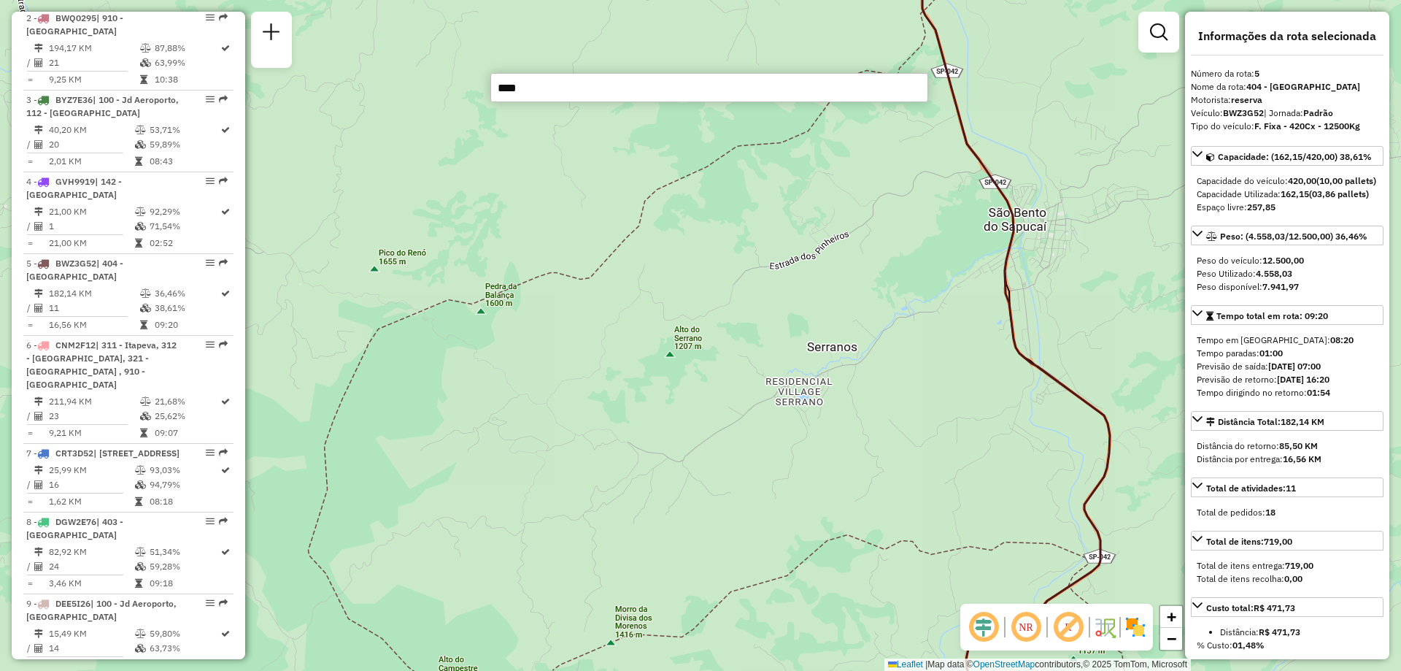
type input "*****"
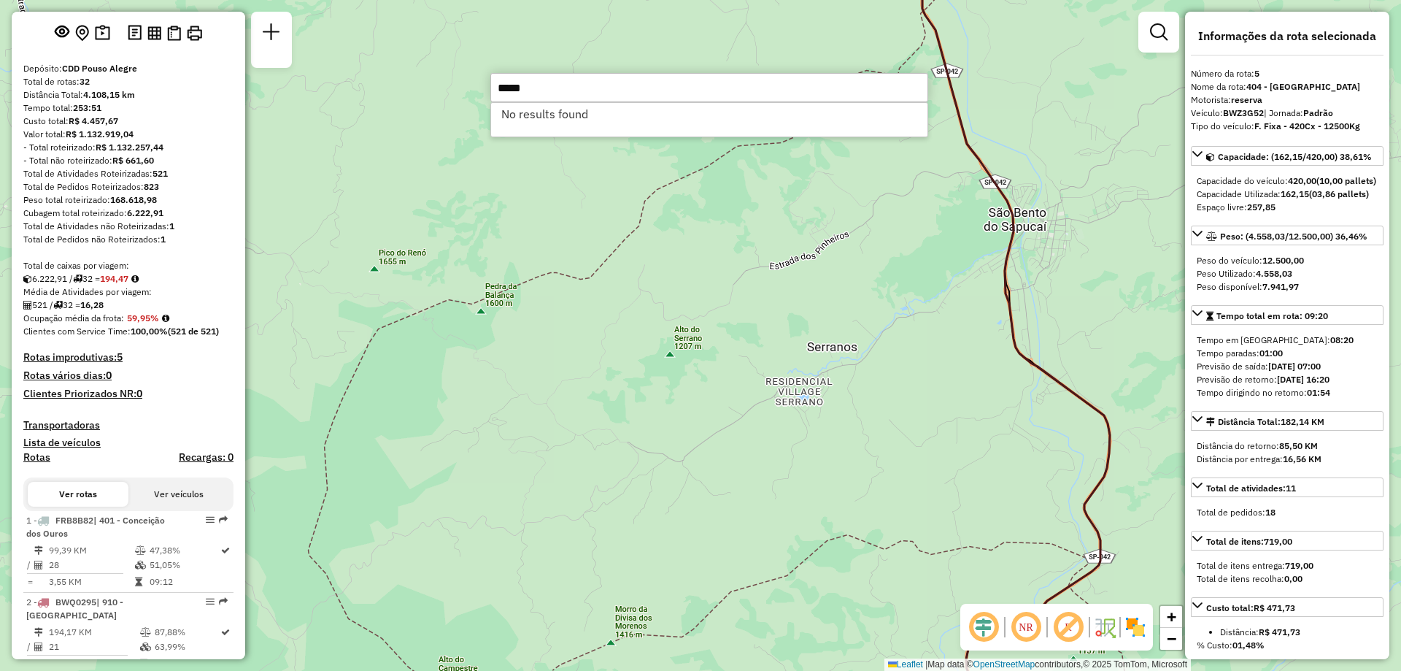
scroll to position [0, 0]
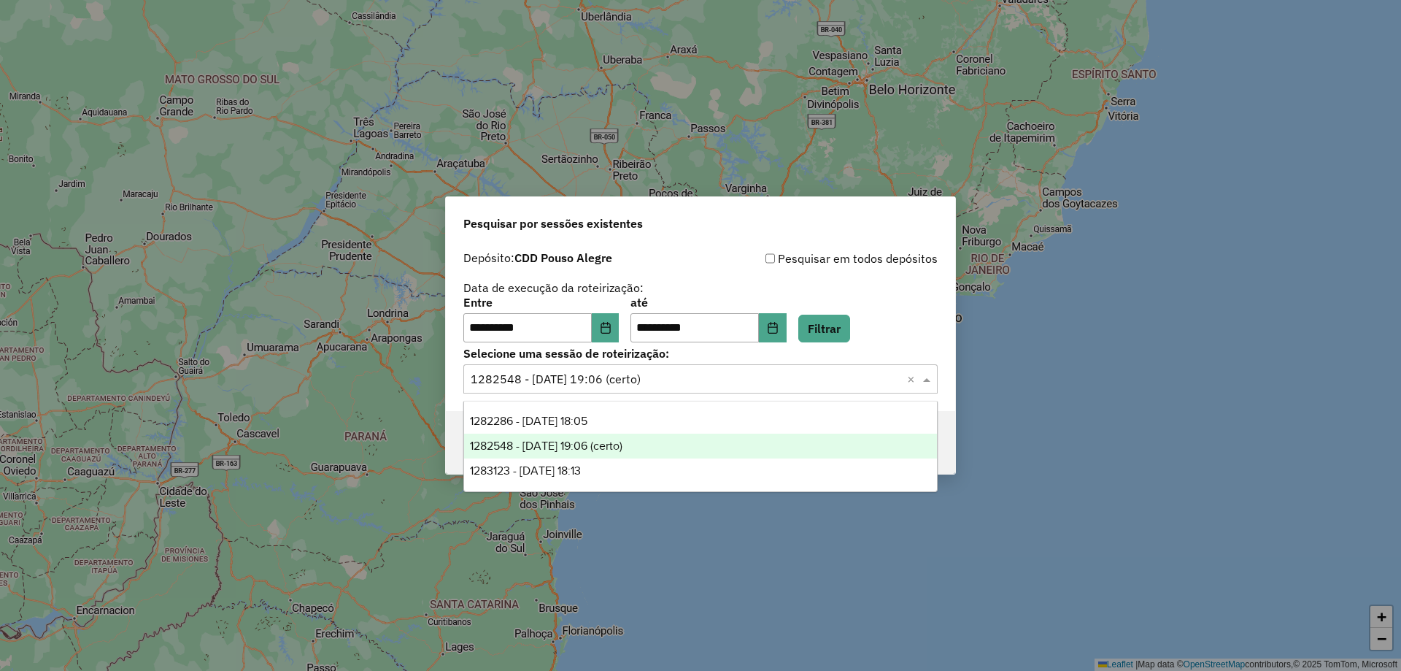
click at [665, 377] on input "text" at bounding box center [686, 380] width 431 height 18
click at [581, 466] on span "1283123 - 26/09/2025 18:13" at bounding box center [525, 470] width 111 height 12
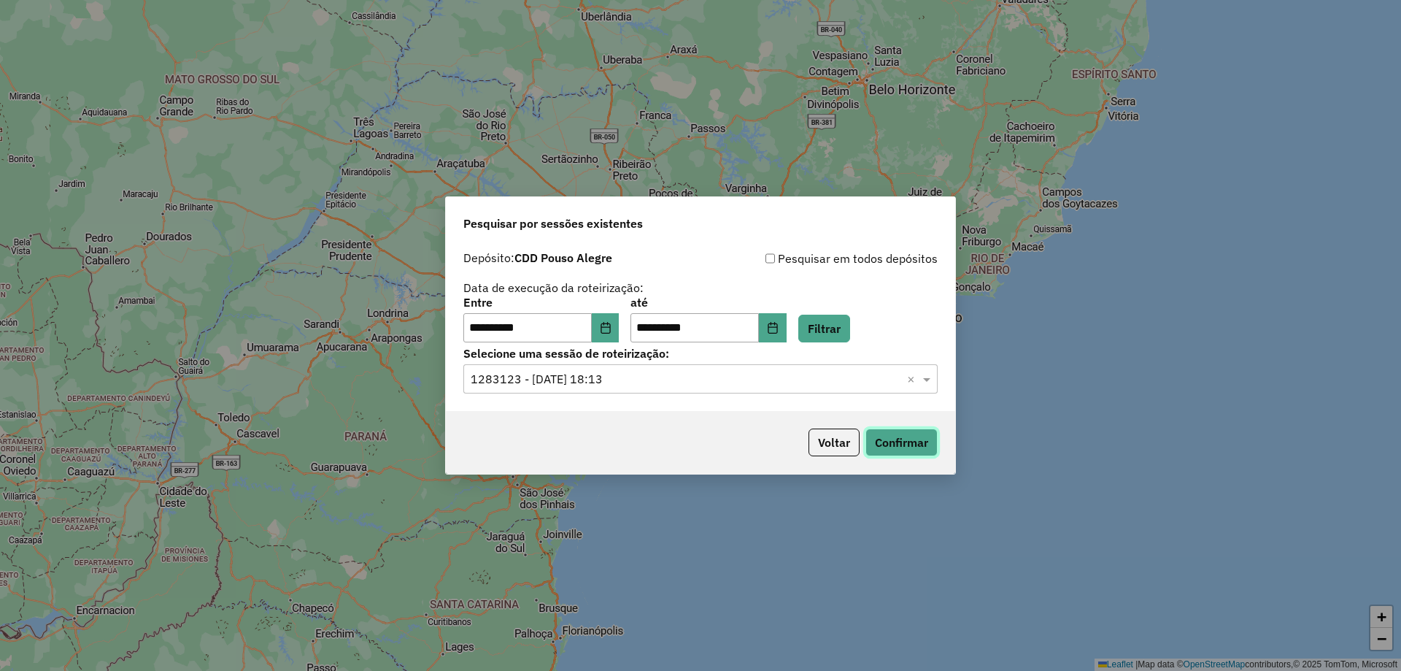
click at [900, 445] on button "Confirmar" at bounding box center [902, 442] width 72 height 28
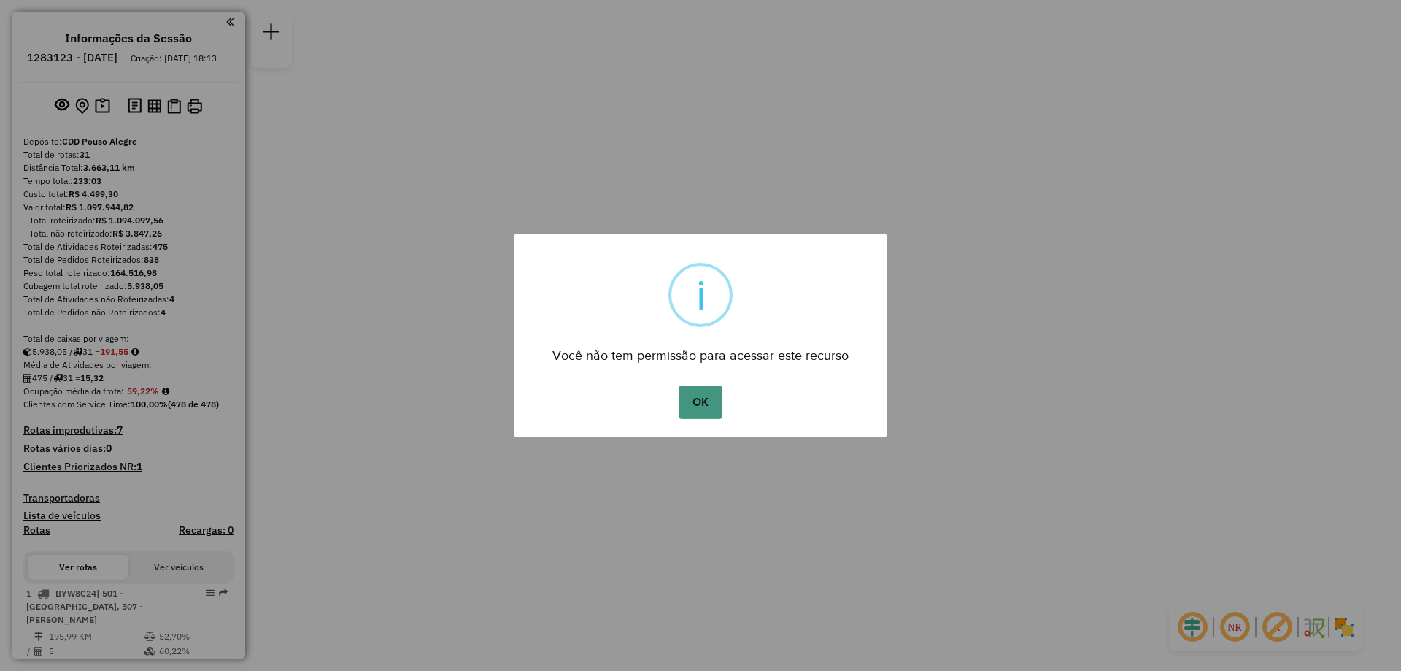
click at [704, 404] on button "OK" at bounding box center [700, 402] width 43 height 34
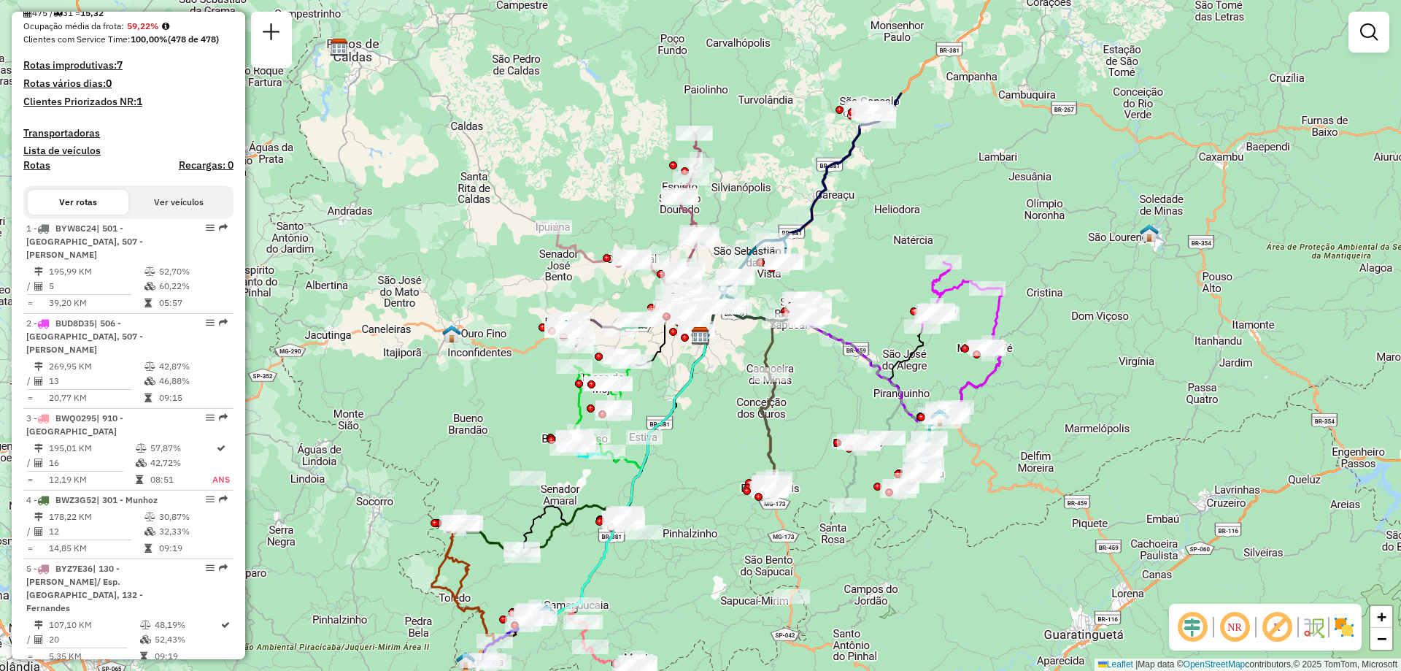
scroll to position [438, 0]
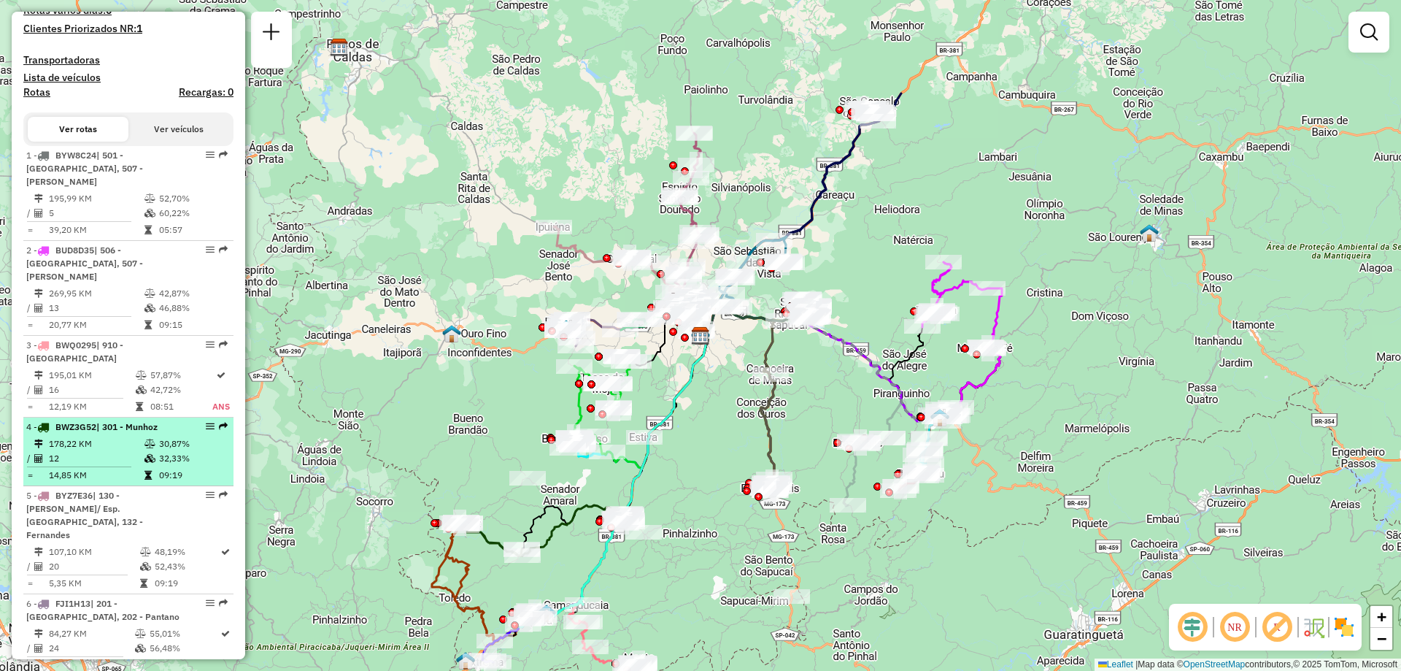
select select "**********"
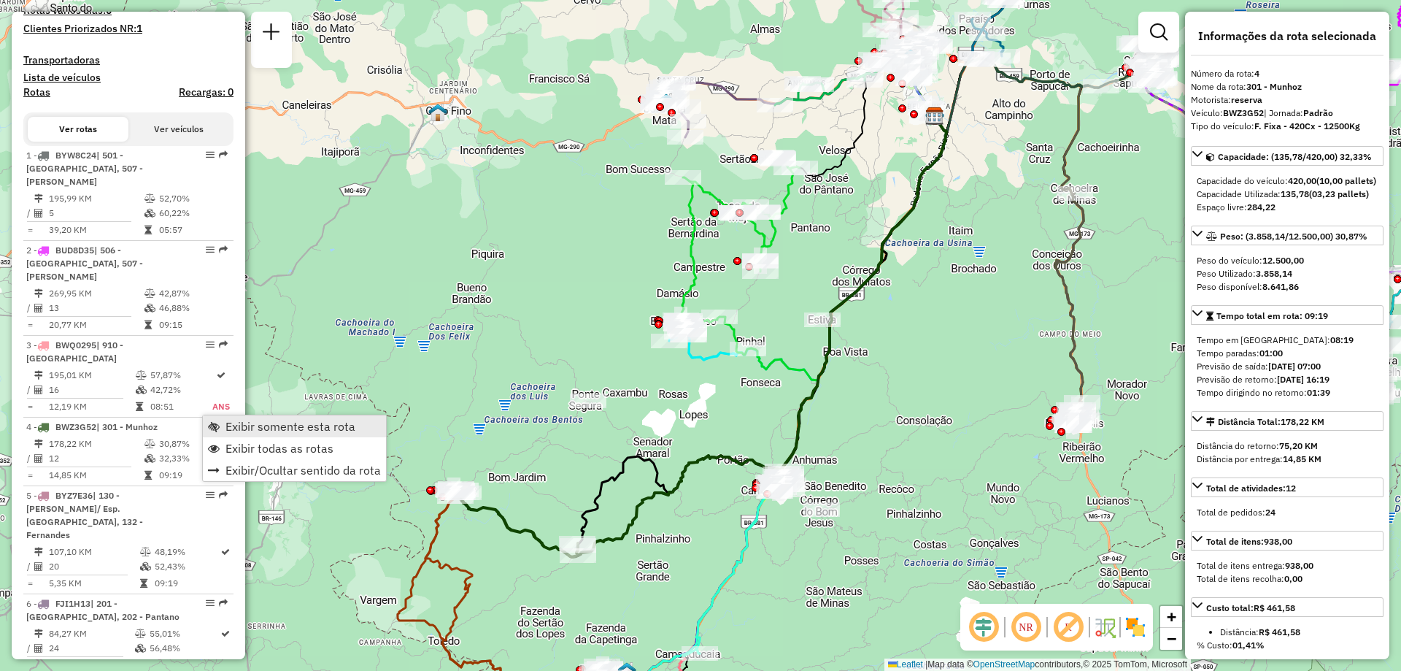
click at [289, 425] on span "Exibir somente esta rota" at bounding box center [291, 426] width 130 height 12
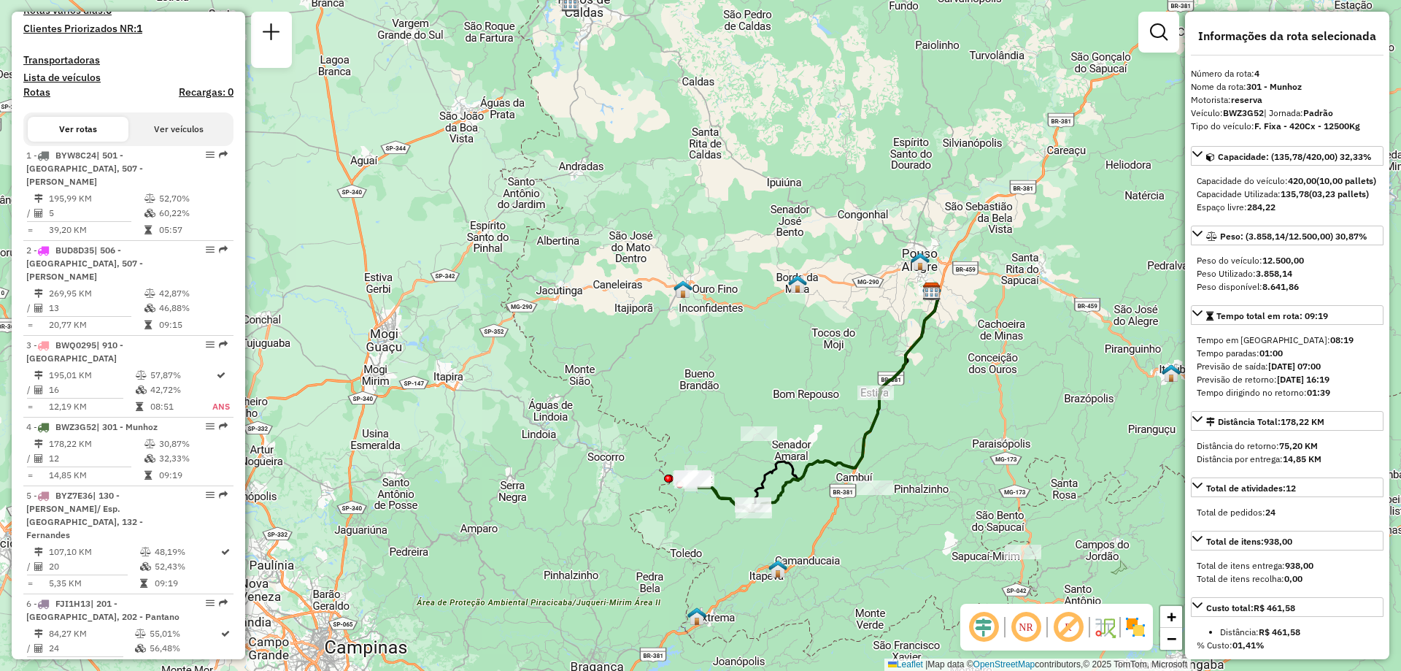
drag, startPoint x: 682, startPoint y: 515, endPoint x: 796, endPoint y: 516, distance: 113.1
click at [796, 516] on div "Janela de atendimento Grade de atendimento Capacidade Transportadoras Veículos …" at bounding box center [700, 335] width 1401 height 671
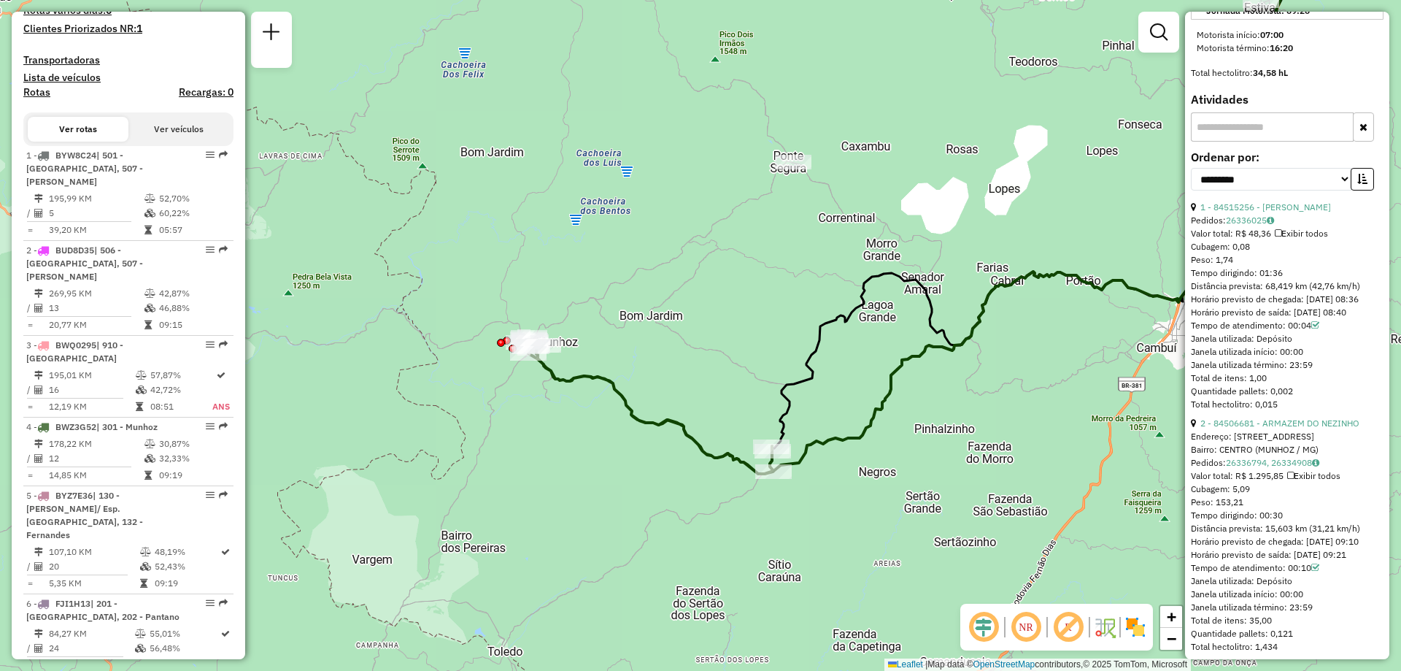
scroll to position [803, 0]
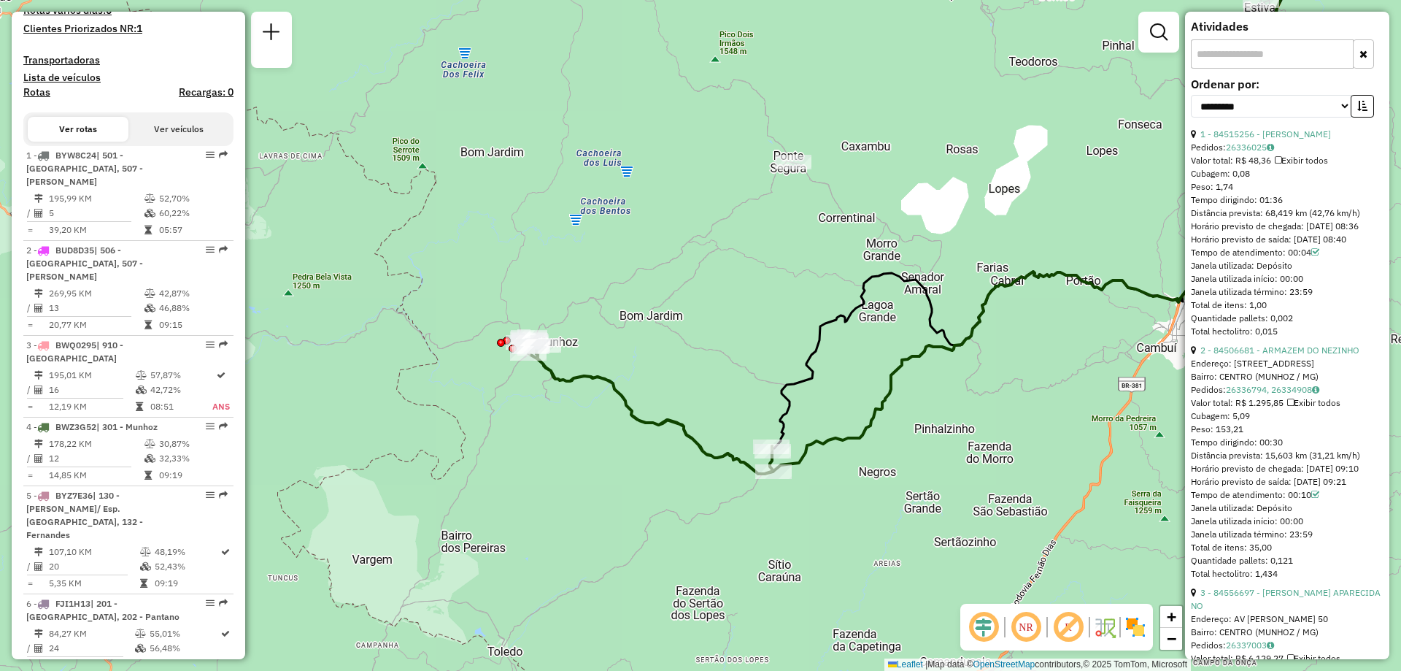
drag, startPoint x: 1295, startPoint y: 496, endPoint x: 1275, endPoint y: 496, distance: 19.7
click at [1275, 449] on div "Tempo dirigindo: 00:30" at bounding box center [1287, 442] width 193 height 13
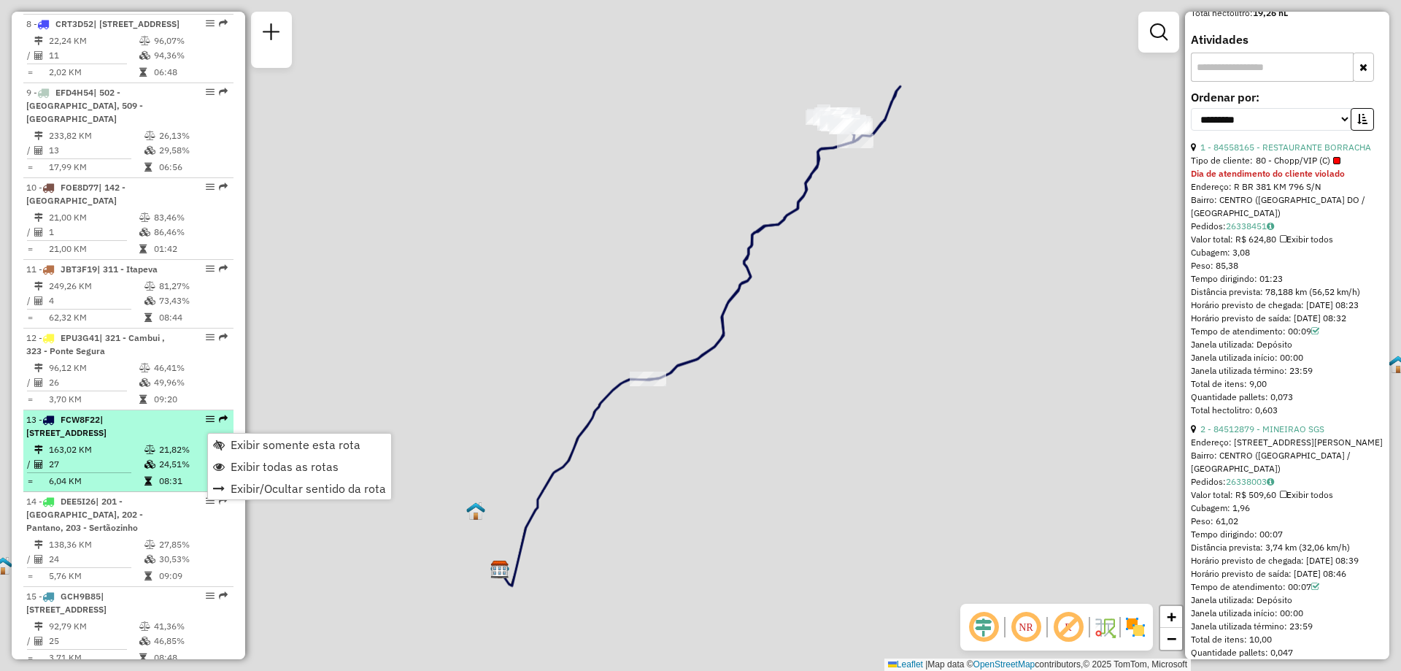
scroll to position [829, 0]
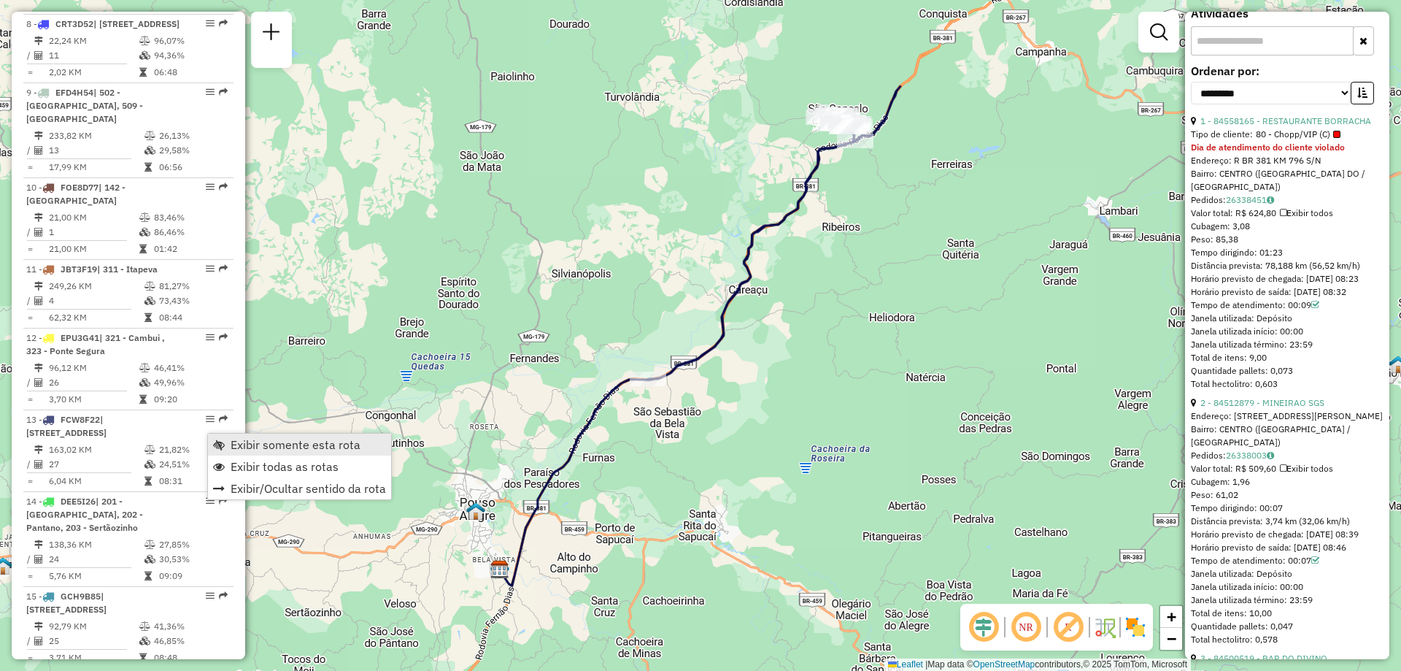
click at [324, 447] on span "Exibir somente esta rota" at bounding box center [296, 445] width 130 height 12
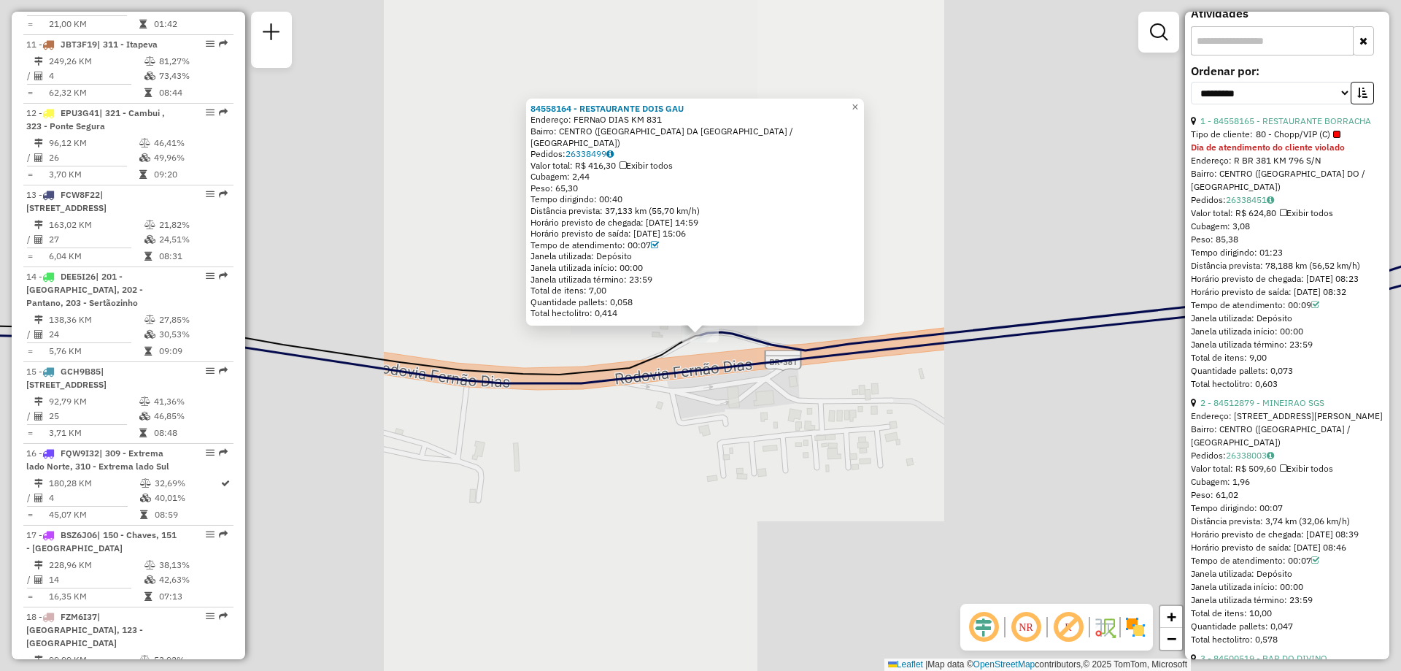
scroll to position [1579, 0]
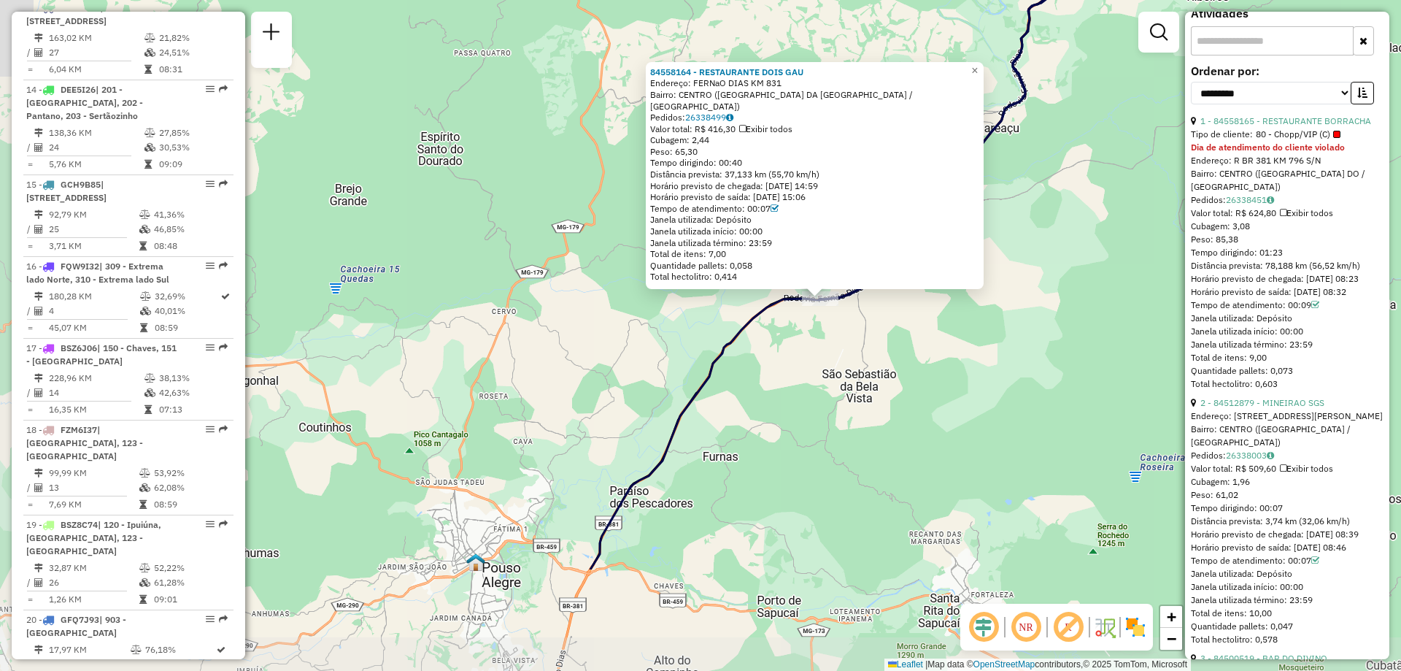
drag, startPoint x: 768, startPoint y: 528, endPoint x: 874, endPoint y: 349, distance: 208.2
click at [874, 349] on div "84558164 - RESTAURANTE DOIS GAU Endereço: FERNaO DIAS KM 831 Bairro: CENTRO (SA…" at bounding box center [700, 335] width 1401 height 671
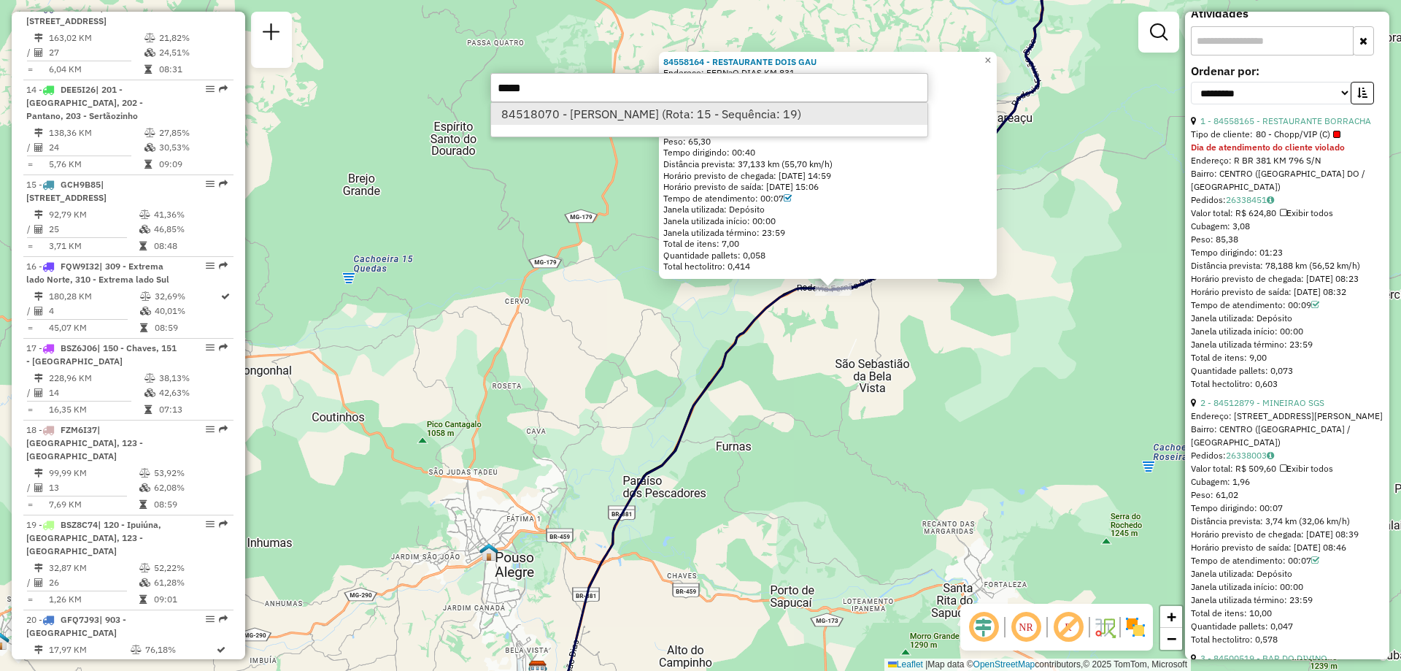
type input "*****"
click at [559, 119] on li "84518070 - VICENTE DE PAULA BOR (Rota: 15 - Sequência: 19)" at bounding box center [709, 114] width 436 height 22
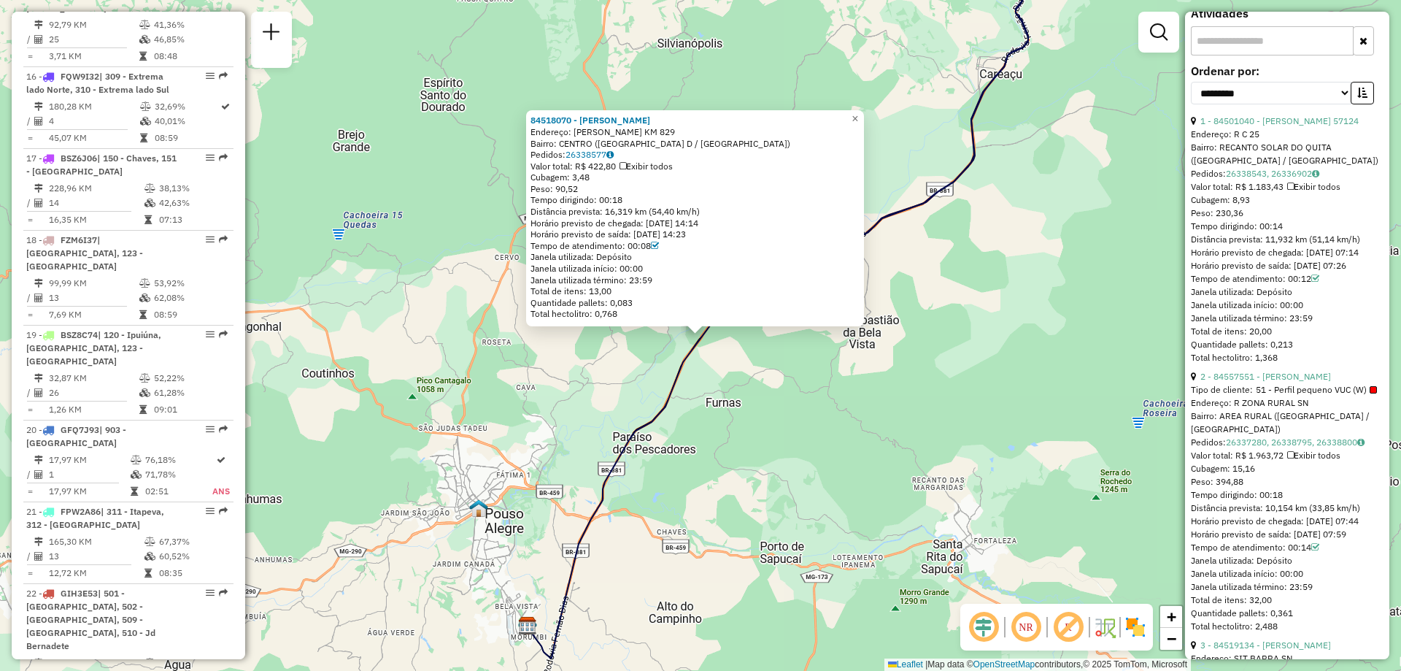
scroll to position [1769, 0]
click at [858, 115] on span "×" at bounding box center [855, 118] width 7 height 12
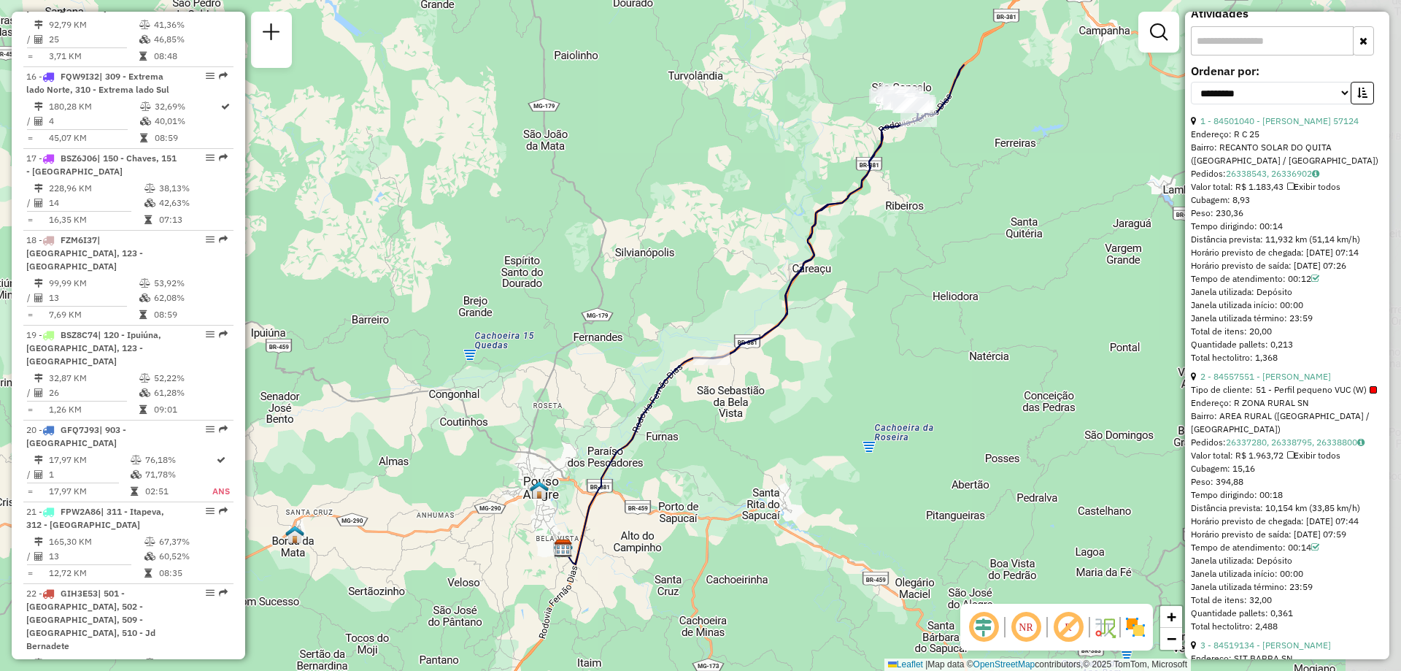
drag, startPoint x: 754, startPoint y: 418, endPoint x: 675, endPoint y: 459, distance: 88.8
click at [675, 459] on div "Janela de atendimento Grade de atendimento Capacidade Transportadoras Veículos …" at bounding box center [700, 335] width 1401 height 671
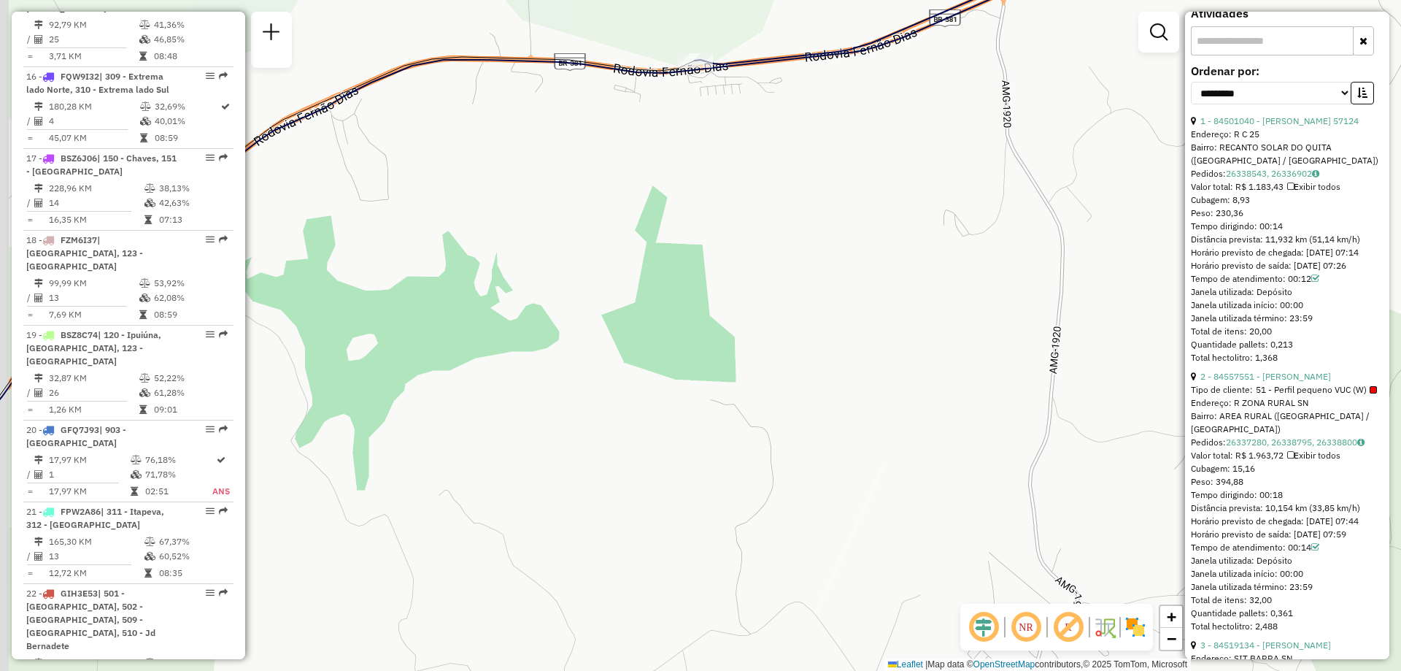
drag, startPoint x: 680, startPoint y: 237, endPoint x: 753, endPoint y: 222, distance: 73.9
click at [755, 222] on div "Janela de atendimento Grade de atendimento Capacidade Transportadoras Veículos …" at bounding box center [700, 335] width 1401 height 671
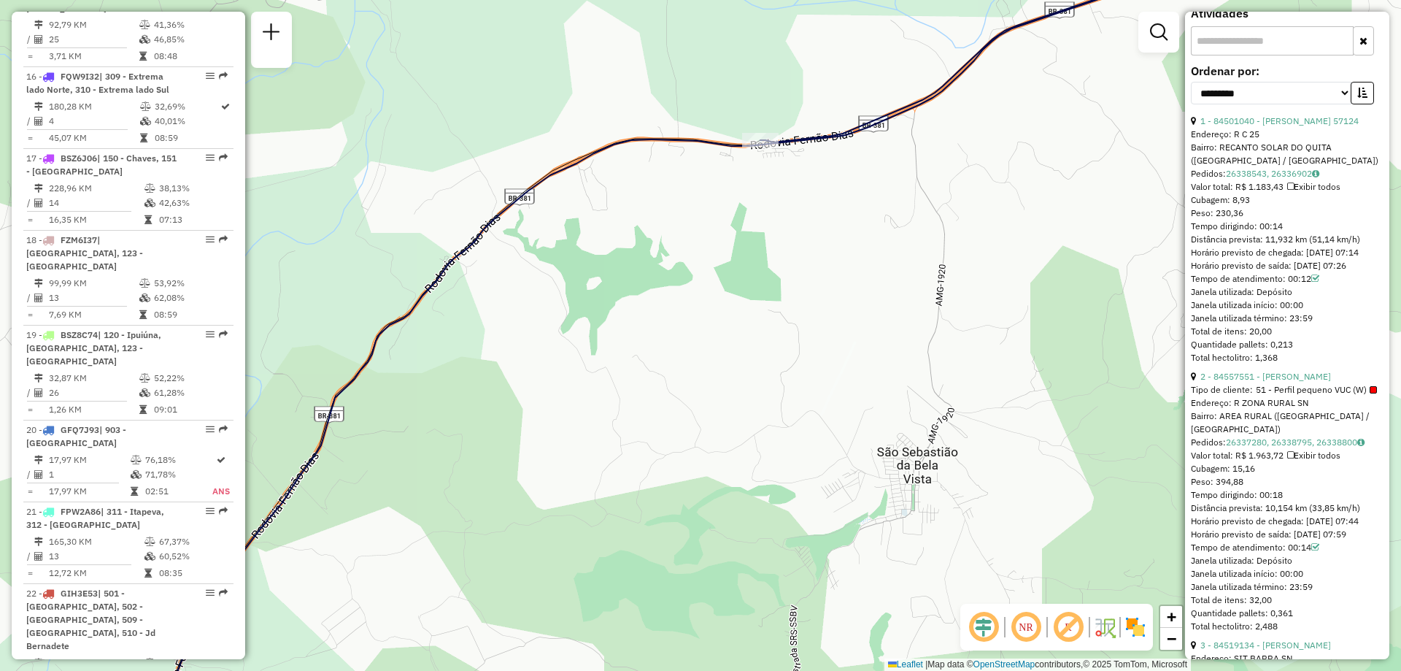
drag, startPoint x: 731, startPoint y: 153, endPoint x: 795, endPoint y: 161, distance: 64.1
click at [795, 161] on div "Janela de atendimento Grade de atendimento Capacidade Transportadoras Veículos …" at bounding box center [700, 335] width 1401 height 671
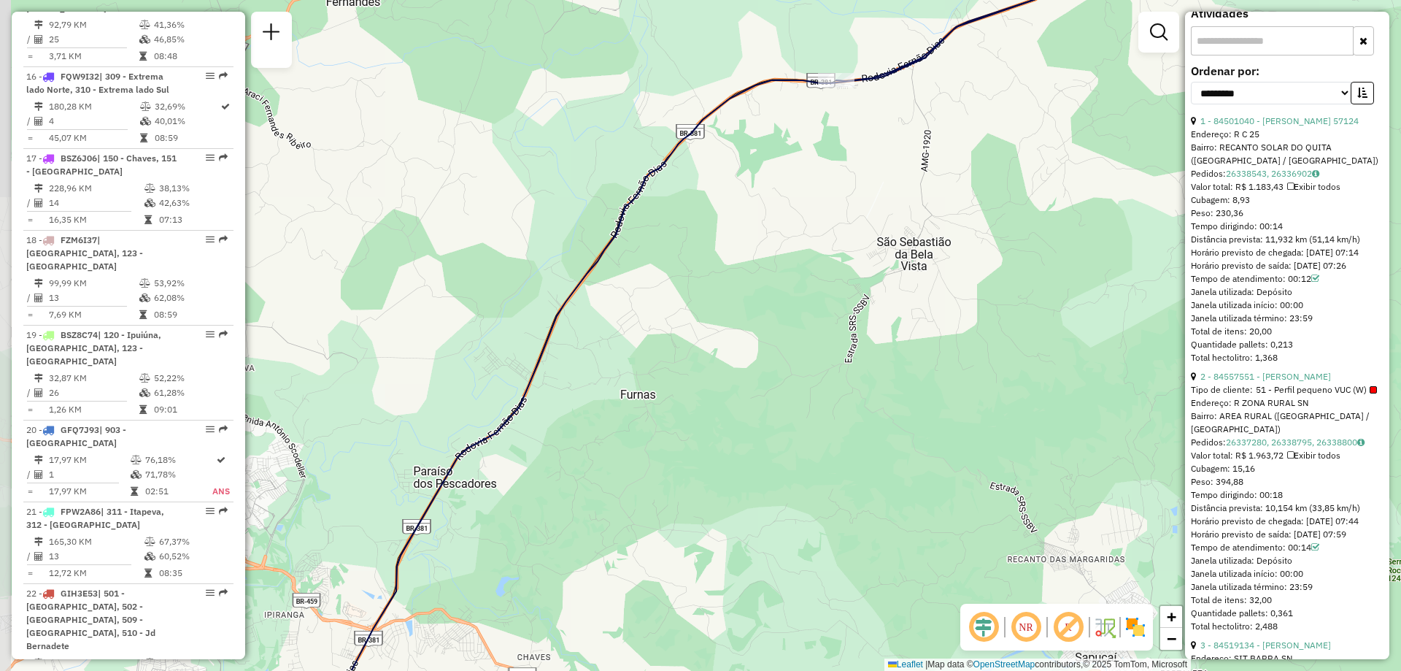
drag, startPoint x: 824, startPoint y: 246, endPoint x: 875, endPoint y: 178, distance: 85.0
click at [875, 178] on div "Janela de atendimento Grade de atendimento Capacidade Transportadoras Veículos …" at bounding box center [700, 335] width 1401 height 671
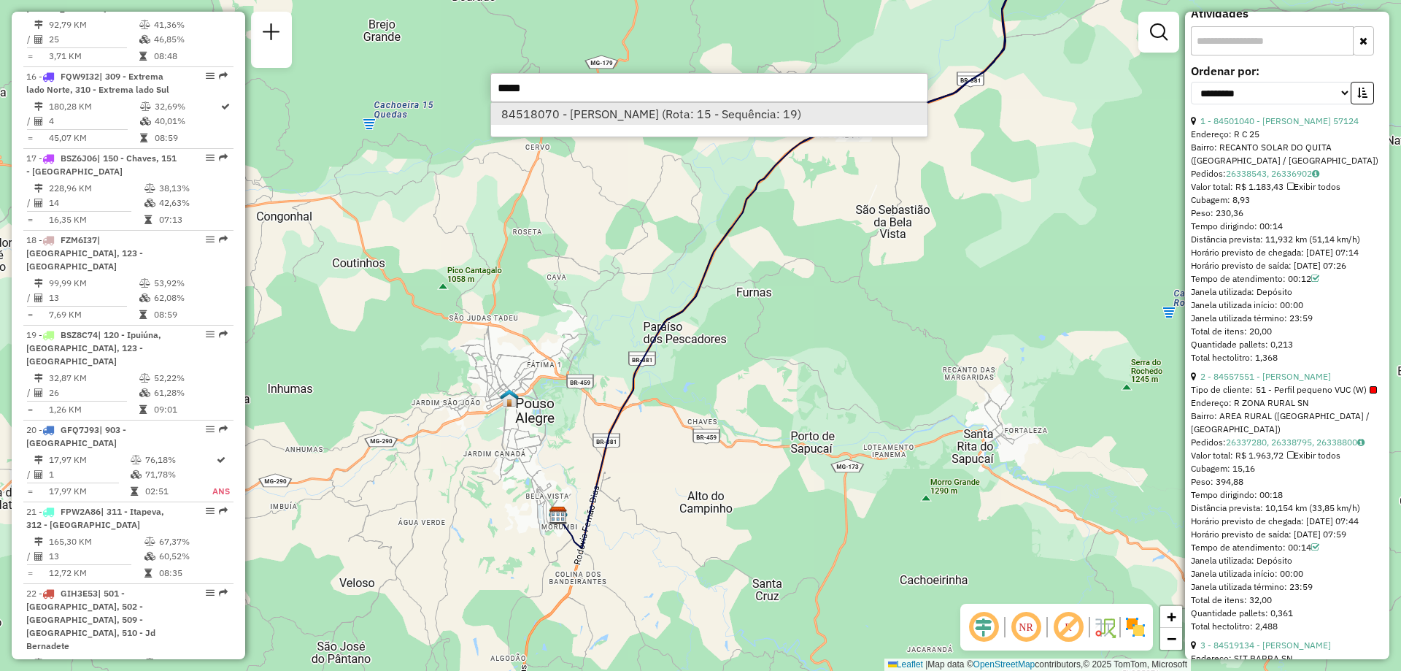
type input "*****"
click at [579, 120] on li "84518070 - VICENTE DE PAULA BOR (Rota: 15 - Sequência: 19)" at bounding box center [709, 114] width 436 height 22
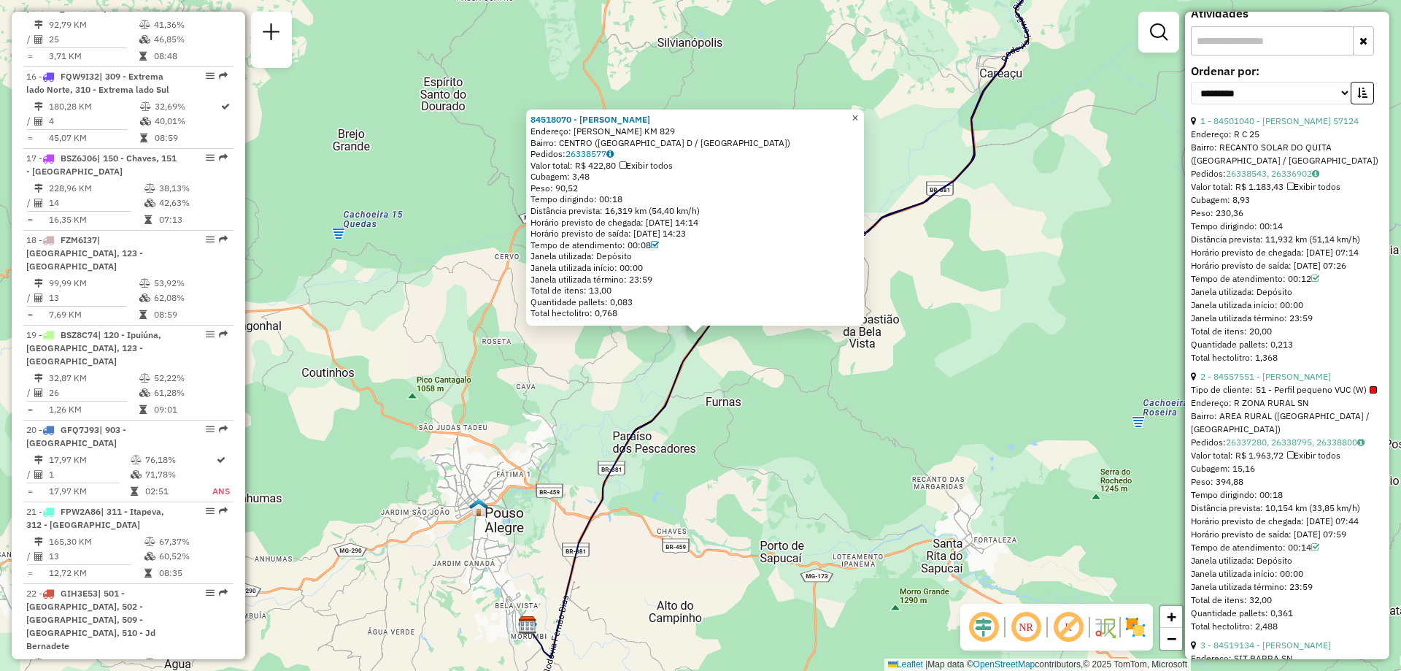
click at [858, 113] on span "×" at bounding box center [855, 118] width 7 height 12
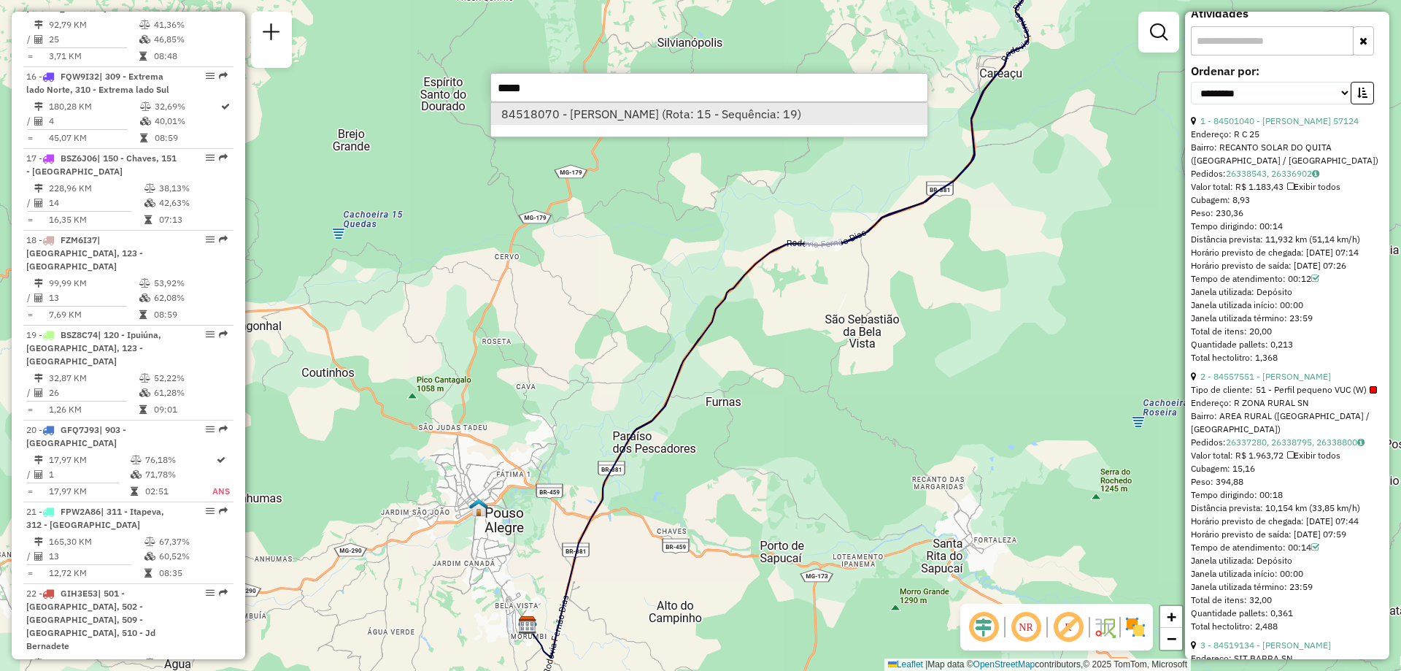
type input "*****"
click at [592, 123] on li "84518070 - VICENTE DE PAULA BOR (Rota: 15 - Sequência: 19)" at bounding box center [709, 114] width 436 height 22
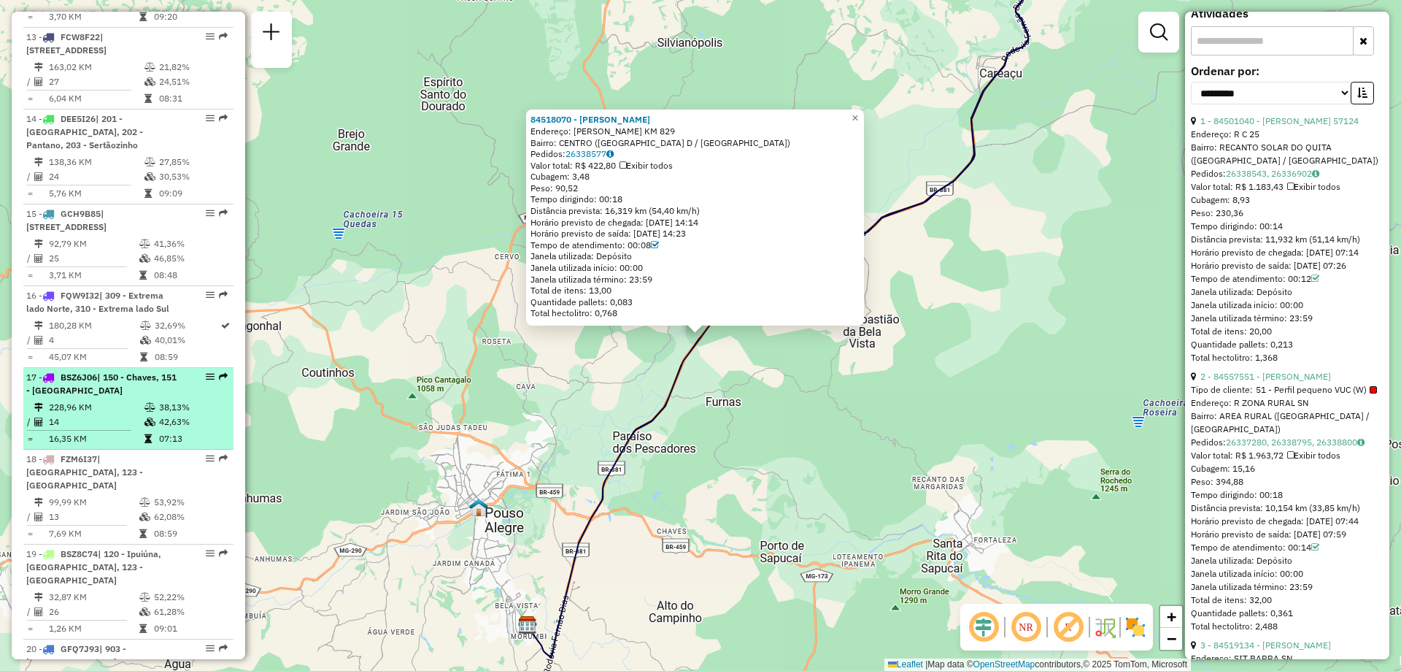
scroll to position [1477, 0]
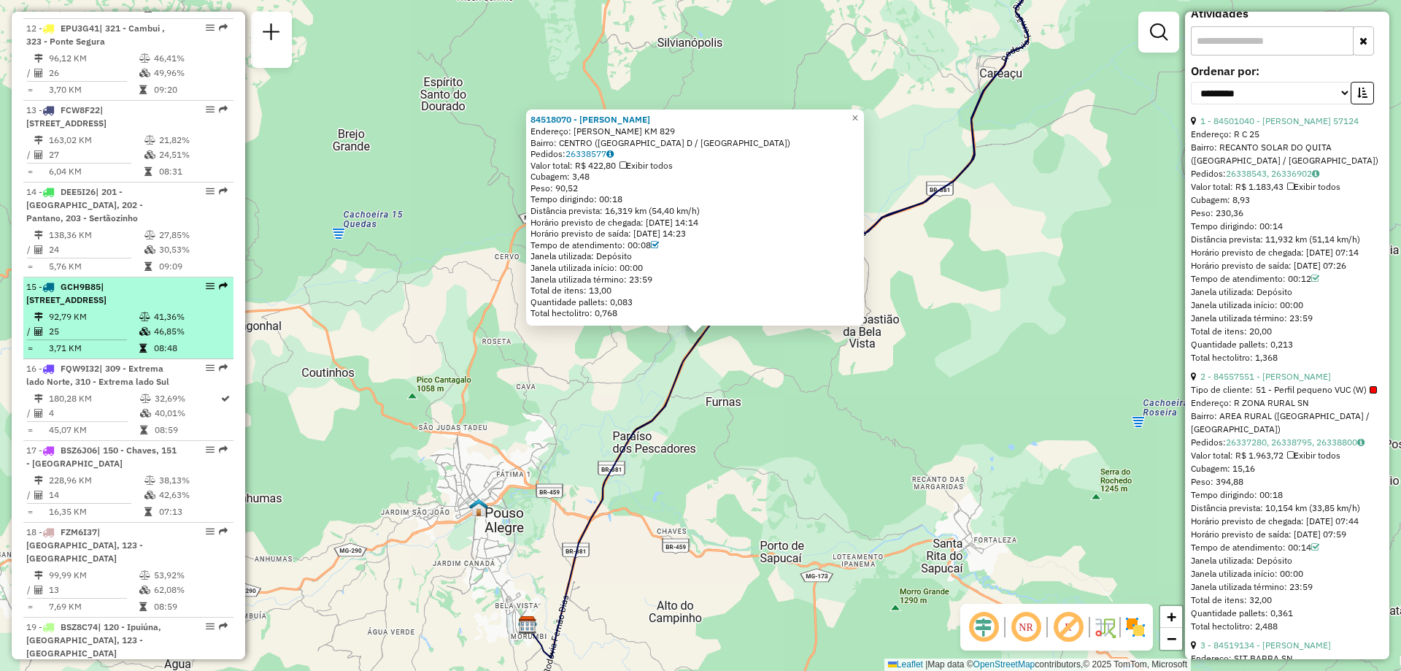
drag, startPoint x: 201, startPoint y: 312, endPoint x: 163, endPoint y: 313, distance: 37.3
click at [177, 307] on div "15 - GCH9B85 | 142 - São Sebastião, 145 - São Sebastião da Bela Vista" at bounding box center [128, 293] width 204 height 26
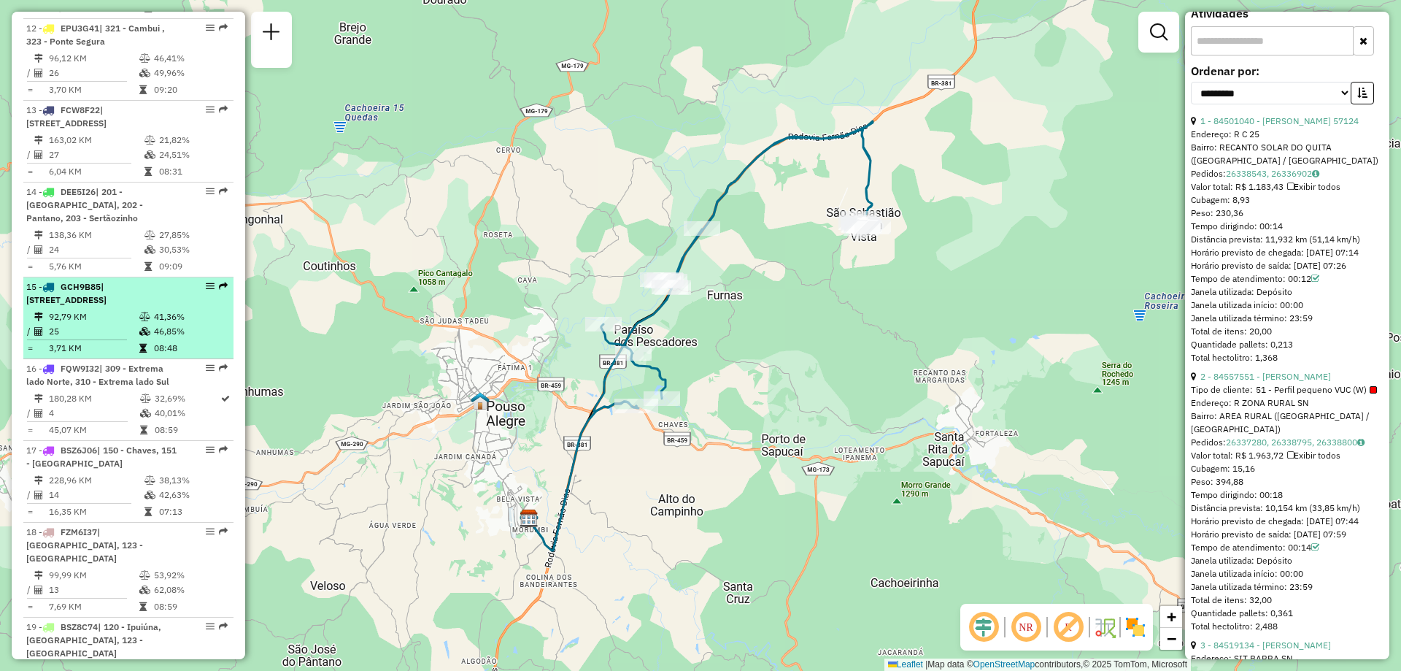
click at [206, 290] on em at bounding box center [210, 286] width 9 height 9
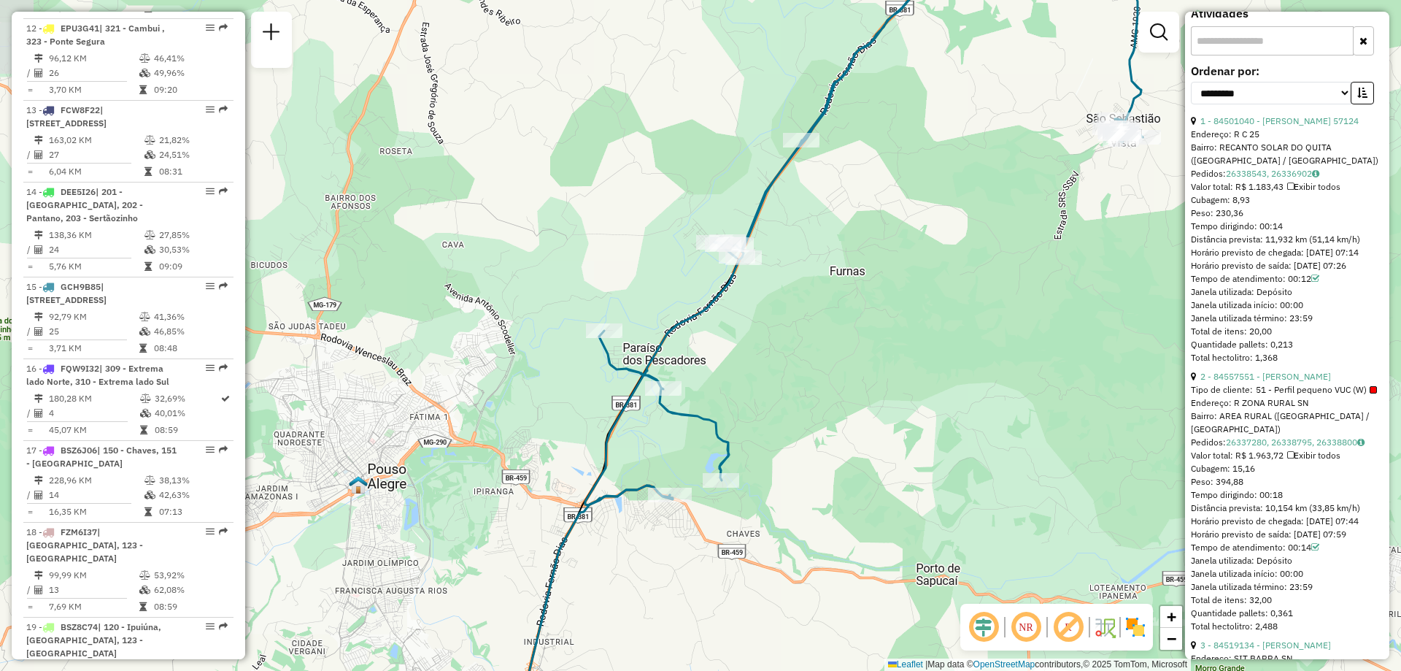
drag, startPoint x: 746, startPoint y: 298, endPoint x: 792, endPoint y: 315, distance: 49.2
click at [792, 315] on div "Janela de atendimento Grade de atendimento Capacidade Transportadoras Veículos …" at bounding box center [700, 335] width 1401 height 671
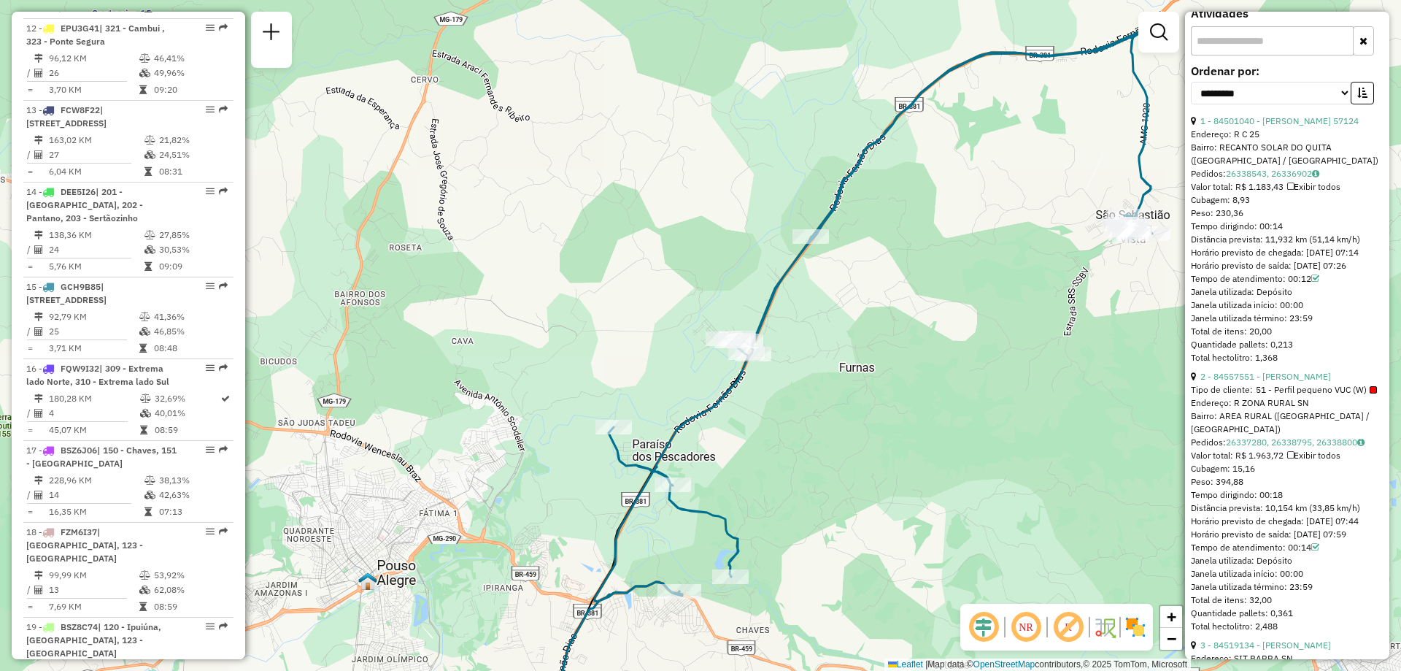
drag, startPoint x: 829, startPoint y: 188, endPoint x: 839, endPoint y: 282, distance: 95.4
click at [839, 282] on div "Janela de atendimento Grade de atendimento Capacidade Transportadoras Veículos …" at bounding box center [700, 335] width 1401 height 671
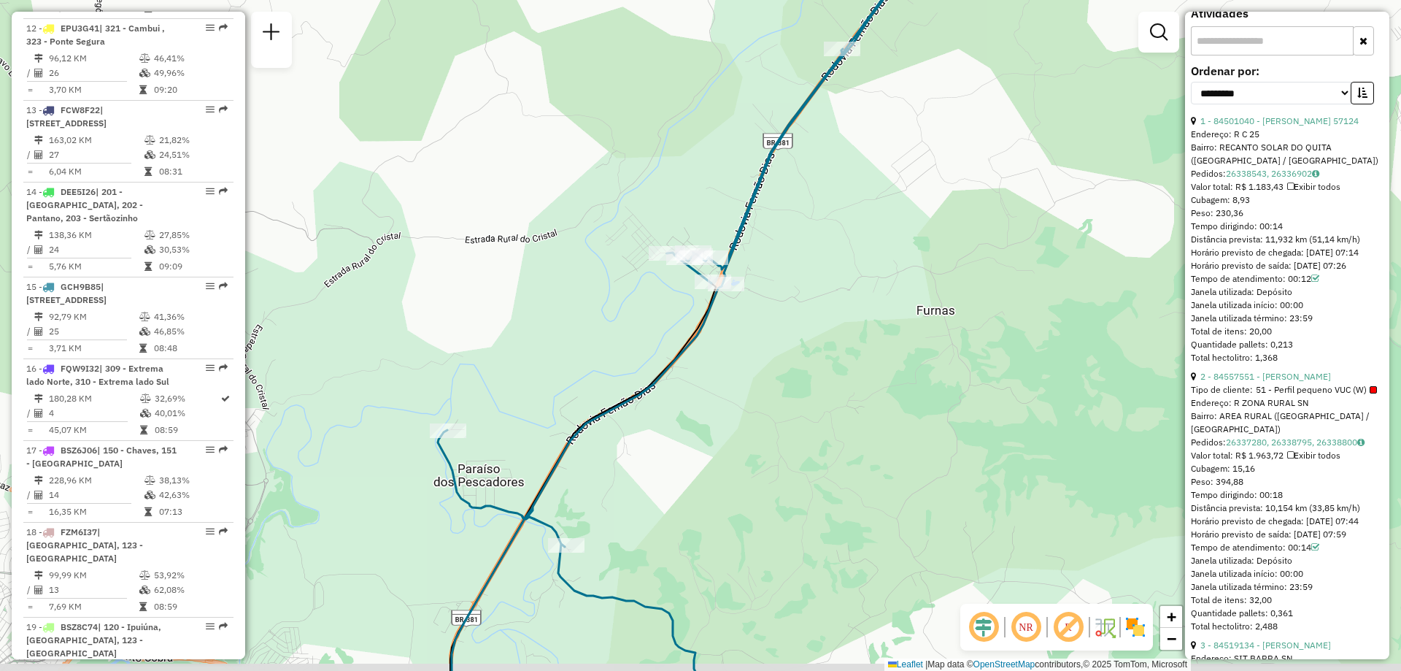
drag, startPoint x: 744, startPoint y: 403, endPoint x: 792, endPoint y: 331, distance: 86.2
click at [792, 331] on div "Janela de atendimento Grade de atendimento Capacidade Transportadoras Veículos …" at bounding box center [700, 335] width 1401 height 671
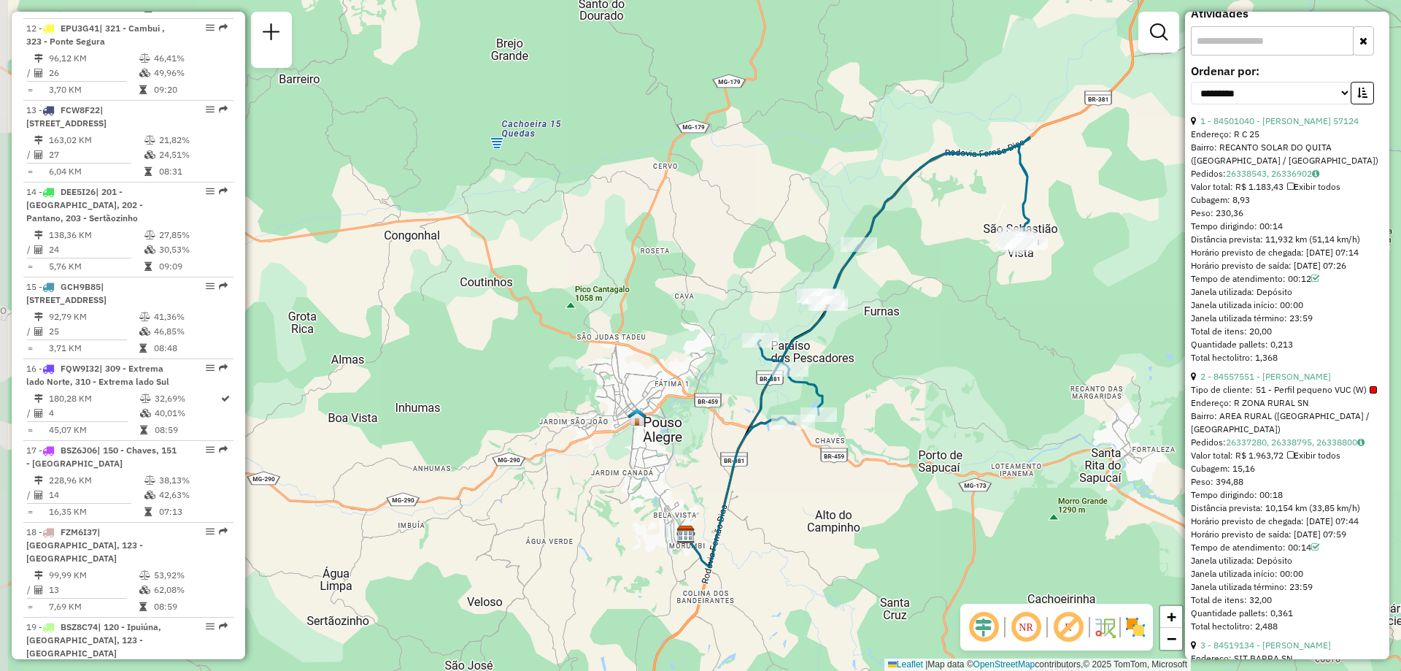
drag, startPoint x: 775, startPoint y: 401, endPoint x: 833, endPoint y: 370, distance: 65.3
click at [833, 370] on div "Janela de atendimento Grade de atendimento Capacidade Transportadoras Veículos …" at bounding box center [700, 335] width 1401 height 671
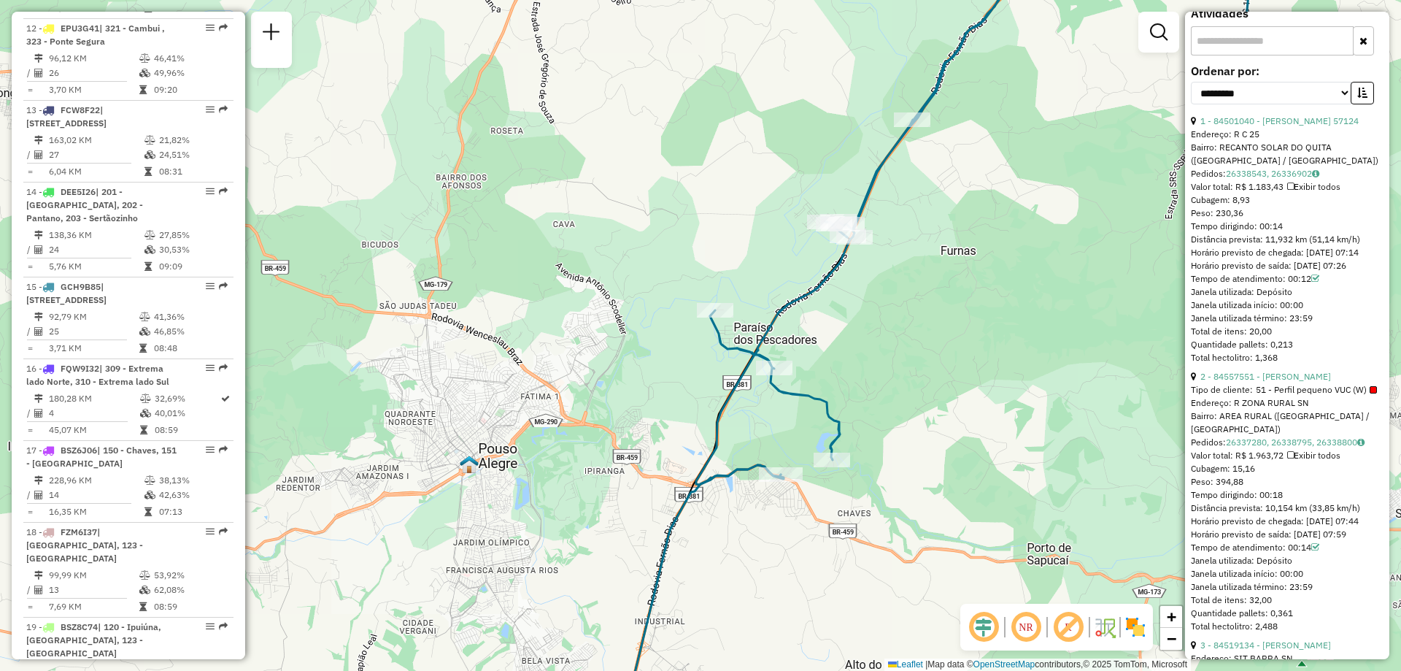
drag, startPoint x: 833, startPoint y: 475, endPoint x: 785, endPoint y: 520, distance: 65.6
click at [785, 520] on div "Janela de atendimento Grade de atendimento Capacidade Transportadoras Veículos …" at bounding box center [700, 335] width 1401 height 671
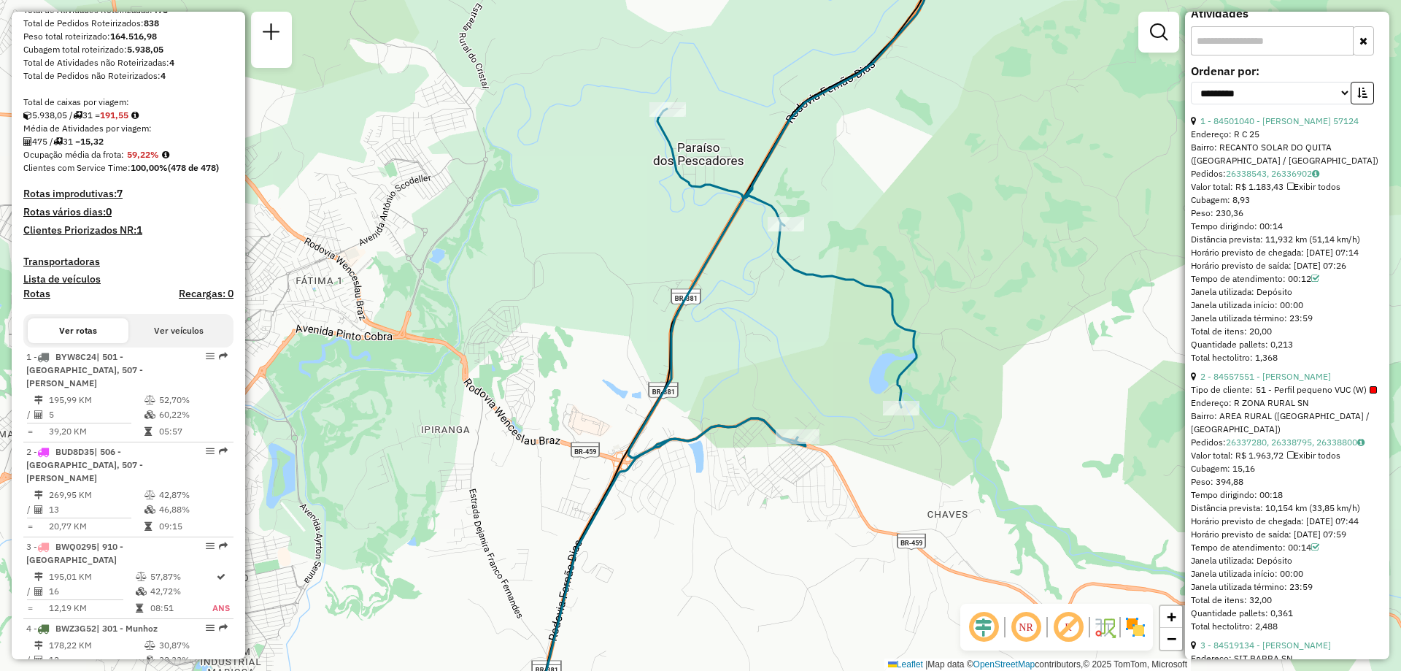
scroll to position [0, 0]
